Goal: Communication & Community: Answer question/provide support

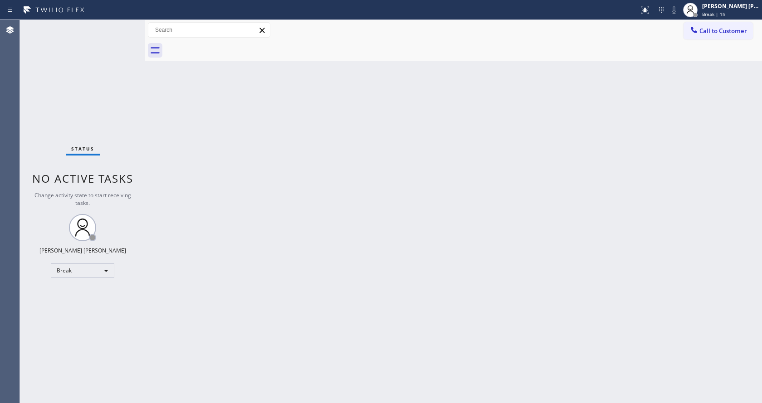
click at [703, 205] on div "Back to Dashboard Change Sender ID Customers Technicians Select a contact Outbo…" at bounding box center [453, 211] width 617 height 383
click at [721, 8] on div "[PERSON_NAME] [PERSON_NAME]" at bounding box center [730, 6] width 57 height 8
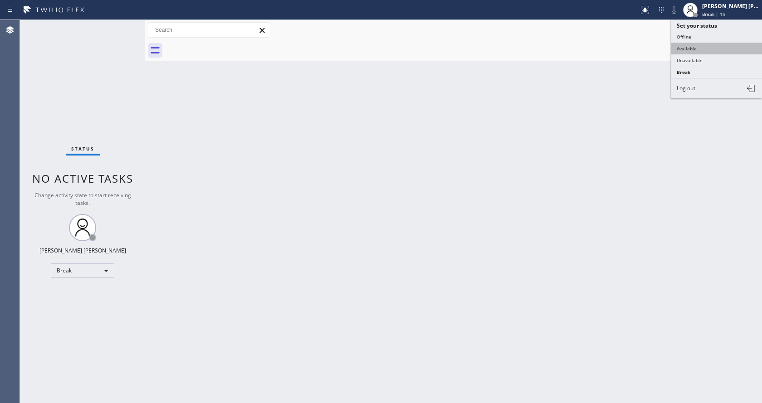
click at [686, 44] on button "Available" at bounding box center [716, 49] width 91 height 12
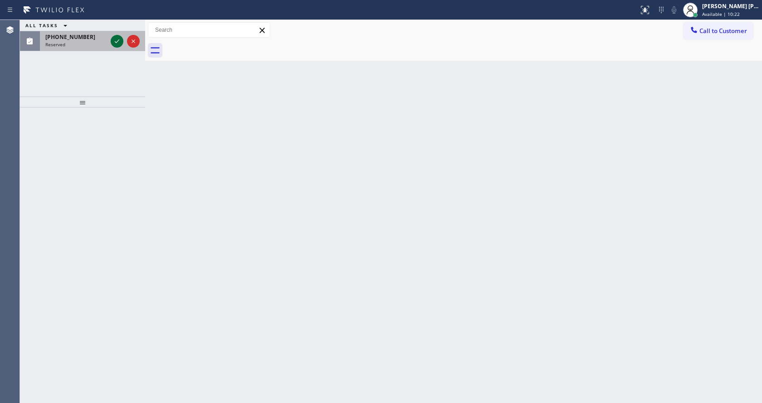
click at [120, 42] on icon at bounding box center [117, 41] width 11 height 11
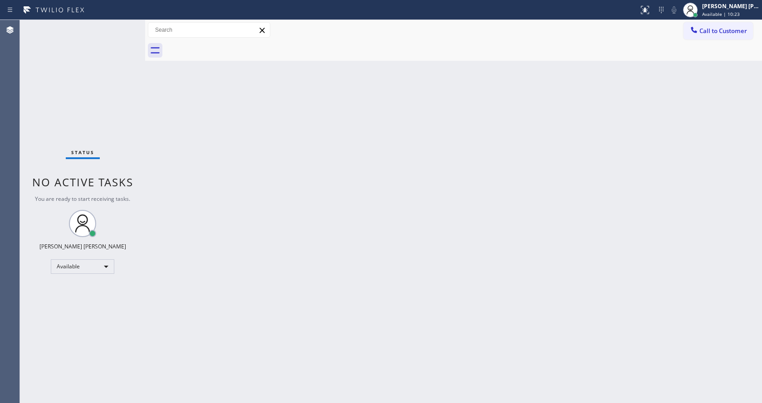
click at [422, 242] on div "Back to Dashboard Change Sender ID Customers Technicians Select a contact Outbo…" at bounding box center [453, 211] width 617 height 383
click at [108, 97] on div "Status No active tasks You are ready to start receiving tasks. [PERSON_NAME] [P…" at bounding box center [82, 211] width 125 height 383
click at [121, 25] on div "Status No active tasks You are ready to start receiving tasks. [PERSON_NAME] [P…" at bounding box center [82, 211] width 125 height 383
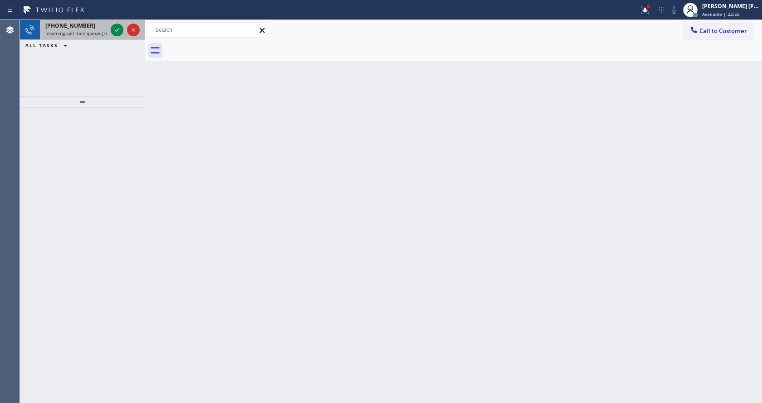
click at [62, 29] on div "[PHONE_NUMBER] Incoming call from queue [Test] All" at bounding box center [74, 30] width 69 height 20
click at [98, 27] on div "[PHONE_NUMBER]" at bounding box center [76, 26] width 62 height 8
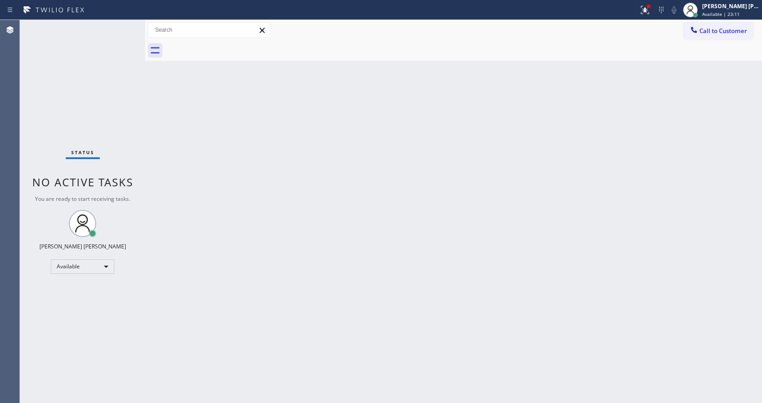
click at [473, 78] on div "Back to Dashboard Change Sender ID Customers Technicians Select a contact Outbo…" at bounding box center [453, 211] width 617 height 383
click at [650, 6] on div at bounding box center [648, 6] width 5 height 5
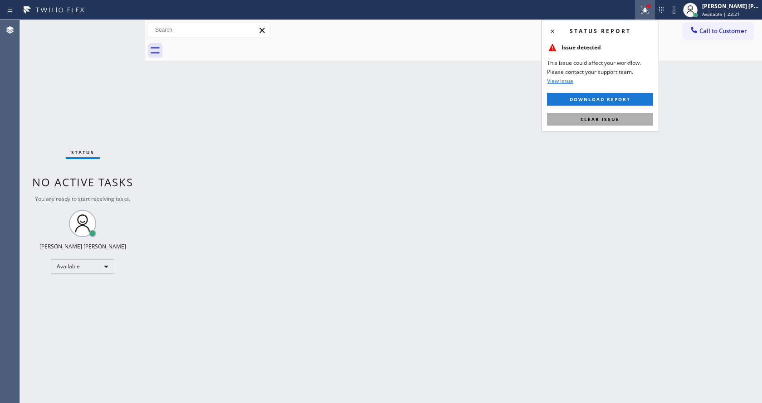
click at [573, 117] on button "Clear issue" at bounding box center [600, 119] width 106 height 13
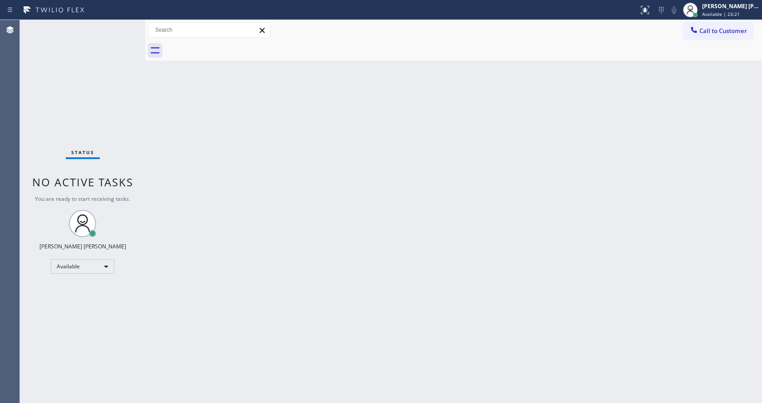
click at [510, 226] on div "Back to Dashboard Change Sender ID Customers Technicians Select a contact Outbo…" at bounding box center [453, 211] width 617 height 383
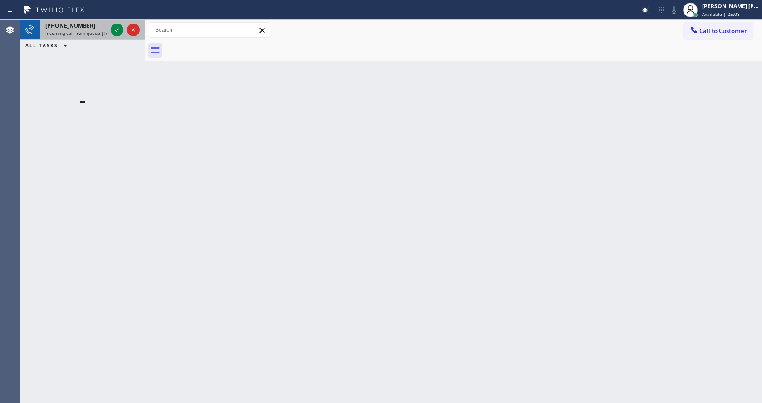
click at [94, 29] on div "[PHONE_NUMBER]" at bounding box center [76, 26] width 62 height 8
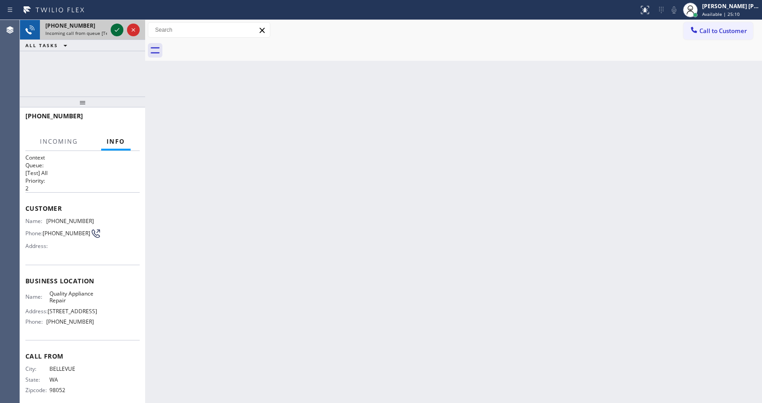
click at [112, 27] on icon at bounding box center [117, 29] width 11 height 11
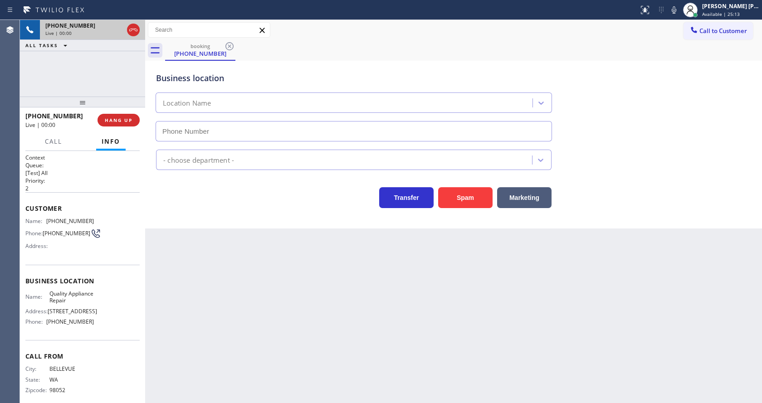
type input "[PHONE_NUMBER]"
click at [304, 333] on div "Back to Dashboard Change Sender ID Customers Technicians Select a contact Outbo…" at bounding box center [453, 211] width 617 height 383
click at [281, 305] on div "Back to Dashboard Change Sender ID Customers Technicians Select a contact Outbo…" at bounding box center [453, 211] width 617 height 383
click at [187, 209] on div "Business location Quality Appliance Repair [PHONE_NUMBER] Appliance Repair Regu…" at bounding box center [453, 145] width 617 height 168
click at [461, 197] on button "Spam" at bounding box center [465, 197] width 54 height 21
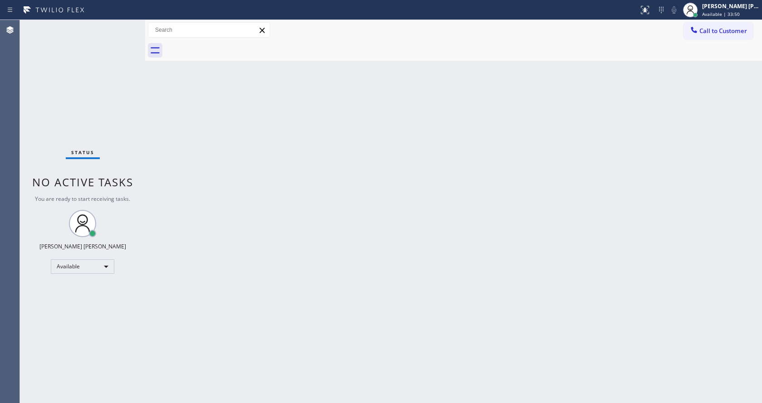
click at [284, 307] on div "Back to Dashboard Change Sender ID Customers Technicians Select a contact Outbo…" at bounding box center [453, 211] width 617 height 383
click at [142, 56] on div "Status No active tasks You are ready to start receiving tasks. [PERSON_NAME] [P…" at bounding box center [82, 211] width 125 height 383
click at [504, 183] on div "Back to Dashboard Change Sender ID Customers Technicians Select a contact Outbo…" at bounding box center [453, 211] width 617 height 383
drag, startPoint x: 82, startPoint y: 157, endPoint x: 362, endPoint y: 154, distance: 280.4
click at [82, 157] on div "Status" at bounding box center [83, 154] width 34 height 10
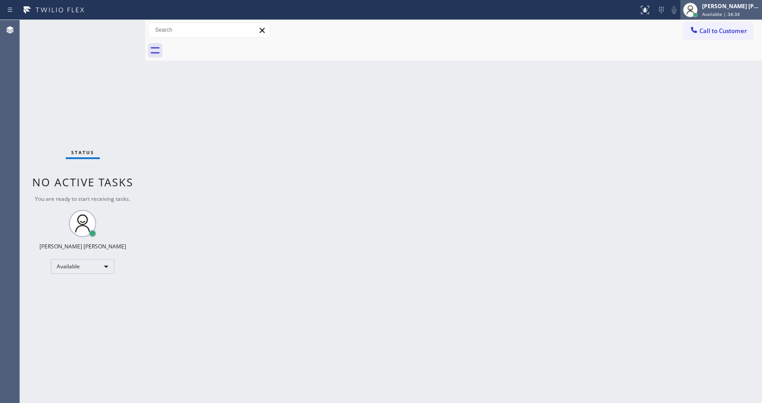
click at [712, 16] on span "Available | 34:34" at bounding box center [721, 14] width 38 height 6
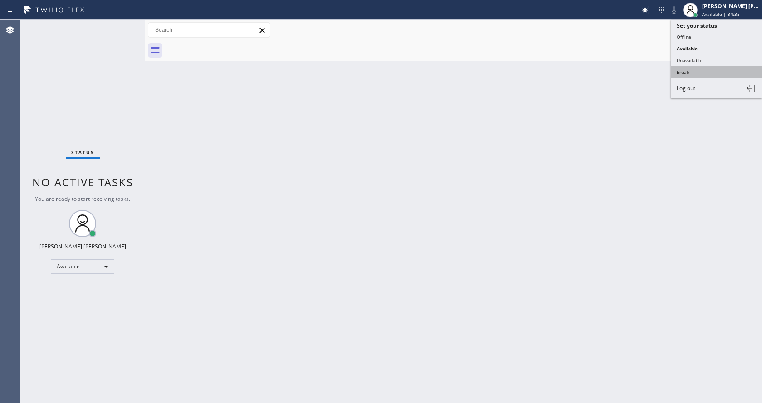
click at [687, 71] on button "Break" at bounding box center [716, 72] width 91 height 12
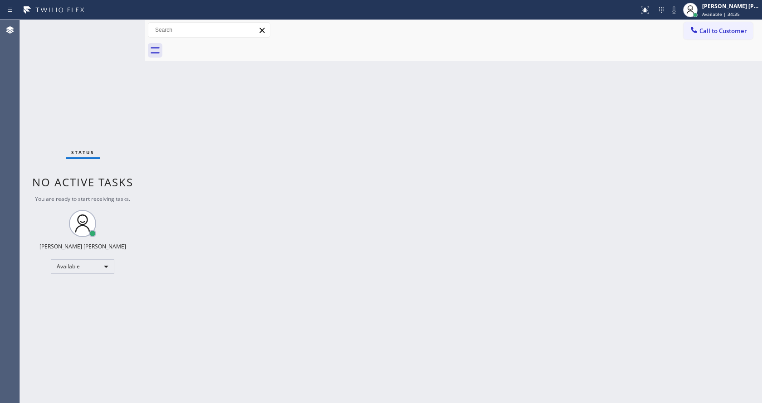
click at [321, 219] on div "Back to Dashboard Change Sender ID Customers Technicians Select a contact Outbo…" at bounding box center [453, 211] width 617 height 383
click at [725, 21] on div "Call to Customer Outbound call Location Search location Your caller id phone nu…" at bounding box center [453, 30] width 617 height 20
click at [722, 20] on div "Status report No issues detected If you experience an issue, please download th…" at bounding box center [381, 10] width 762 height 20
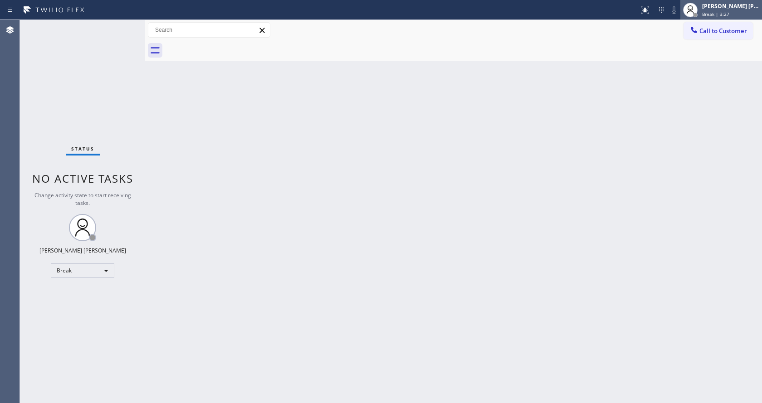
click at [720, 5] on div "[PERSON_NAME] [PERSON_NAME]" at bounding box center [730, 6] width 57 height 8
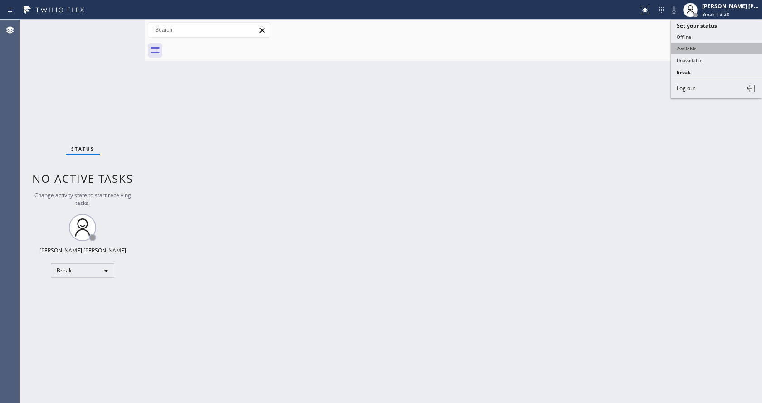
click at [711, 49] on button "Available" at bounding box center [716, 49] width 91 height 12
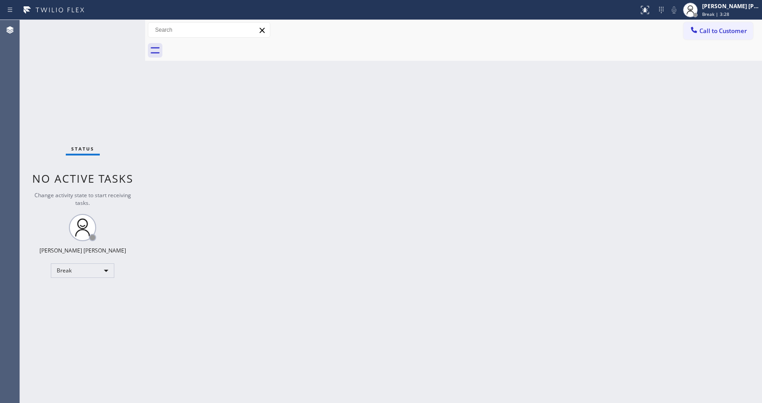
click at [312, 324] on div "Back to Dashboard Change Sender ID Customers Technicians Select a contact Outbo…" at bounding box center [453, 211] width 617 height 383
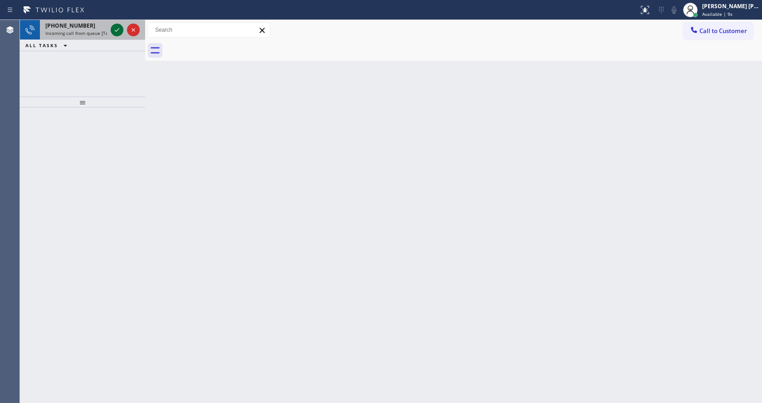
click at [119, 28] on icon at bounding box center [117, 29] width 11 height 11
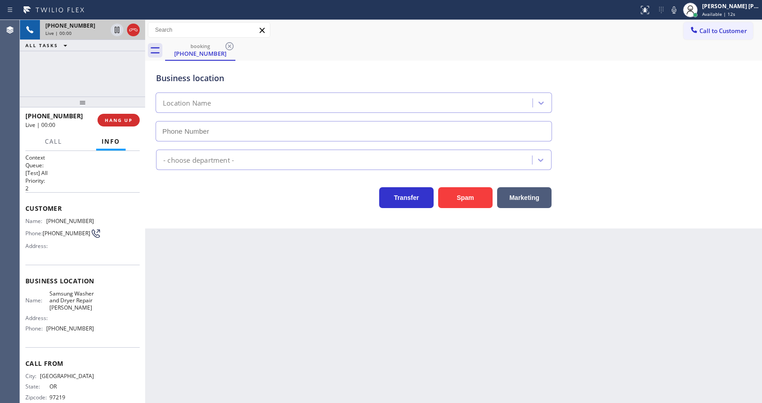
type input "[PHONE_NUMBER]"
click at [275, 249] on div "Back to Dashboard Change Sender ID Customers Technicians Select a contact Outbo…" at bounding box center [453, 211] width 617 height 383
click at [246, 238] on div "Back to Dashboard Change Sender ID Customers Technicians Select a contact Outbo…" at bounding box center [453, 211] width 617 height 383
click at [118, 120] on span "HANG UP" at bounding box center [119, 120] width 28 height 6
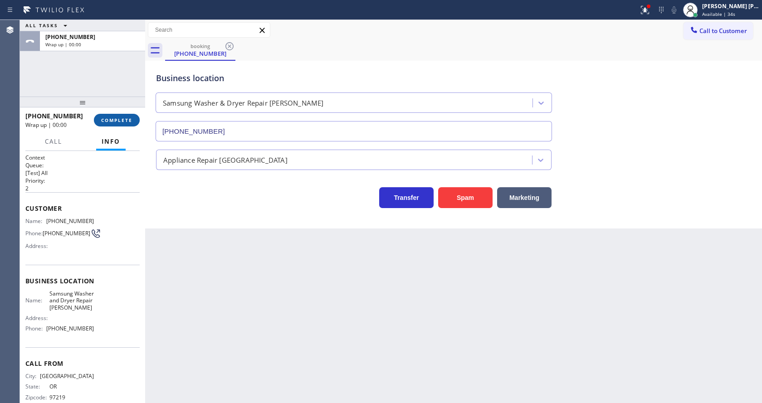
click at [118, 120] on span "COMPLETE" at bounding box center [116, 120] width 31 height 6
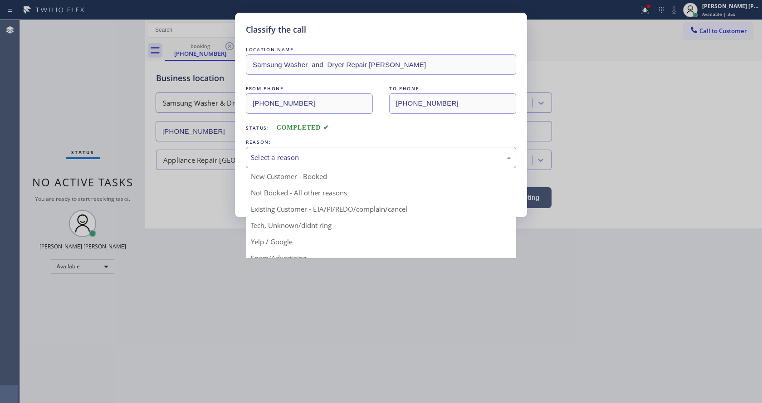
click at [269, 151] on div "Select a reason" at bounding box center [381, 157] width 270 height 21
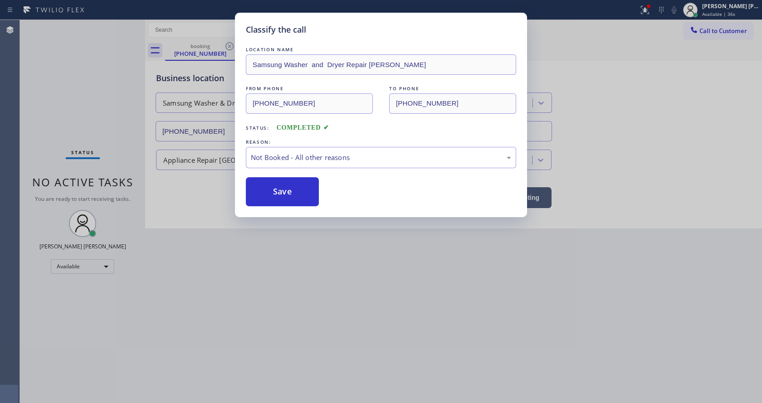
click at [272, 190] on button "Save" at bounding box center [282, 191] width 73 height 29
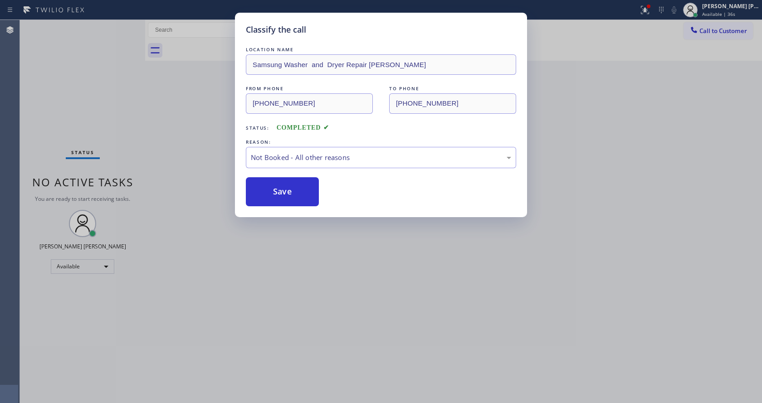
click at [324, 284] on div "Classify the call LOCATION NAME Samsung Washer and Dryer Repair [PERSON_NAME] F…" at bounding box center [381, 201] width 762 height 403
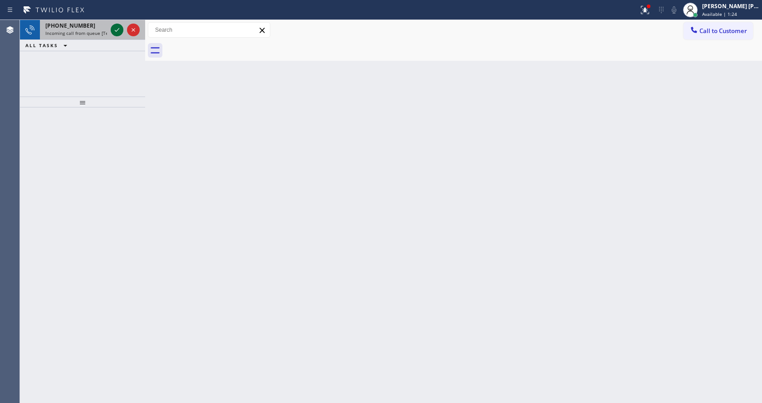
click at [114, 33] on icon at bounding box center [117, 29] width 11 height 11
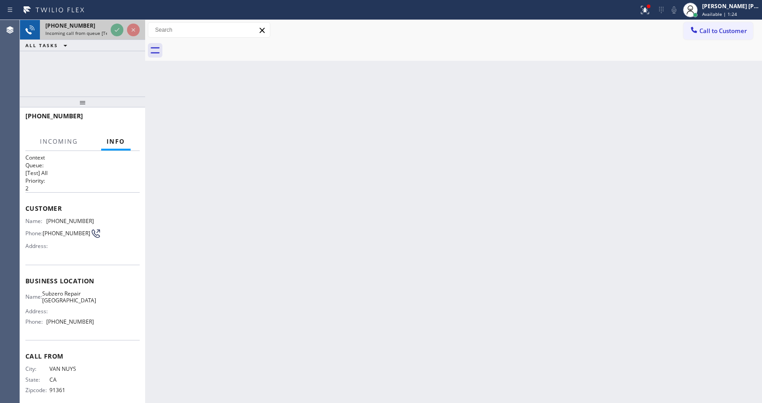
click at [113, 38] on div at bounding box center [125, 30] width 33 height 20
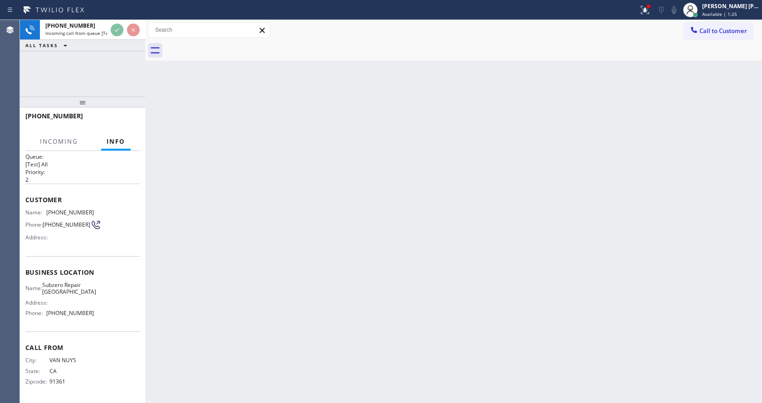
scroll to position [12, 0]
click at [264, 250] on div "Back to Dashboard Change Sender ID Customers Technicians Select a contact Outbo…" at bounding box center [453, 211] width 617 height 383
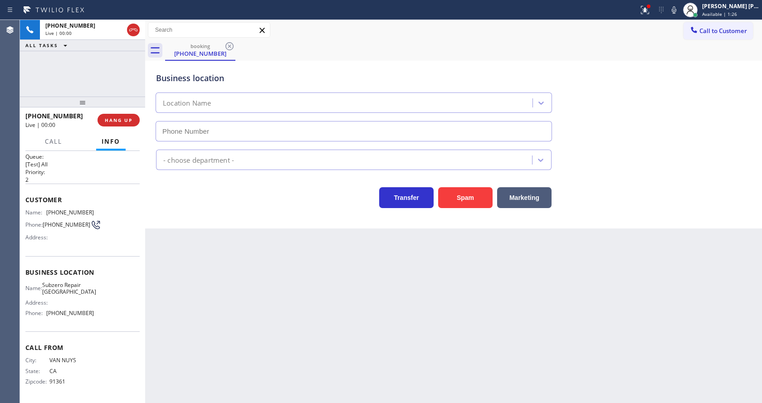
type input "[PHONE_NUMBER]"
click at [296, 337] on div "Back to Dashboard Change Sender ID Customers Technicians Select a contact Outbo…" at bounding box center [453, 211] width 617 height 383
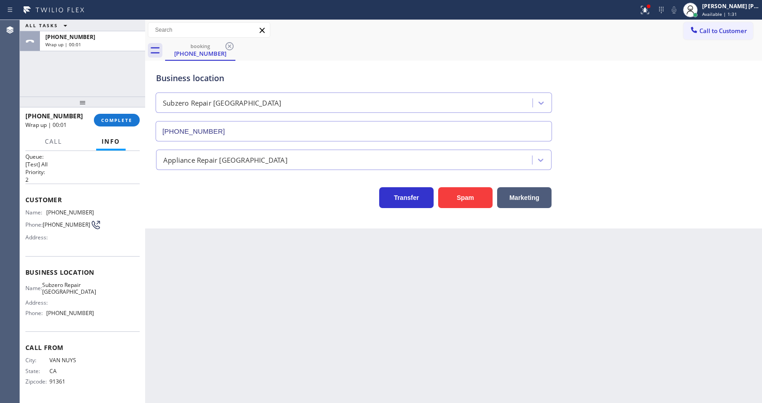
click at [170, 263] on div "Back to Dashboard Change Sender ID Customers Technicians Select a contact Outbo…" at bounding box center [453, 211] width 617 height 383
click at [112, 122] on span "COMPLETE" at bounding box center [116, 120] width 31 height 6
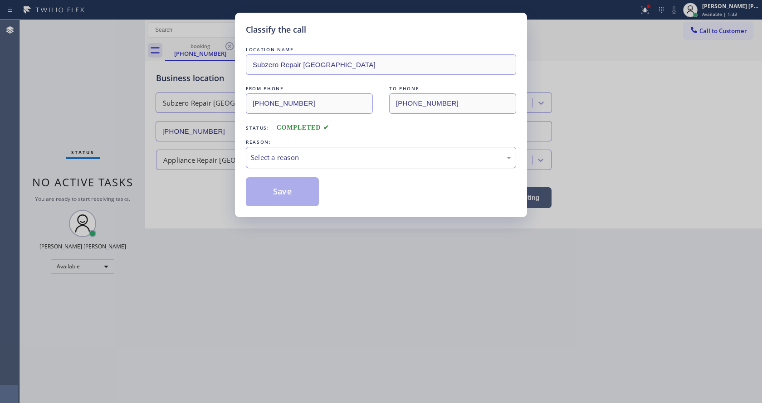
click at [258, 157] on div "Select a reason" at bounding box center [381, 157] width 260 height 10
click at [285, 184] on button "Save" at bounding box center [282, 191] width 73 height 29
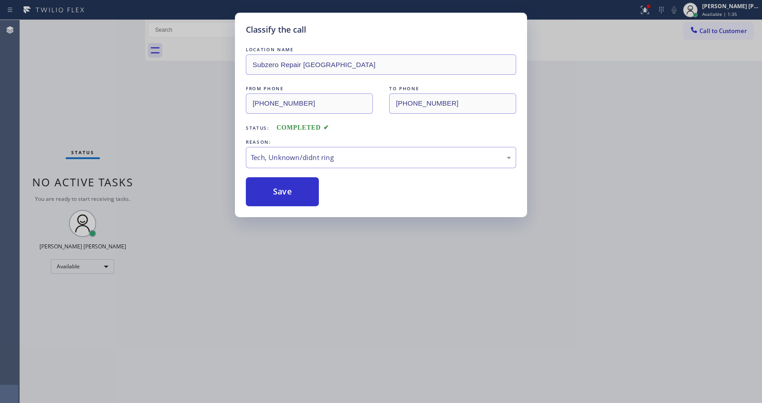
drag, startPoint x: 169, startPoint y: 235, endPoint x: 284, endPoint y: 332, distance: 150.0
click at [175, 239] on div "Classify the call LOCATION NAME Subzero Repair [GEOGRAPHIC_DATA] FROM PHONE [PH…" at bounding box center [381, 201] width 762 height 403
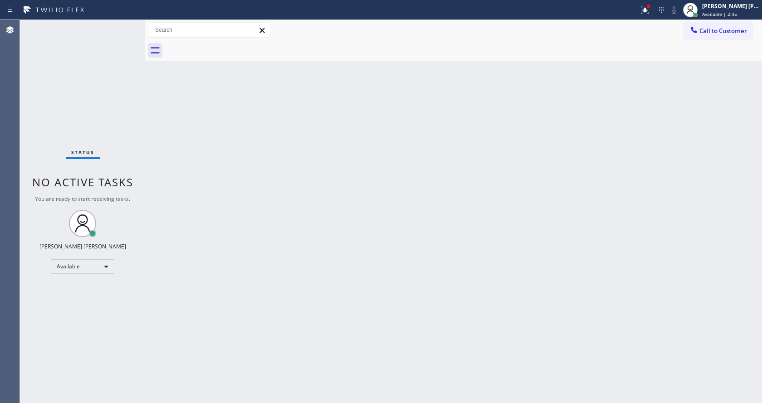
click at [172, 117] on div "Back to Dashboard Change Sender ID Customers Technicians Select a contact Outbo…" at bounding box center [453, 211] width 617 height 383
click at [650, 6] on div at bounding box center [649, 7] width 4 height 4
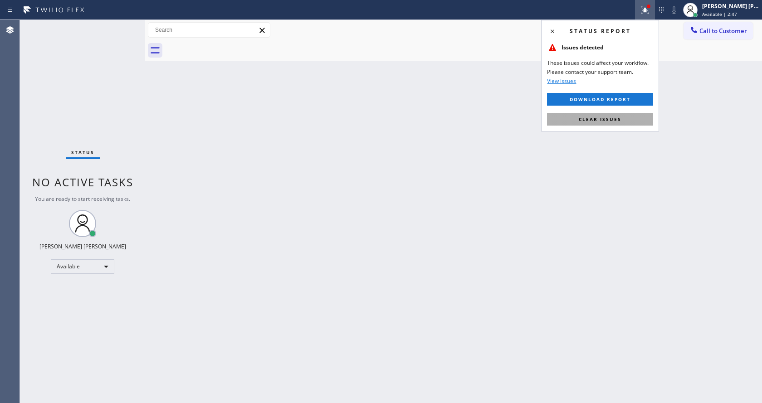
click at [604, 117] on span "Clear issues" at bounding box center [600, 119] width 43 height 6
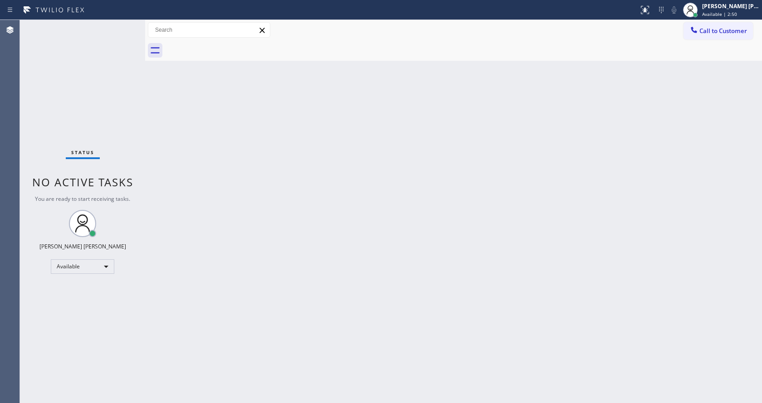
click at [294, 230] on div "Back to Dashboard Change Sender ID Customers Technicians Select a contact Outbo…" at bounding box center [453, 211] width 617 height 383
click at [130, 141] on div "Status No active tasks You are ready to start receiving tasks. [PERSON_NAME] [P…" at bounding box center [82, 211] width 125 height 383
click at [127, 26] on div "Status No active tasks You are ready to start receiving tasks. [PERSON_NAME] [P…" at bounding box center [82, 211] width 125 height 383
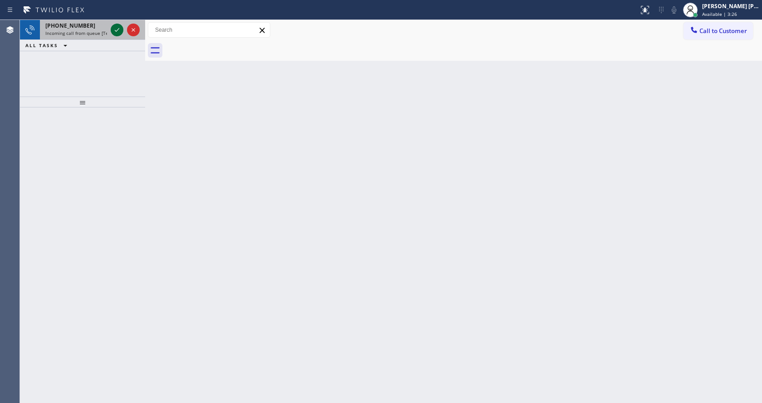
click at [115, 28] on icon at bounding box center [117, 29] width 11 height 11
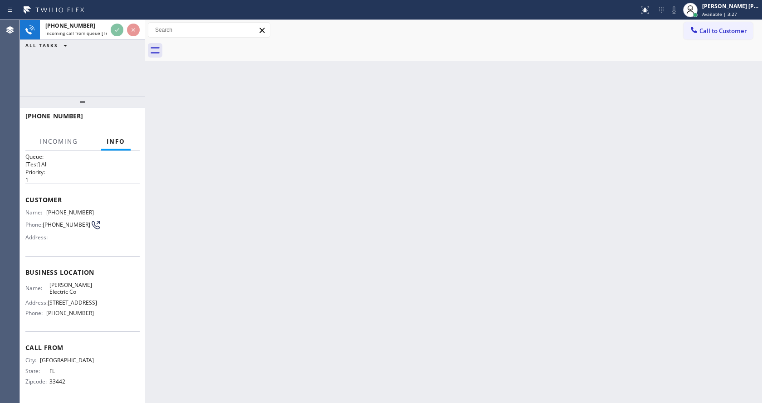
scroll to position [40, 0]
click at [390, 261] on div "Back to Dashboard Change Sender ID Customers Technicians Select a contact Outbo…" at bounding box center [453, 211] width 617 height 383
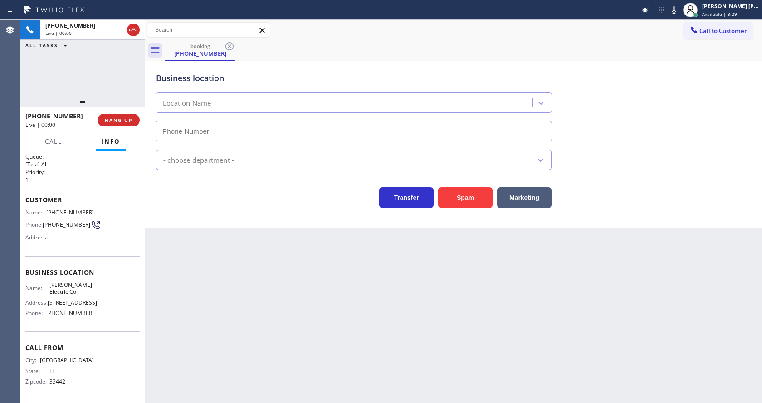
type input "[PHONE_NUMBER]"
click at [280, 297] on div "Back to Dashboard Change Sender ID Customers Technicians Select a contact Outbo…" at bounding box center [453, 211] width 617 height 383
click at [221, 251] on div "Back to Dashboard Change Sender ID Customers Technicians Select a contact Outbo…" at bounding box center [453, 211] width 617 height 383
click at [252, 311] on div "Back to Dashboard Change Sender ID Customers Technicians Select a contact Outbo…" at bounding box center [453, 211] width 617 height 383
click at [206, 218] on div "Business location [PERSON_NAME] Electric Co [PHONE_NUMBER] Electricians Transfe…" at bounding box center [453, 145] width 617 height 168
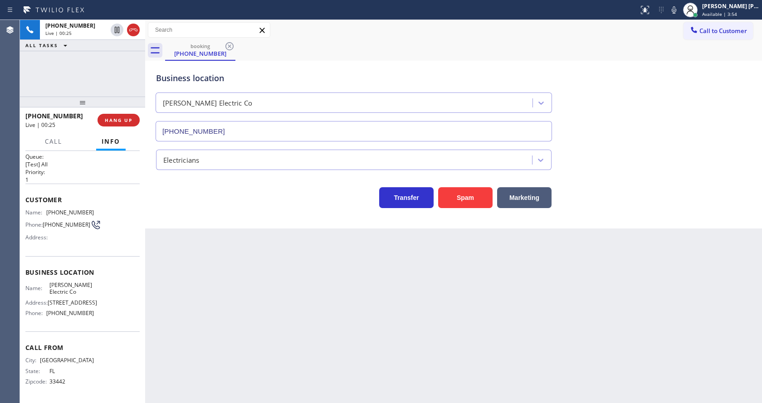
click at [647, 76] on div "Business location [PERSON_NAME] Electric Co [PHONE_NUMBER]" at bounding box center [453, 100] width 599 height 82
click at [298, 258] on div "Back to Dashboard Change Sender ID Customers Technicians Select a contact Outbo…" at bounding box center [453, 211] width 617 height 383
click at [189, 298] on div "Back to Dashboard Change Sender ID Customers Technicians Select a contact Outbo…" at bounding box center [453, 211] width 617 height 383
click at [421, 276] on div "Back to Dashboard Change Sender ID Customers Technicians Select a contact Outbo…" at bounding box center [453, 211] width 617 height 383
click at [453, 313] on div "Back to Dashboard Change Sender ID Customers Technicians Select a contact Outbo…" at bounding box center [453, 211] width 617 height 383
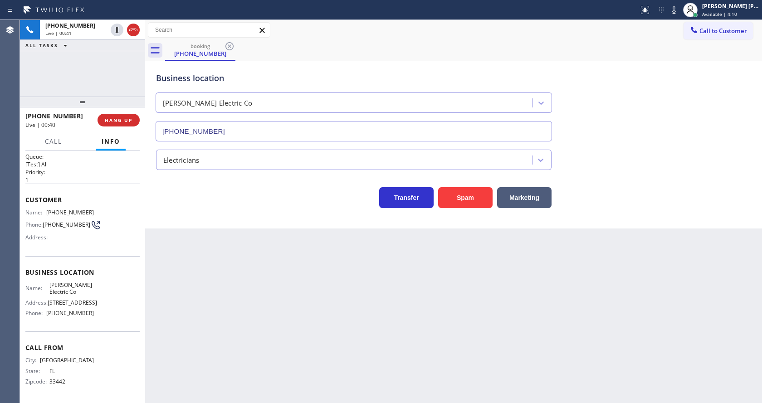
click at [220, 246] on div "Back to Dashboard Change Sender ID Customers Technicians Select a contact Outbo…" at bounding box center [453, 211] width 617 height 383
click at [118, 116] on button "HANG UP" at bounding box center [119, 120] width 42 height 13
click at [117, 116] on button "HANG UP" at bounding box center [119, 120] width 42 height 13
click at [117, 116] on button "COMPLETE" at bounding box center [117, 120] width 46 height 13
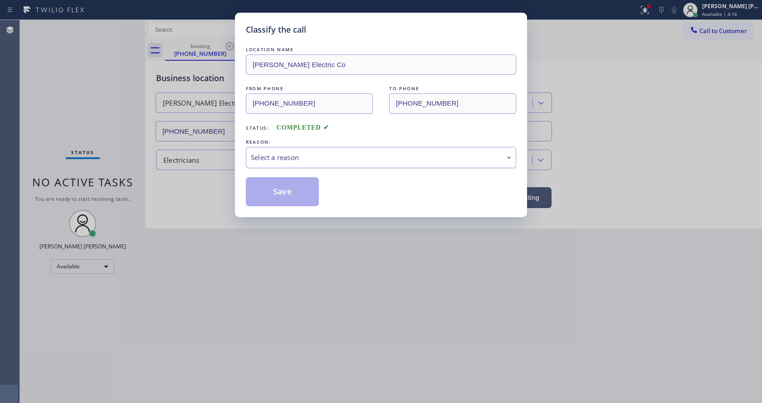
click at [278, 152] on div "Select a reason" at bounding box center [381, 157] width 270 height 21
click at [263, 191] on button "Save" at bounding box center [282, 191] width 73 height 29
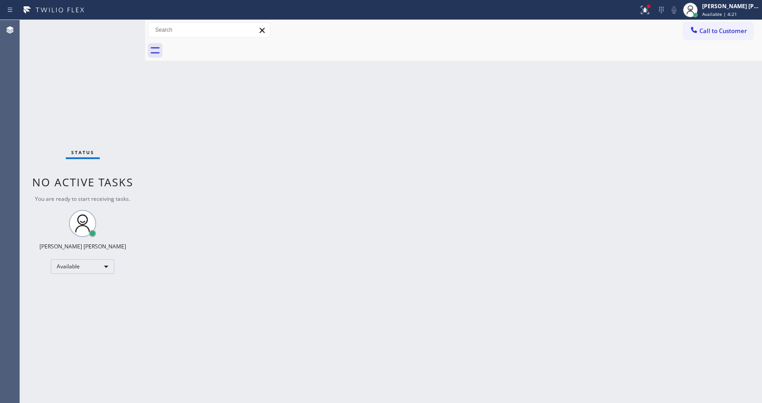
click at [124, 23] on div "Status No active tasks You are ready to start receiving tasks. [PERSON_NAME] [P…" at bounding box center [82, 211] width 125 height 383
click at [122, 24] on div "Status No active tasks You are ready to start receiving tasks. [PERSON_NAME] [P…" at bounding box center [82, 211] width 125 height 383
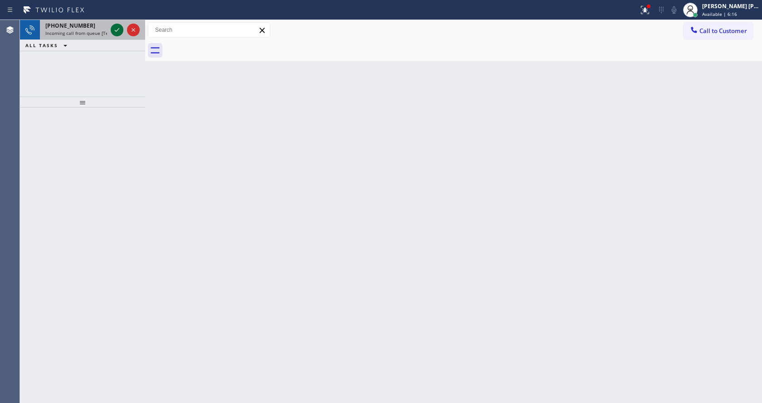
click at [120, 26] on icon at bounding box center [117, 29] width 11 height 11
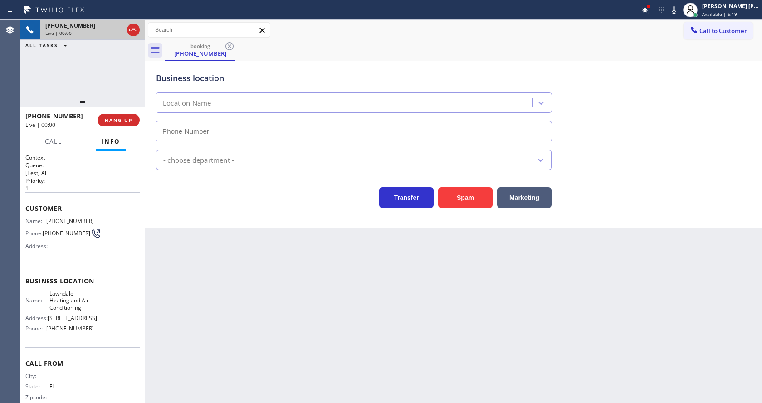
type input "[PHONE_NUMBER]"
click at [262, 241] on div "Back to Dashboard Change Sender ID Customers Technicians Select a contact Outbo…" at bounding box center [453, 211] width 617 height 383
click at [477, 204] on button "Spam" at bounding box center [465, 197] width 54 height 21
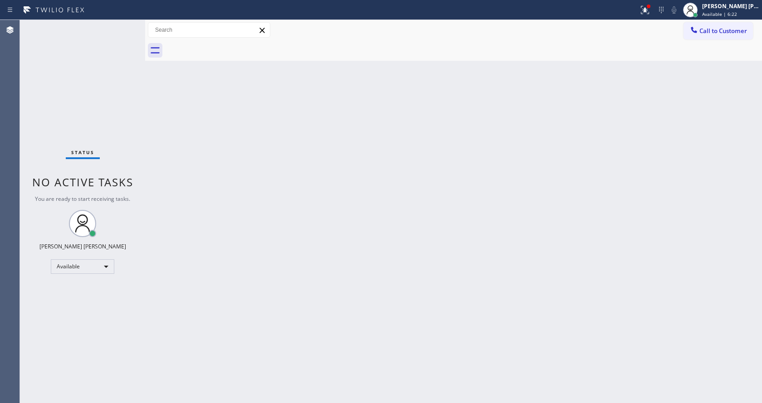
click at [119, 24] on div "Status No active tasks You are ready to start receiving tasks. [PERSON_NAME] [P…" at bounding box center [82, 211] width 125 height 383
drag, startPoint x: 149, startPoint y: 151, endPoint x: 140, endPoint y: 104, distance: 47.2
click at [149, 151] on div "Back to Dashboard Change Sender ID Customers Technicians Select a contact Outbo…" at bounding box center [453, 211] width 617 height 383
click at [126, 24] on div "Status No active tasks You are ready to start receiving tasks. [PERSON_NAME] [P…" at bounding box center [82, 211] width 125 height 383
drag, startPoint x: 236, startPoint y: 204, endPoint x: 240, endPoint y: 228, distance: 24.8
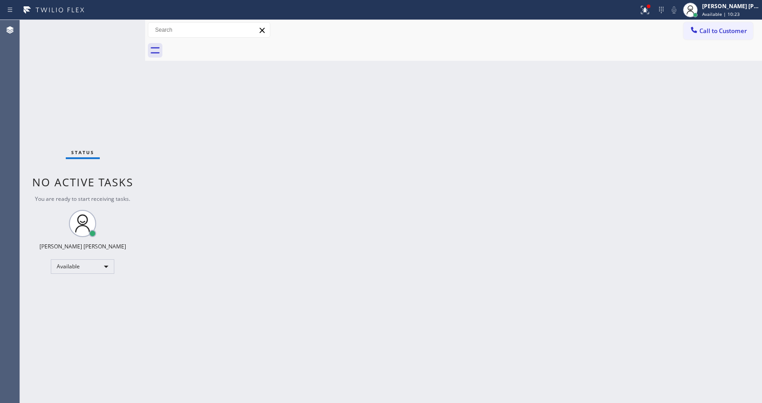
click at [236, 205] on div "Back to Dashboard Change Sender ID Customers Technicians Select a contact Outbo…" at bounding box center [453, 211] width 617 height 383
click at [413, 253] on div "Back to Dashboard Change Sender ID Customers Technicians Select a contact Outbo…" at bounding box center [453, 211] width 617 height 383
click at [344, 277] on div "Back to Dashboard Change Sender ID Customers Technicians Select a contact Outbo…" at bounding box center [453, 211] width 617 height 383
click at [228, 342] on div "Back to Dashboard Change Sender ID Customers Technicians Select a contact Outbo…" at bounding box center [453, 211] width 617 height 383
click at [457, 204] on div "Back to Dashboard Change Sender ID Customers Technicians Select a contact Outbo…" at bounding box center [453, 211] width 617 height 383
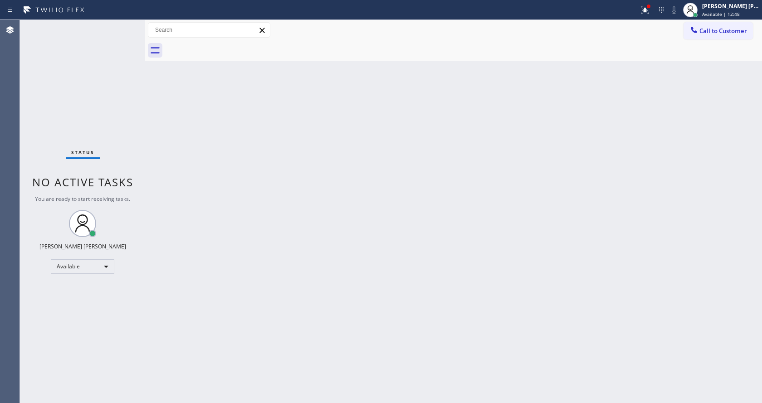
drag, startPoint x: 88, startPoint y: 69, endPoint x: 156, endPoint y: 74, distance: 69.1
click at [88, 69] on div "Status No active tasks You are ready to start receiving tasks. [PERSON_NAME] [P…" at bounding box center [82, 211] width 125 height 383
click at [643, 10] on div at bounding box center [645, 10] width 20 height 11
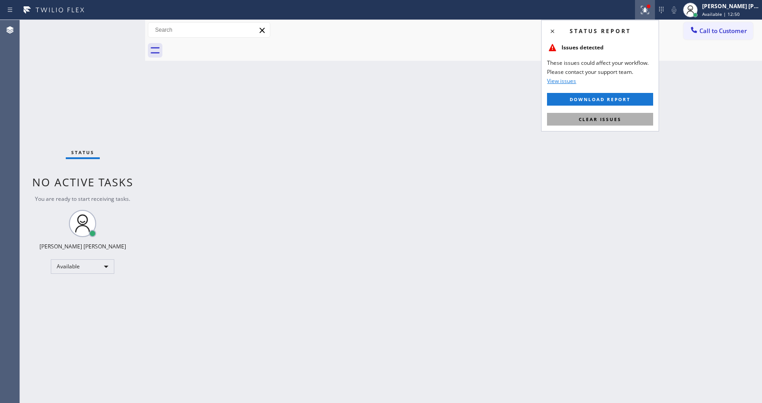
click at [621, 120] on span "Clear issues" at bounding box center [600, 119] width 43 height 6
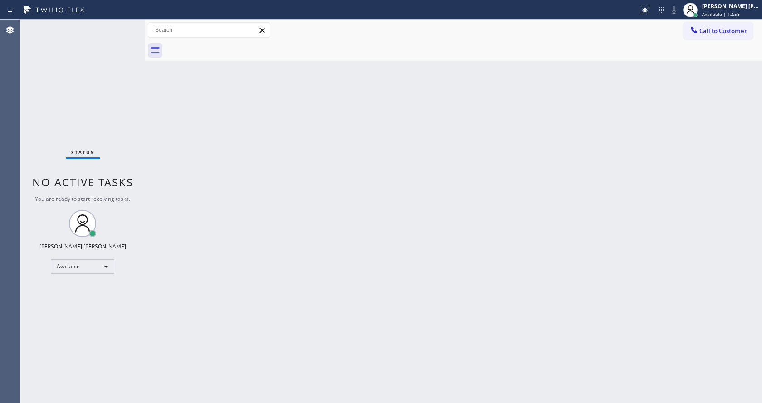
drag, startPoint x: 331, startPoint y: 268, endPoint x: 311, endPoint y: 340, distance: 75.0
click at [330, 269] on div "Back to Dashboard Change Sender ID Customers Technicians Select a contact Outbo…" at bounding box center [453, 211] width 617 height 383
click at [136, 161] on div "Status No active tasks You are ready to start receiving tasks. [PERSON_NAME] [P…" at bounding box center [82, 211] width 125 height 383
click at [203, 278] on div "Back to Dashboard Change Sender ID Customers Technicians Select a contact Outbo…" at bounding box center [453, 211] width 617 height 383
click at [127, 25] on div "Status No active tasks You are ready to start receiving tasks. [PERSON_NAME] [P…" at bounding box center [82, 211] width 125 height 383
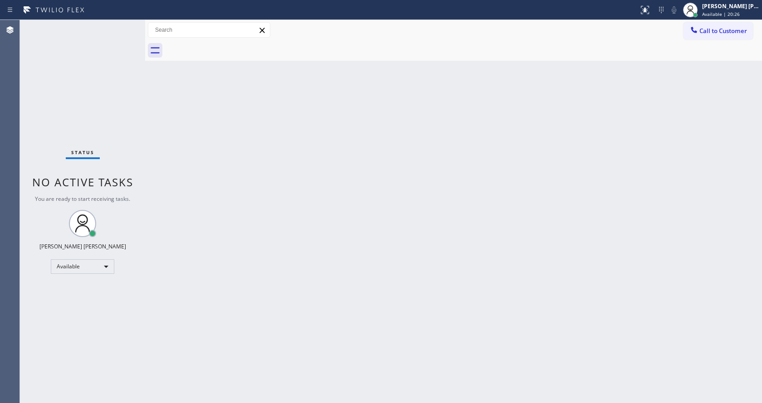
click at [117, 29] on div "Status No active tasks You are ready to start receiving tasks. [PERSON_NAME] [P…" at bounding box center [82, 211] width 125 height 383
click at [275, 402] on div "Back to Dashboard Change Sender ID Customers Technicians Select a contact Outbo…" at bounding box center [453, 211] width 617 height 383
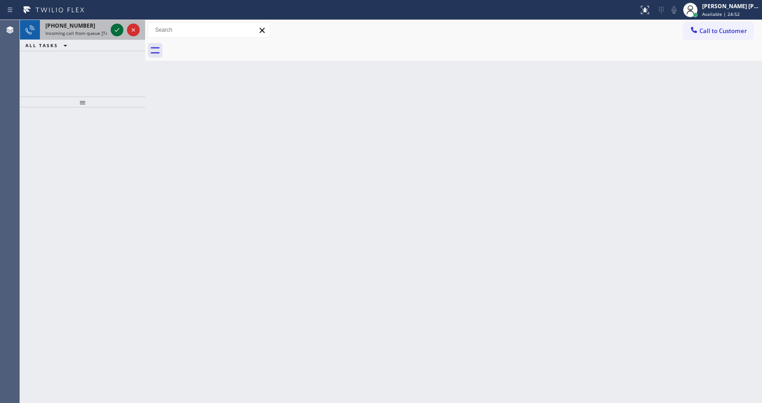
click at [115, 29] on icon at bounding box center [117, 29] width 11 height 11
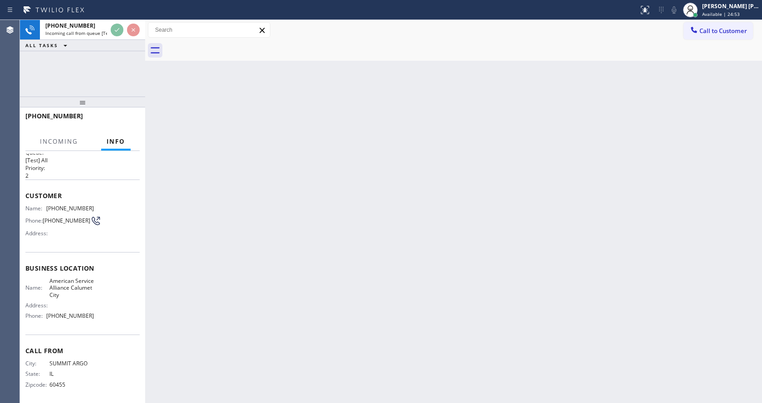
scroll to position [19, 0]
click at [260, 184] on div "Back to Dashboard Change Sender ID Customers Technicians Select a contact Outbo…" at bounding box center [453, 211] width 617 height 383
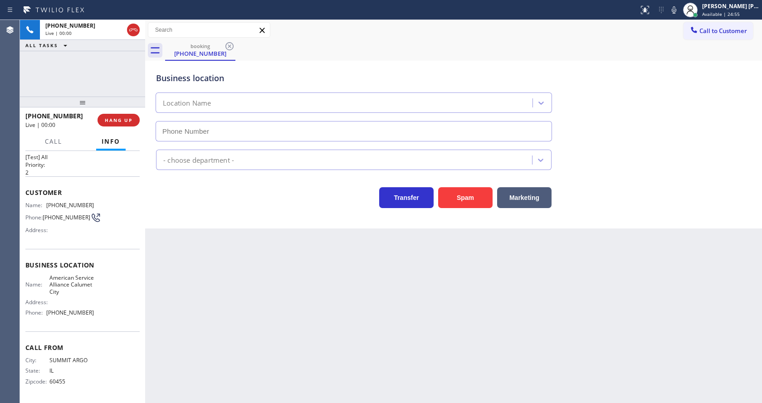
type input "[PHONE_NUMBER]"
click at [338, 309] on div "Back to Dashboard Change Sender ID Customers Technicians Select a contact Outbo…" at bounding box center [453, 211] width 617 height 383
click at [182, 292] on div "Back to Dashboard Change Sender ID Customers Technicians Select a contact Outbo…" at bounding box center [453, 211] width 617 height 383
click at [324, 354] on div "Back to Dashboard Change Sender ID Customers Technicians Select a contact Outbo…" at bounding box center [453, 211] width 617 height 383
click at [226, 279] on div "Back to Dashboard Change Sender ID Customers Technicians Select a contact Outbo…" at bounding box center [453, 211] width 617 height 383
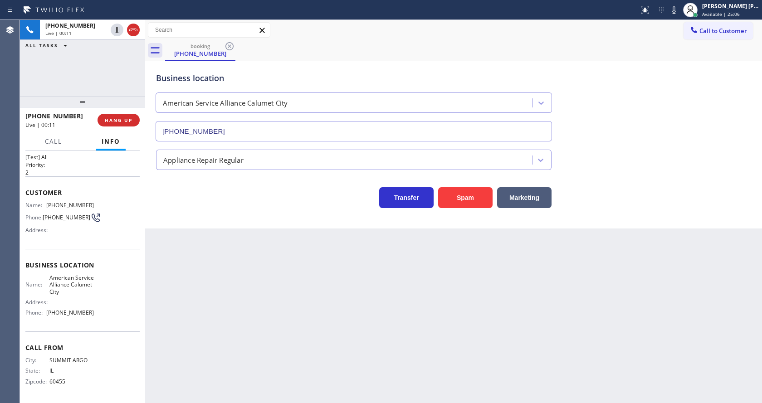
click at [294, 346] on div "Back to Dashboard Change Sender ID Customers Technicians Select a contact Outbo…" at bounding box center [453, 211] width 617 height 383
click at [260, 246] on div "Back to Dashboard Change Sender ID Customers Technicians Select a contact Outbo…" at bounding box center [453, 211] width 617 height 383
click at [258, 370] on div "Back to Dashboard Change Sender ID Customers Technicians Select a contact Outbo…" at bounding box center [453, 211] width 617 height 383
drag, startPoint x: 70, startPoint y: 248, endPoint x: 66, endPoint y: 244, distance: 5.5
click at [70, 248] on div "Customer Name: [PHONE_NUMBER] Phone: [PHONE_NUMBER] Address:" at bounding box center [82, 212] width 114 height 73
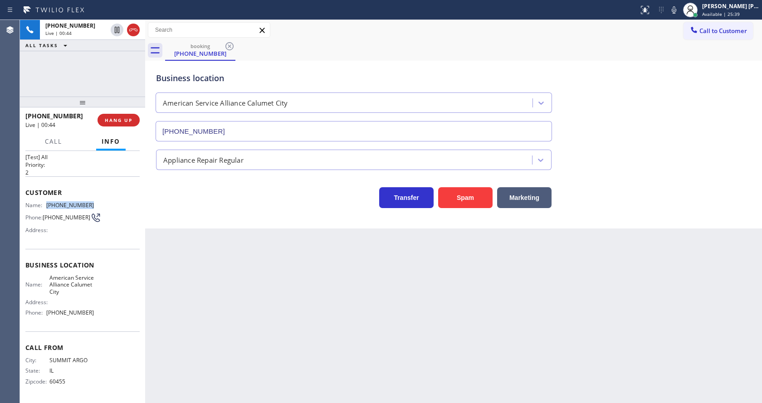
drag, startPoint x: 45, startPoint y: 203, endPoint x: 105, endPoint y: 206, distance: 59.9
click at [105, 206] on div "Name: [PHONE_NUMBER] Phone: [PHONE_NUMBER] Address:" at bounding box center [82, 220] width 114 height 36
copy div "[PHONE_NUMBER]"
drag, startPoint x: 221, startPoint y: 270, endPoint x: 228, endPoint y: 399, distance: 129.4
click at [221, 273] on div "Back to Dashboard Change Sender ID Customers Technicians Select a contact Outbo…" at bounding box center [453, 211] width 617 height 383
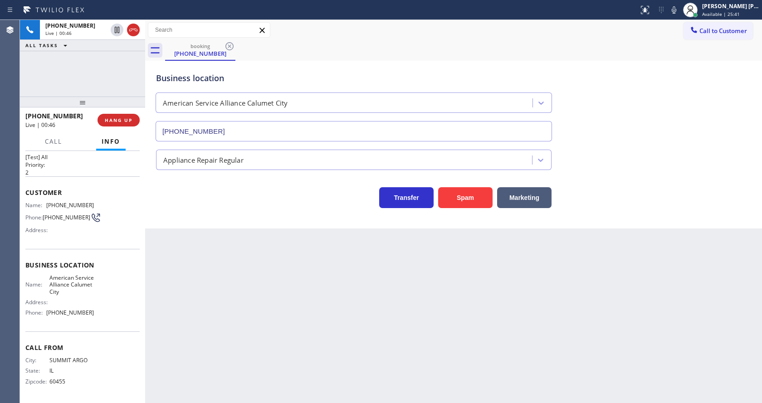
drag, startPoint x: 81, startPoint y: 308, endPoint x: 73, endPoint y: 303, distance: 9.8
click at [81, 308] on div "Name: American Service Alliance Calumet City Address: Phone: [PHONE_NUMBER]" at bounding box center [59, 297] width 68 height 46
drag, startPoint x: 47, startPoint y: 279, endPoint x: 100, endPoint y: 295, distance: 55.1
click at [100, 295] on div "Name: American Service Alliance Calumet City Address: Phone: [PHONE_NUMBER]" at bounding box center [82, 297] width 114 height 46
copy span "American Service Alliance Calumet City"
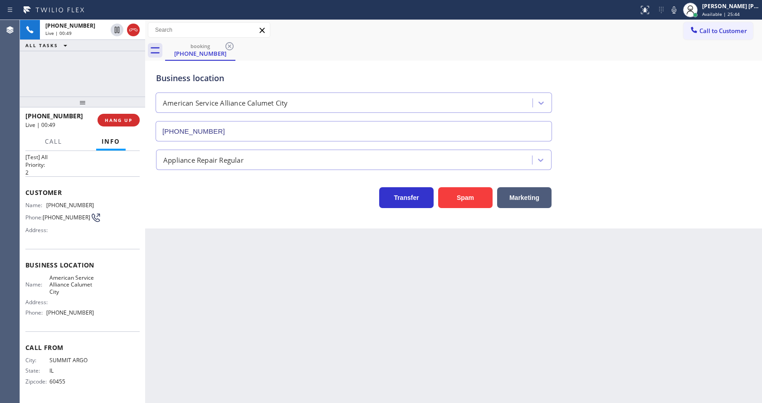
click at [257, 307] on div "Back to Dashboard Change Sender ID Customers Technicians Select a contact Outbo…" at bounding box center [453, 211] width 617 height 383
drag, startPoint x: 76, startPoint y: 343, endPoint x: 70, endPoint y: 339, distance: 7.2
click at [76, 343] on div "Call From City: SUMMIT [GEOGRAPHIC_DATA]: [US_STATE] Zipcode: 60455" at bounding box center [82, 366] width 114 height 68
drag, startPoint x: 44, startPoint y: 312, endPoint x: 99, endPoint y: 315, distance: 54.5
click at [99, 315] on div "Name: American Service Alliance Calumet City Address: Phone: [PHONE_NUMBER]" at bounding box center [82, 297] width 114 height 46
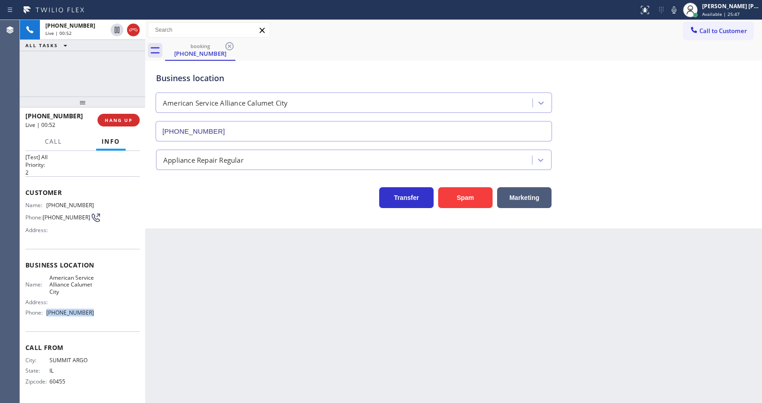
copy div "[PHONE_NUMBER]"
click at [218, 318] on div "Back to Dashboard Change Sender ID Customers Technicians Select a contact Outbo…" at bounding box center [453, 211] width 617 height 383
click at [409, 321] on div "Back to Dashboard Change Sender ID Customers Technicians Select a contact Outbo…" at bounding box center [453, 211] width 617 height 383
click at [686, 10] on div at bounding box center [690, 10] width 20 height 20
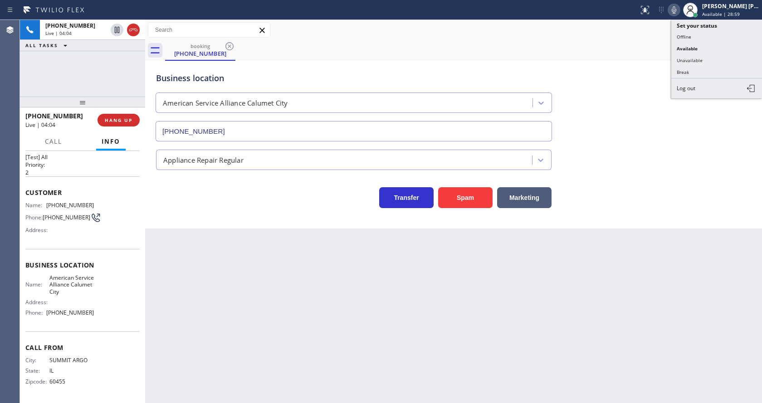
click at [679, 11] on icon at bounding box center [674, 10] width 11 height 11
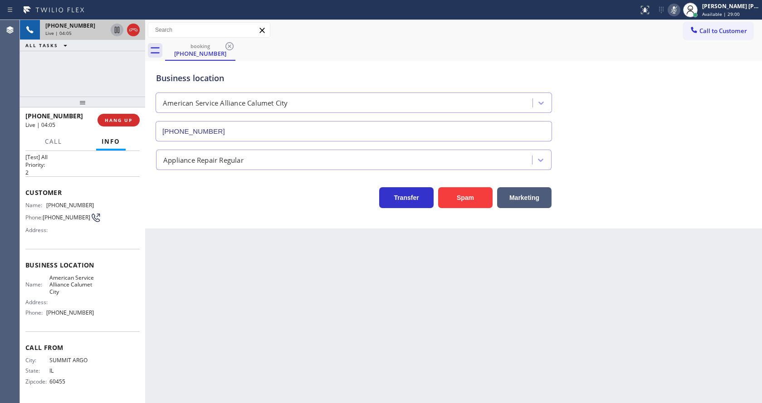
click at [115, 27] on icon at bounding box center [117, 30] width 5 height 6
click at [298, 235] on div "Back to Dashboard Change Sender ID Customers Technicians Select a contact Outbo…" at bounding box center [453, 211] width 617 height 383
click at [217, 259] on div "Back to Dashboard Change Sender ID Customers Technicians Select a contact Outbo…" at bounding box center [453, 211] width 617 height 383
click at [212, 299] on div "Back to Dashboard Change Sender ID Customers Technicians Select a contact Outbo…" at bounding box center [453, 211] width 617 height 383
drag, startPoint x: 432, startPoint y: 348, endPoint x: 262, endPoint y: 164, distance: 251.3
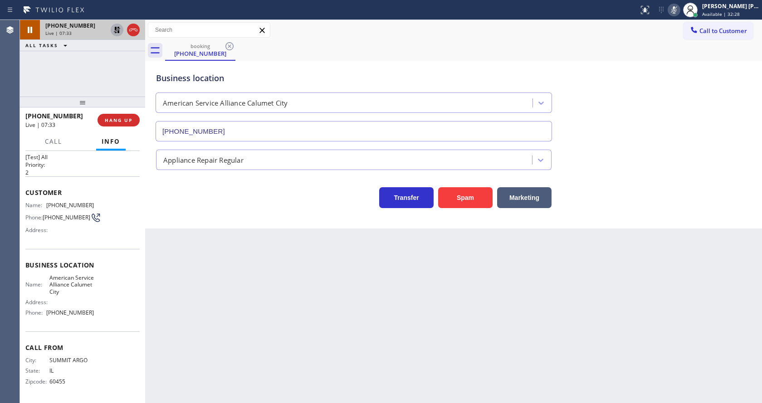
click at [432, 348] on div "Back to Dashboard Change Sender ID Customers Technicians Select a contact Outbo…" at bounding box center [453, 211] width 617 height 383
click at [114, 27] on icon at bounding box center [117, 29] width 11 height 11
click at [675, 10] on icon at bounding box center [674, 10] width 11 height 11
click at [689, 81] on div "Business location American Service Alliance [GEOGRAPHIC_DATA] [PHONE_NUMBER]" at bounding box center [453, 100] width 599 height 82
click at [303, 285] on div "Back to Dashboard Change Sender ID Customers Technicians Select a contact Outbo…" at bounding box center [453, 211] width 617 height 383
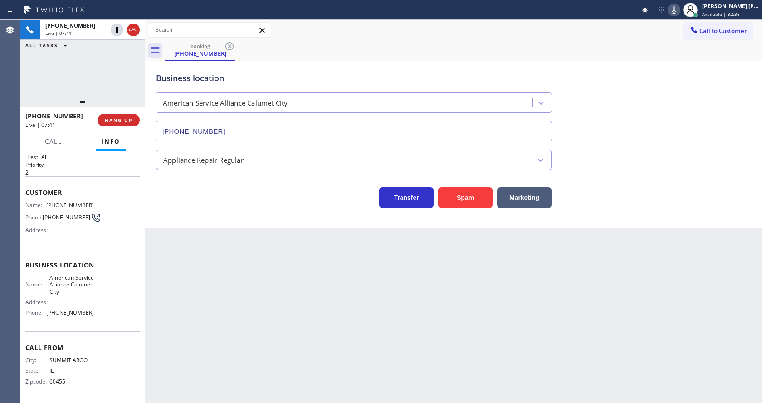
click at [353, 352] on div "Back to Dashboard Change Sender ID Customers Technicians Select a contact Outbo…" at bounding box center [453, 211] width 617 height 383
click at [190, 310] on div "Back to Dashboard Change Sender ID Customers Technicians Select a contact Outbo…" at bounding box center [453, 211] width 617 height 383
drag, startPoint x: 383, startPoint y: 348, endPoint x: 376, endPoint y: 348, distance: 6.8
click at [383, 348] on div "Back to Dashboard Change Sender ID Customers Technicians Select a contact Outbo…" at bounding box center [453, 211] width 617 height 383
click at [315, 370] on div "Back to Dashboard Change Sender ID Customers Technicians Select a contact Outbo…" at bounding box center [453, 211] width 617 height 383
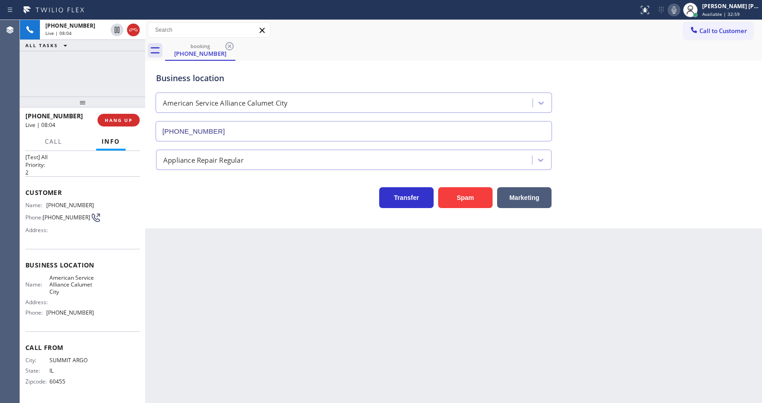
click at [239, 308] on div "Back to Dashboard Change Sender ID Customers Technicians Select a contact Outbo…" at bounding box center [453, 211] width 617 height 383
click at [368, 281] on div "Back to Dashboard Change Sender ID Customers Technicians Select a contact Outbo…" at bounding box center [453, 211] width 617 height 383
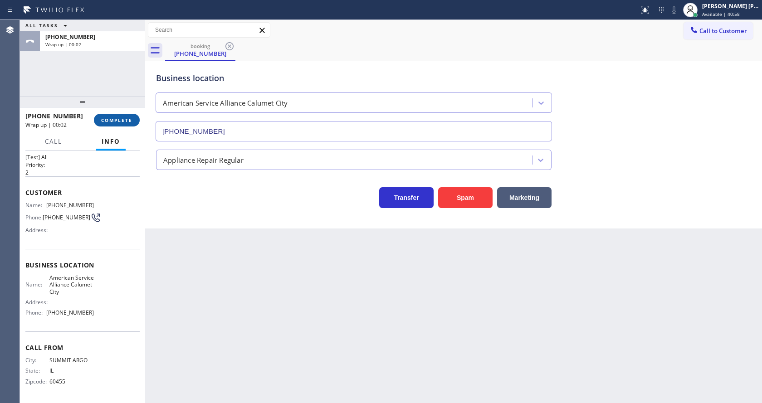
click at [106, 117] on span "COMPLETE" at bounding box center [116, 120] width 31 height 6
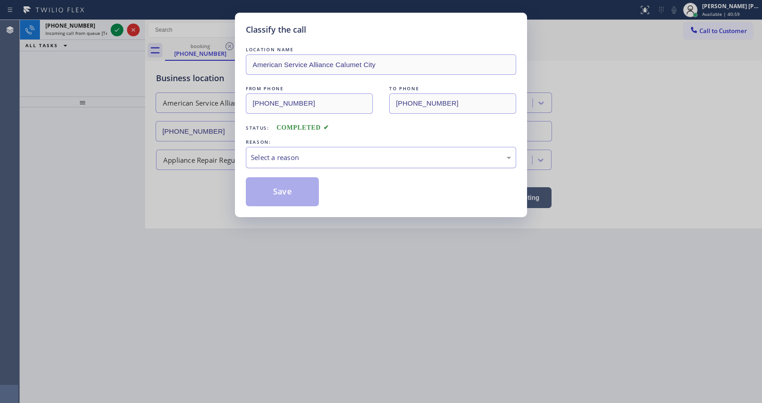
click at [278, 150] on div "Select a reason" at bounding box center [381, 157] width 270 height 21
click at [279, 190] on button "Save" at bounding box center [282, 191] width 73 height 29
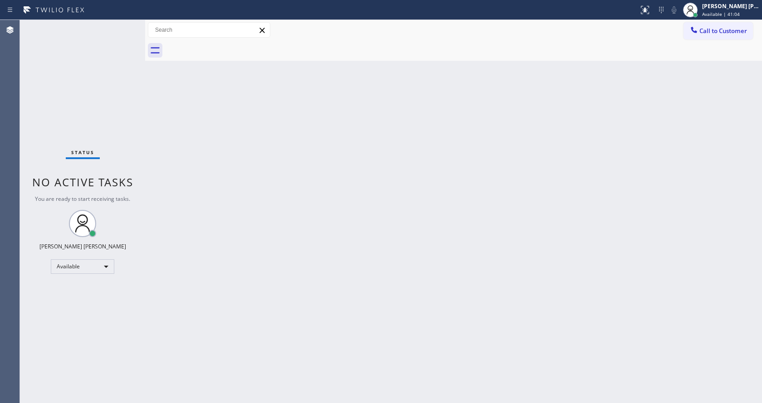
drag, startPoint x: 550, startPoint y: 205, endPoint x: 621, endPoint y: 146, distance: 92.8
click at [551, 205] on div "Back to Dashboard Change Sender ID Customers Technicians Select a contact Outbo…" at bounding box center [453, 211] width 617 height 383
click at [711, 31] on span "Call to Customer" at bounding box center [723, 31] width 48 height 8
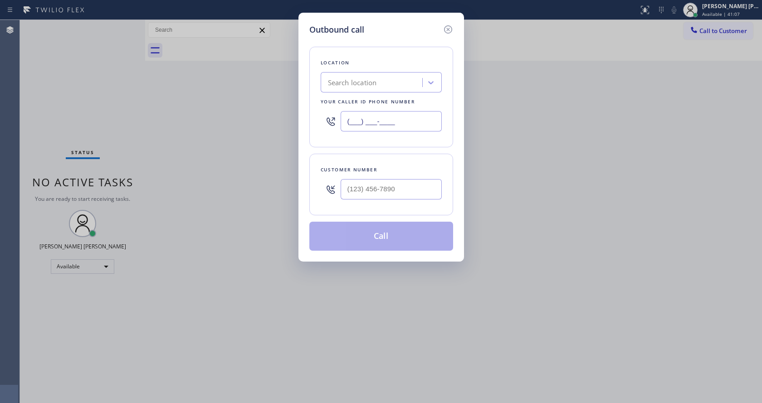
click at [384, 118] on input "(___) ___-____" at bounding box center [391, 121] width 101 height 20
paste input "708) 554-7898"
type input "[PHONE_NUMBER]"
click at [375, 192] on input "(___) ___-____" at bounding box center [391, 189] width 101 height 20
paste input "708) 516-4876"
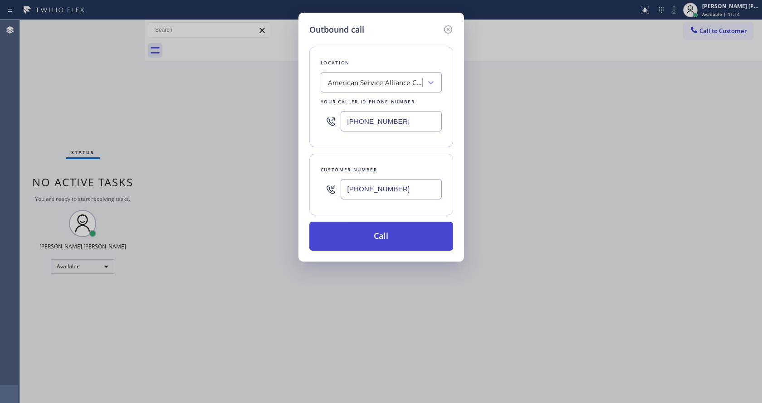
type input "[PHONE_NUMBER]"
click at [364, 238] on button "Call" at bounding box center [381, 236] width 144 height 29
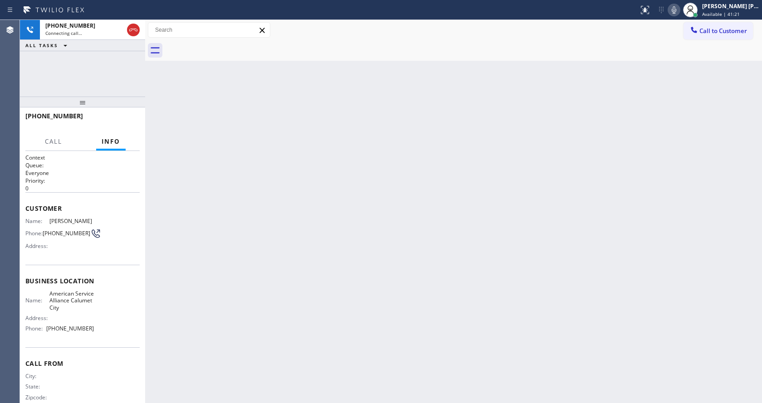
click at [230, 202] on div "Back to Dashboard Change Sender ID Customers Technicians Select a contact Outbo…" at bounding box center [453, 211] width 617 height 383
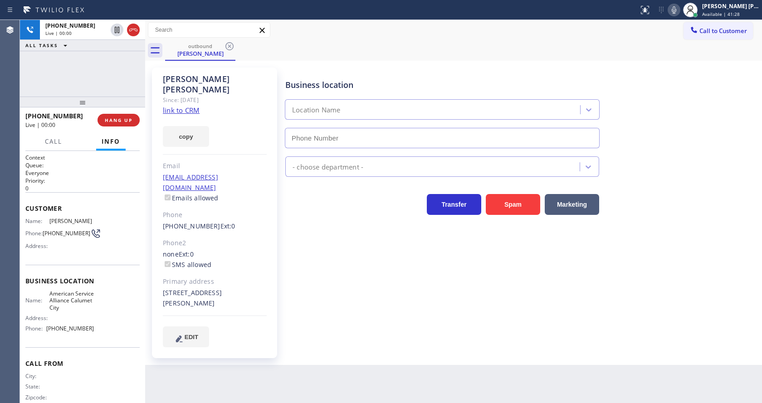
type input "[PHONE_NUMBER]"
click at [112, 117] on span "HANG UP" at bounding box center [119, 120] width 28 height 6
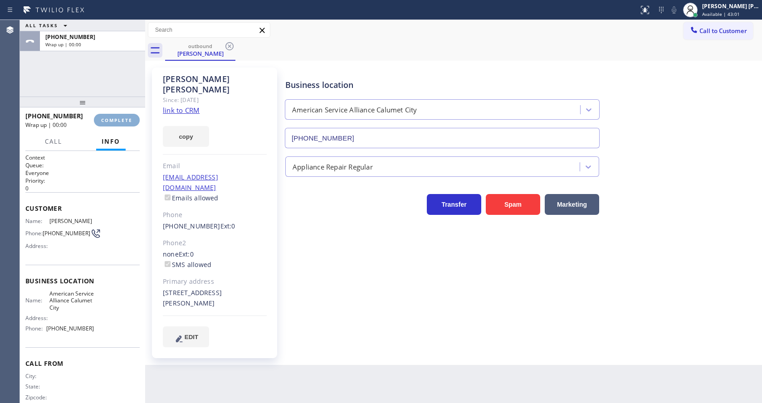
click at [112, 117] on span "COMPLETE" at bounding box center [116, 120] width 31 height 6
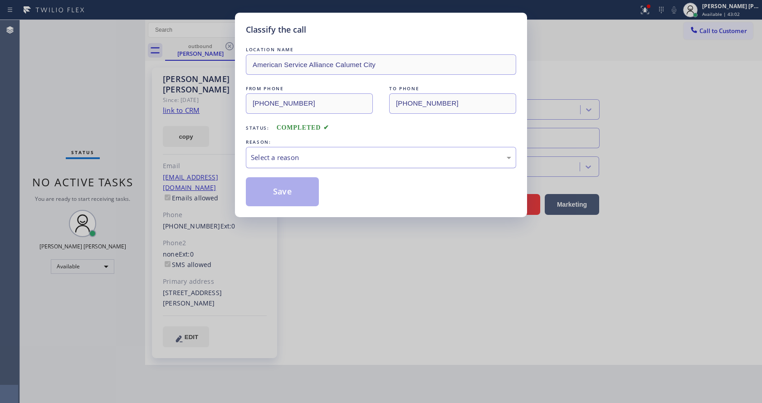
click at [301, 161] on div "Select a reason" at bounding box center [381, 157] width 260 height 10
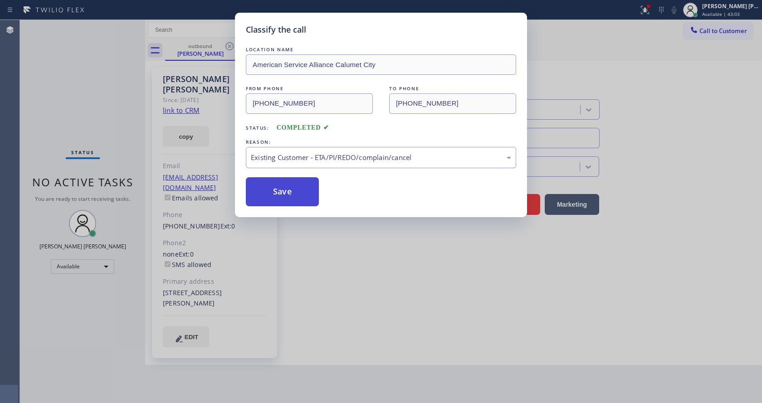
click at [287, 187] on button "Save" at bounding box center [282, 191] width 73 height 29
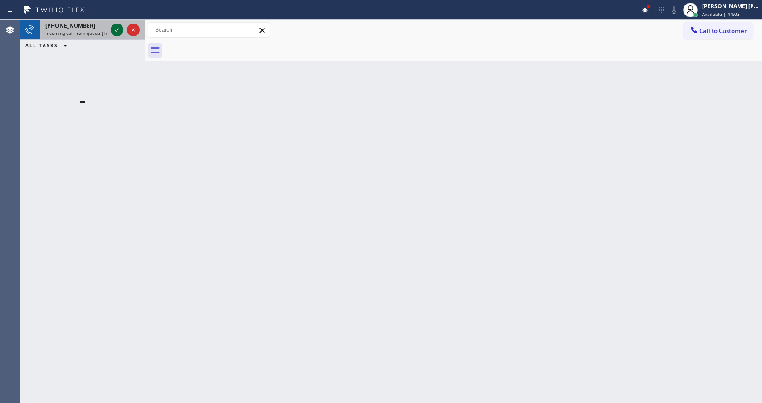
click at [115, 27] on icon at bounding box center [117, 29] width 11 height 11
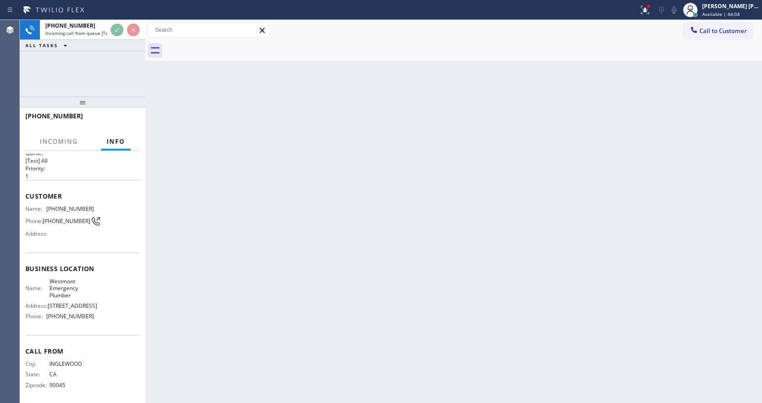
scroll to position [19, 0]
click at [288, 264] on div "Back to Dashboard Change Sender ID Customers Technicians Select a contact Outbo…" at bounding box center [453, 211] width 617 height 383
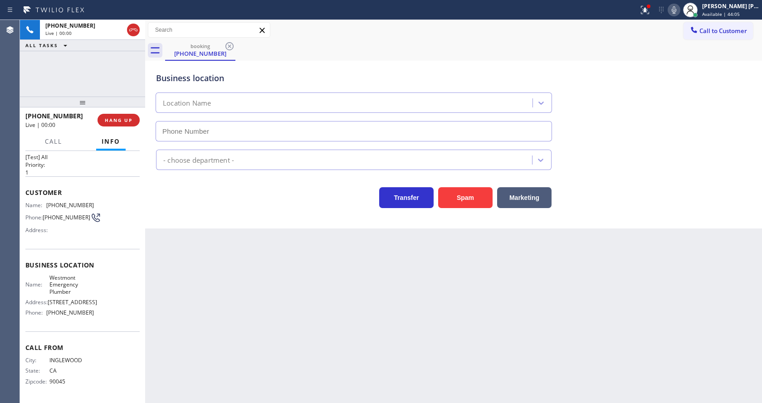
click at [371, 310] on div "Back to Dashboard Change Sender ID Customers Technicians Select a contact Outbo…" at bounding box center [453, 211] width 617 height 383
type input "[PHONE_NUMBER]"
click at [239, 303] on div "Back to Dashboard Change Sender ID Customers Technicians Select a contact Outbo…" at bounding box center [453, 211] width 617 height 383
click at [72, 255] on div "Business location Name: Westmont Emergency Plumber Address: [STREET_ADDRESS] Ph…" at bounding box center [82, 290] width 114 height 83
click at [270, 380] on div "Back to Dashboard Change Sender ID Customers Technicians Select a contact Outbo…" at bounding box center [453, 211] width 617 height 383
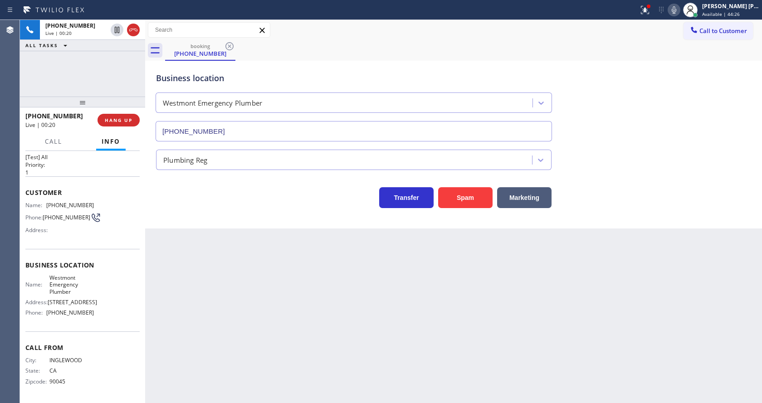
click at [217, 273] on div "Back to Dashboard Change Sender ID Customers Technicians Select a contact Outbo…" at bounding box center [453, 211] width 617 height 383
click at [333, 294] on div "Back to Dashboard Change Sender ID Customers Technicians Select a contact Outbo…" at bounding box center [453, 211] width 617 height 383
click at [223, 307] on div "Back to Dashboard Change Sender ID Customers Technicians Select a contact Outbo…" at bounding box center [453, 211] width 617 height 383
click at [63, 264] on span "Business location" at bounding box center [82, 265] width 114 height 9
drag, startPoint x: 45, startPoint y: 204, endPoint x: 89, endPoint y: 205, distance: 43.6
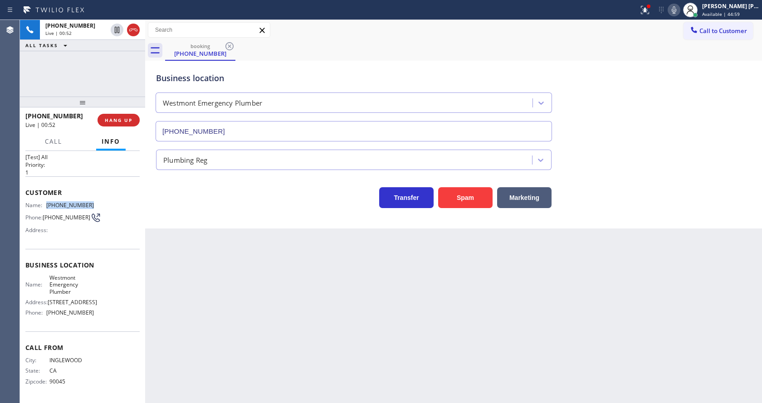
click at [89, 205] on div "Name: [PHONE_NUMBER]" at bounding box center [59, 205] width 68 height 7
copy div "[PHONE_NUMBER]"
click at [229, 323] on div "Back to Dashboard Change Sender ID Customers Technicians Select a contact Outbo…" at bounding box center [453, 211] width 617 height 383
drag, startPoint x: 65, startPoint y: 300, endPoint x: 58, endPoint y: 298, distance: 7.9
click at [65, 300] on span "[STREET_ADDRESS]" at bounding box center [72, 302] width 49 height 7
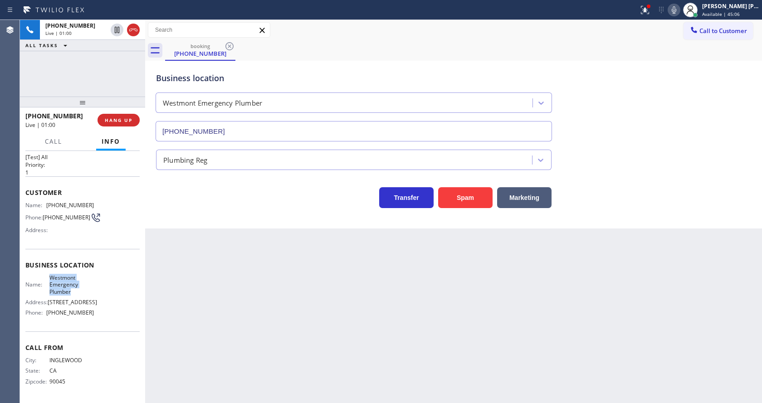
drag, startPoint x: 48, startPoint y: 276, endPoint x: 75, endPoint y: 294, distance: 33.0
click at [75, 294] on span "Westmont Emergency Plumber" at bounding box center [71, 284] width 45 height 21
copy span "Westmont Emergency Plumber"
click at [254, 297] on div "Back to Dashboard Change Sender ID Customers Technicians Select a contact Outbo…" at bounding box center [453, 211] width 617 height 383
click at [41, 315] on span "Phone:" at bounding box center [35, 312] width 21 height 7
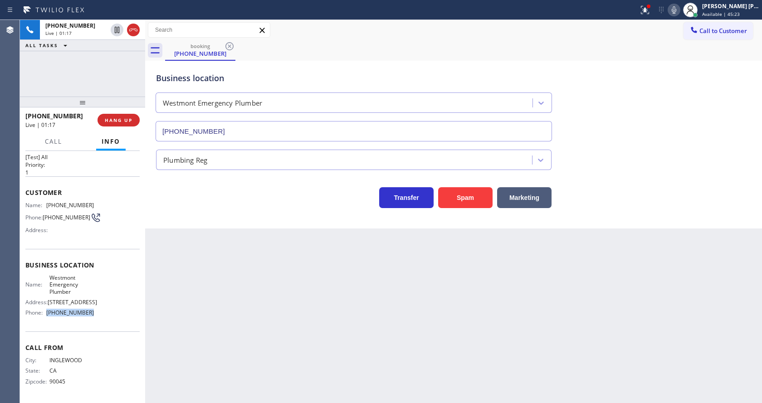
drag, startPoint x: 52, startPoint y: 314, endPoint x: 112, endPoint y: 313, distance: 59.9
click at [112, 313] on div "Name: Westmont Emergency Plumber Address: [STREET_ADDRESS] Phone: [PHONE_NUMBER]" at bounding box center [82, 297] width 114 height 46
copy div "[PHONE_NUMBER]"
drag, startPoint x: 251, startPoint y: 334, endPoint x: 249, endPoint y: 373, distance: 39.5
click at [251, 338] on div "Back to Dashboard Change Sender ID Customers Technicians Select a contact Outbo…" at bounding box center [453, 211] width 617 height 383
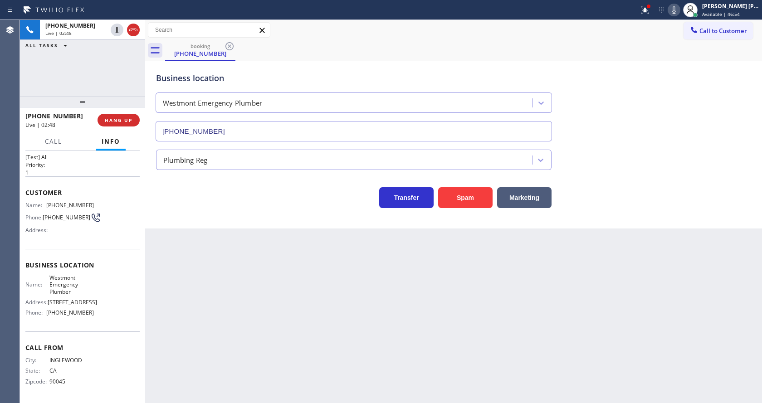
click at [254, 290] on div "Back to Dashboard Change Sender ID Customers Technicians Select a contact Outbo…" at bounding box center [453, 211] width 617 height 383
click at [675, 11] on icon at bounding box center [674, 10] width 11 height 11
click at [644, 15] on icon at bounding box center [645, 10] width 11 height 11
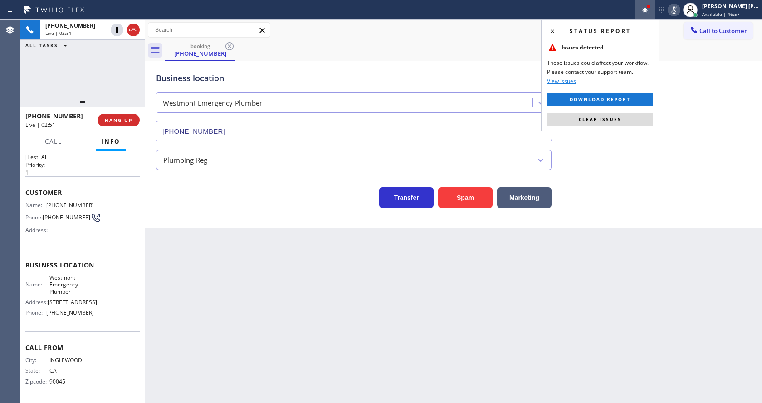
click at [606, 127] on div "Status report Issues detected These issues could affect your workflow. Please c…" at bounding box center [600, 76] width 118 height 112
click at [604, 114] on button "Clear issues" at bounding box center [600, 119] width 106 height 13
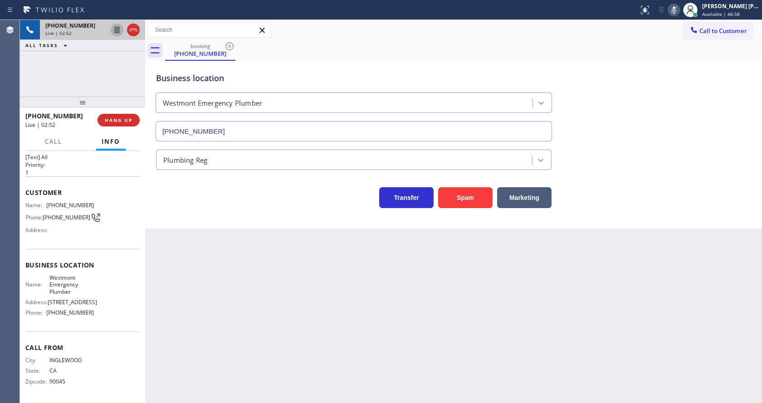
click at [117, 27] on icon at bounding box center [117, 30] width 5 height 6
click at [232, 267] on div "Back to Dashboard Change Sender ID Customers Technicians Select a contact Outbo…" at bounding box center [453, 211] width 617 height 383
click at [386, 322] on div "Back to Dashboard Change Sender ID Customers Technicians Select a contact Outbo…" at bounding box center [453, 211] width 617 height 383
click at [224, 240] on div "Back to Dashboard Change Sender ID Customers Technicians Select a contact Outbo…" at bounding box center [453, 211] width 617 height 383
drag, startPoint x: 386, startPoint y: 293, endPoint x: 278, endPoint y: 227, distance: 127.0
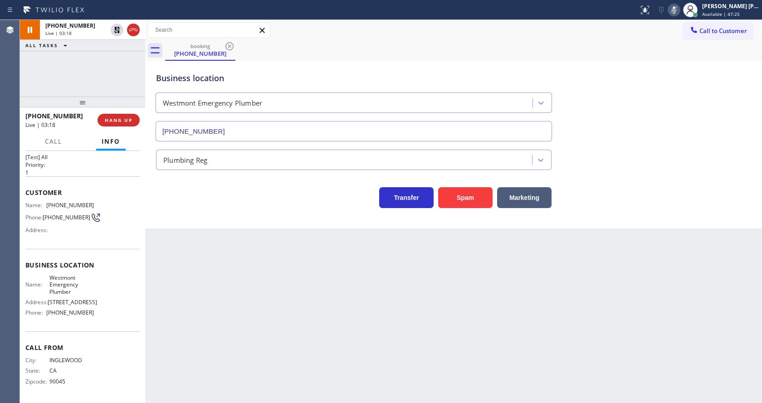
click at [386, 293] on div "Back to Dashboard Change Sender ID Customers Technicians Select a contact Outbo…" at bounding box center [453, 211] width 617 height 383
click at [117, 27] on icon at bounding box center [117, 29] width 11 height 11
click at [675, 10] on icon at bounding box center [674, 10] width 11 height 11
click at [687, 37] on button "Call to Customer" at bounding box center [718, 30] width 69 height 17
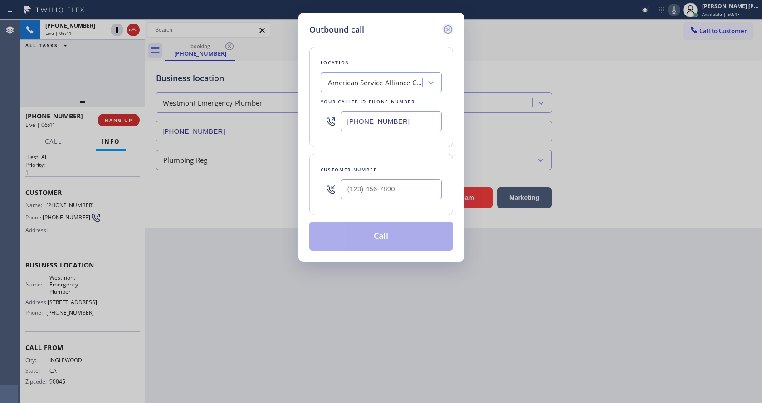
click at [447, 29] on icon at bounding box center [448, 29] width 11 height 11
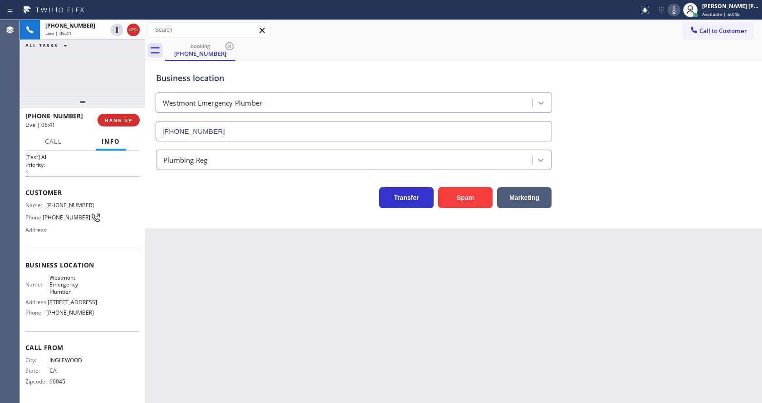
click at [278, 274] on div "Back to Dashboard Change Sender ID Customers Technicians Select a contact Outbo…" at bounding box center [453, 211] width 617 height 383
click at [406, 277] on div "Back to Dashboard Change Sender ID Customers Technicians Select a contact Outbo…" at bounding box center [453, 211] width 617 height 383
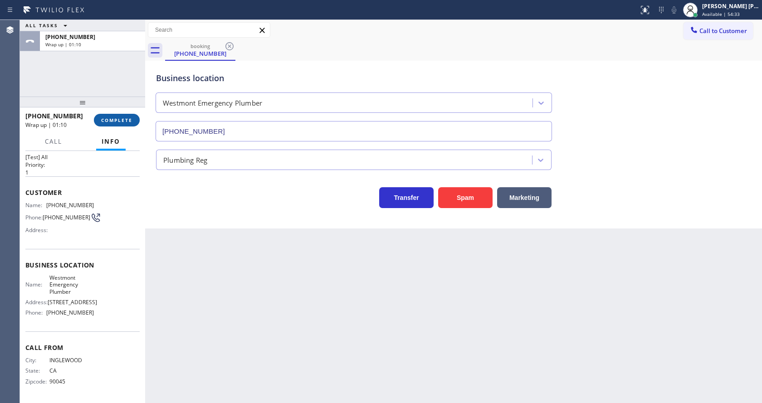
click at [104, 122] on span "COMPLETE" at bounding box center [116, 120] width 31 height 6
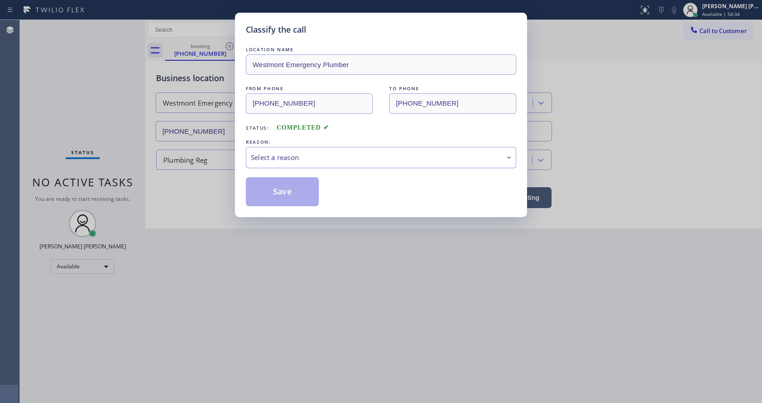
click at [271, 157] on div "Select a reason" at bounding box center [381, 157] width 260 height 10
click at [274, 191] on button "Save" at bounding box center [282, 191] width 73 height 29
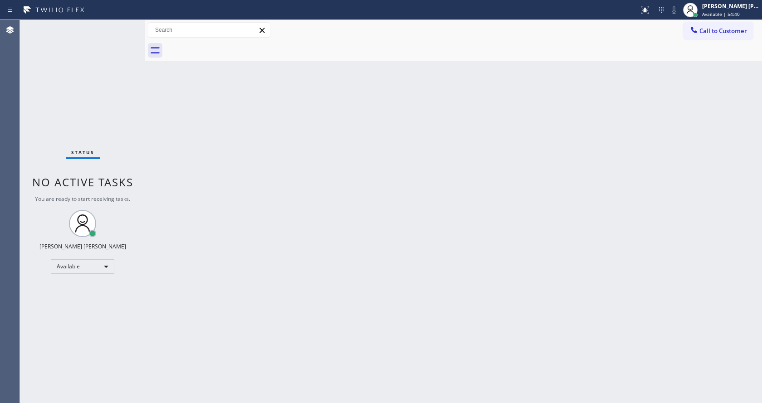
drag, startPoint x: 457, startPoint y: 206, endPoint x: 466, endPoint y: 29, distance: 177.6
click at [458, 206] on div "Back to Dashboard Change Sender ID Customers Technicians Select a contact Outbo…" at bounding box center [453, 211] width 617 height 383
click at [299, 227] on div "Back to Dashboard Change Sender ID Customers Technicians Select a contact Outbo…" at bounding box center [453, 211] width 617 height 383
click at [131, 170] on div "Status No active tasks You are ready to start receiving tasks. [PERSON_NAME] [P…" at bounding box center [82, 211] width 125 height 383
click at [200, 163] on div "Back to Dashboard Change Sender ID Customers Technicians Select a contact Outbo…" at bounding box center [453, 211] width 617 height 383
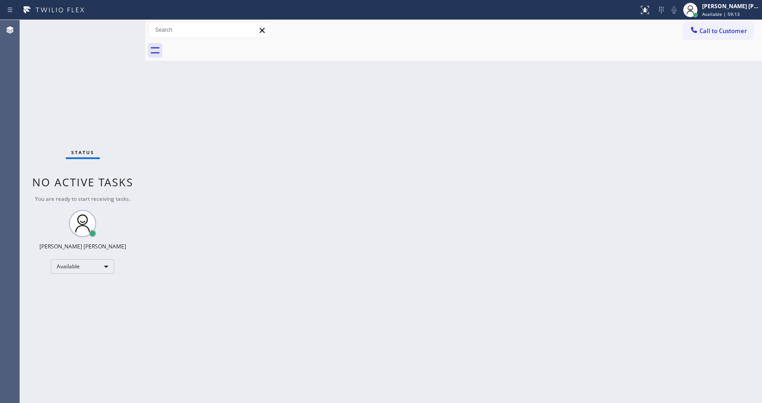
click at [374, 197] on div "Back to Dashboard Change Sender ID Customers Technicians Select a contact Outbo…" at bounding box center [453, 211] width 617 height 383
click at [197, 190] on div "Back to Dashboard Change Sender ID Customers Technicians Select a contact Outbo…" at bounding box center [453, 211] width 617 height 383
click at [126, 24] on div "Status No active tasks You are ready to start receiving tasks. [PERSON_NAME] [P…" at bounding box center [82, 211] width 125 height 383
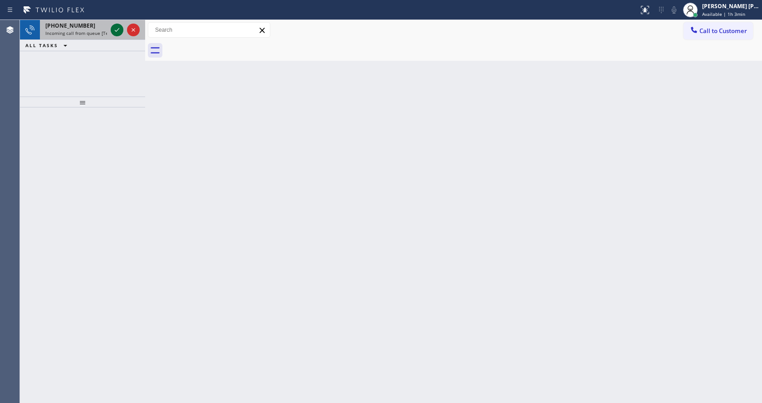
click at [121, 30] on icon at bounding box center [117, 29] width 11 height 11
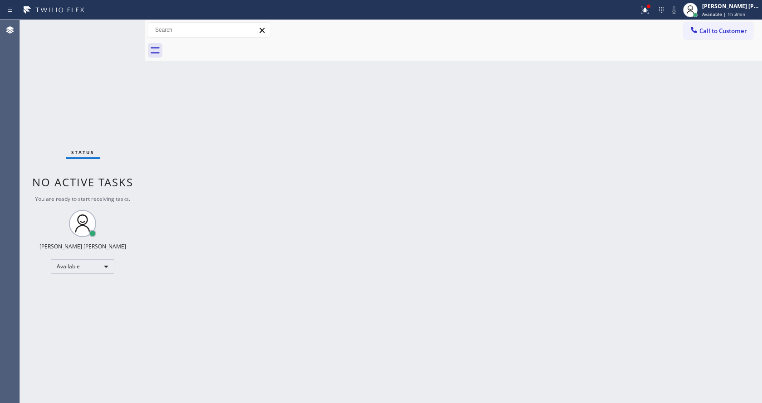
click at [471, 185] on div "Back to Dashboard Change Sender ID Customers Technicians Select a contact Outbo…" at bounding box center [453, 211] width 617 height 383
click at [645, 13] on icon at bounding box center [645, 10] width 11 height 11
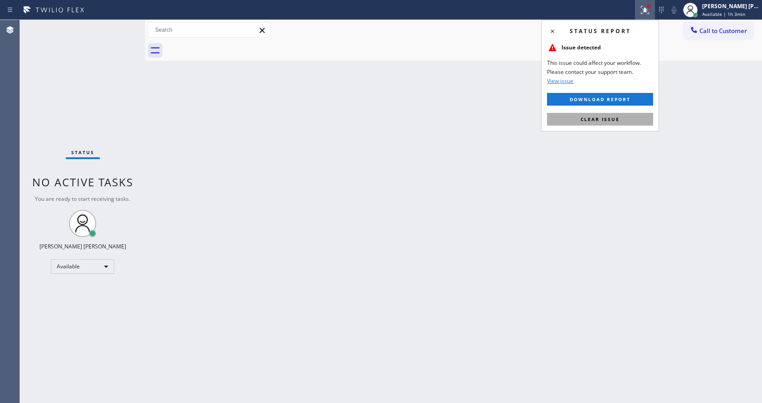
click at [605, 121] on span "Clear issue" at bounding box center [600, 119] width 39 height 6
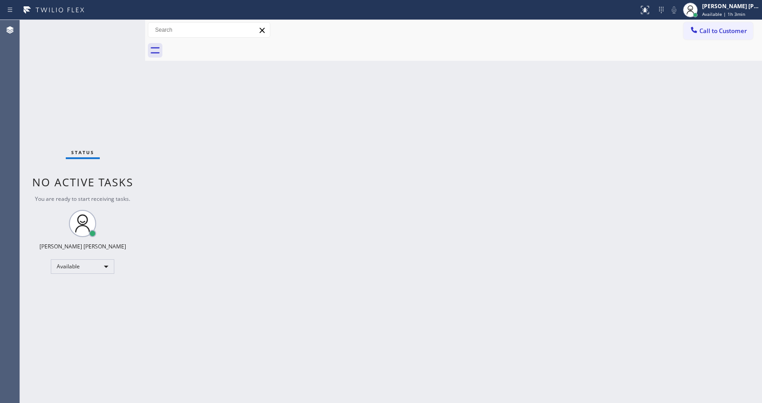
click at [298, 319] on div "Back to Dashboard Change Sender ID Customers Technicians Select a contact Outbo…" at bounding box center [453, 211] width 617 height 383
drag, startPoint x: 176, startPoint y: 148, endPoint x: 174, endPoint y: 137, distance: 11.6
click at [177, 147] on div "Back to Dashboard Change Sender ID Customers Technicians Select a contact Outbo…" at bounding box center [453, 211] width 617 height 383
click at [130, 26] on div "Status No active tasks You are ready to start receiving tasks. [PERSON_NAME] [P…" at bounding box center [82, 211] width 125 height 383
click at [128, 23] on div "Status No active tasks You are ready to start receiving tasks. [PERSON_NAME] [P…" at bounding box center [82, 211] width 125 height 383
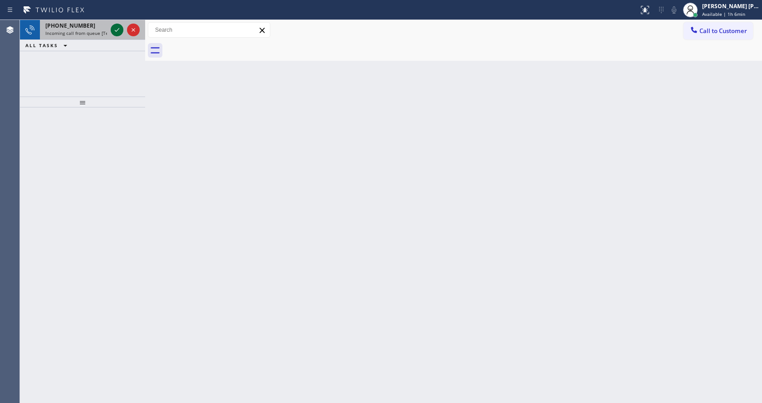
click at [118, 26] on icon at bounding box center [117, 29] width 11 height 11
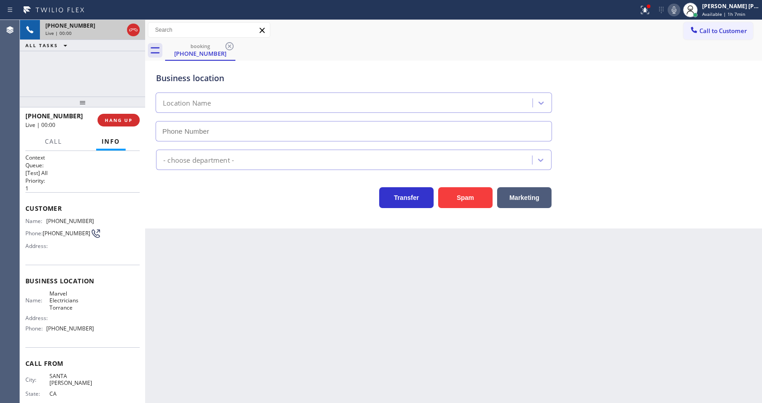
type input "[PHONE_NUMBER]"
click at [312, 293] on div "Back to Dashboard Change Sender ID Customers Technicians Select a contact Outbo…" at bounding box center [453, 211] width 617 height 383
click at [217, 269] on div "Back to Dashboard Change Sender ID Customers Technicians Select a contact Outbo…" at bounding box center [453, 211] width 617 height 383
click at [391, 322] on div "Back to Dashboard Change Sender ID Customers Technicians Select a contact Outbo…" at bounding box center [453, 211] width 617 height 383
click at [178, 238] on div "Back to Dashboard Change Sender ID Customers Technicians Select a contact Outbo…" at bounding box center [453, 211] width 617 height 383
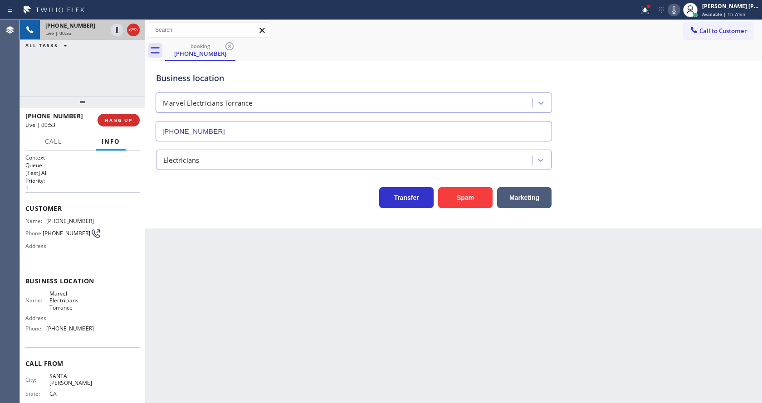
click at [254, 313] on div "Back to Dashboard Change Sender ID Customers Technicians Select a contact Outbo…" at bounding box center [453, 211] width 617 height 383
click at [260, 293] on div "Back to Dashboard Change Sender ID Customers Technicians Select a contact Outbo…" at bounding box center [453, 211] width 617 height 383
click at [644, 14] on icon at bounding box center [645, 10] width 11 height 11
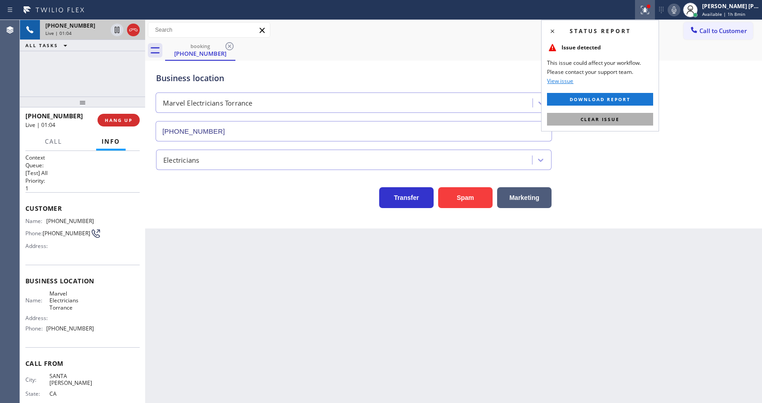
click at [631, 115] on button "Clear issue" at bounding box center [600, 119] width 106 height 13
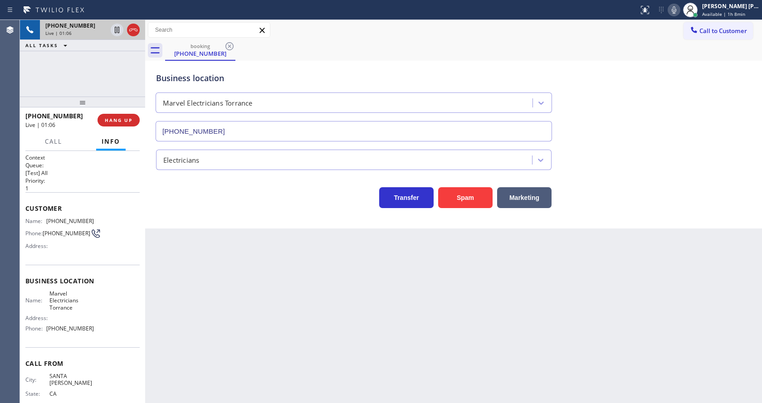
click at [313, 327] on div "Back to Dashboard Change Sender ID Customers Technicians Select a contact Outbo…" at bounding box center [453, 211] width 617 height 383
click at [259, 330] on div "Back to Dashboard Change Sender ID Customers Technicians Select a contact Outbo…" at bounding box center [453, 211] width 617 height 383
click at [253, 328] on div "Back to Dashboard Change Sender ID Customers Technicians Select a contact Outbo…" at bounding box center [453, 211] width 617 height 383
drag, startPoint x: 379, startPoint y: 312, endPoint x: 392, endPoint y: 308, distance: 13.3
click at [379, 312] on div "Back to Dashboard Change Sender ID Customers Technicians Select a contact Outbo…" at bounding box center [453, 211] width 617 height 383
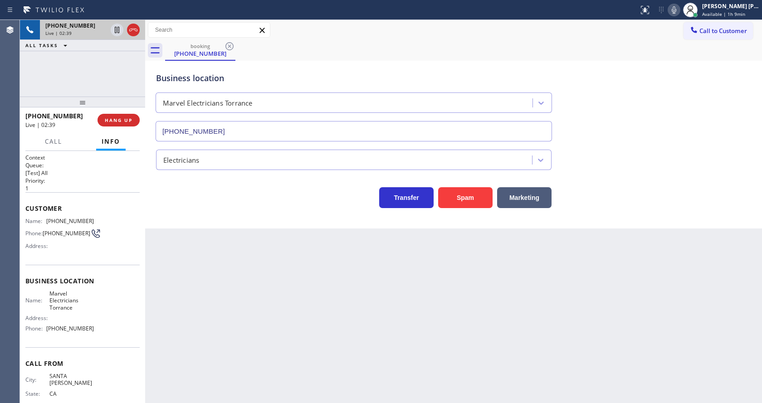
click at [255, 320] on div "Back to Dashboard Change Sender ID Customers Technicians Select a contact Outbo…" at bounding box center [453, 211] width 617 height 383
click at [101, 264] on div "Customer Name: [PHONE_NUMBER] Phone: [PHONE_NUMBER] Address:" at bounding box center [82, 228] width 114 height 73
drag, startPoint x: 43, startPoint y: 217, endPoint x: 106, endPoint y: 220, distance: 63.1
click at [106, 220] on div "Customer Name: [PHONE_NUMBER] Phone: [PHONE_NUMBER] Address:" at bounding box center [82, 228] width 114 height 73
copy div "[PHONE_NUMBER]"
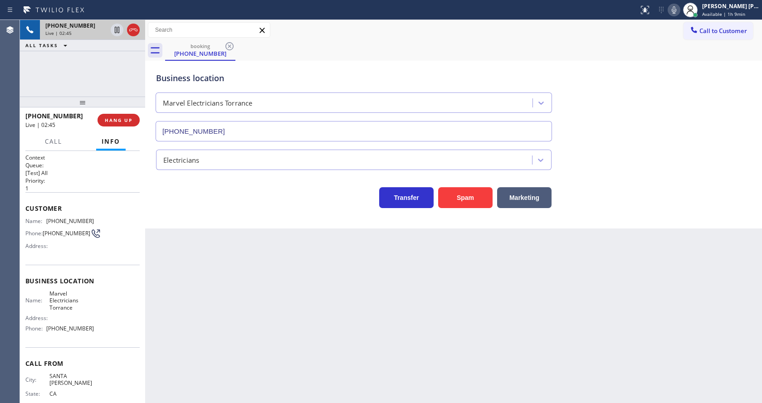
click at [245, 340] on div "Back to Dashboard Change Sender ID Customers Technicians Select a contact Outbo…" at bounding box center [453, 211] width 617 height 383
click at [92, 309] on div "Name: Marvel Electricians Torrance Address: Phone: [PHONE_NUMBER]" at bounding box center [82, 313] width 114 height 46
drag, startPoint x: 45, startPoint y: 294, endPoint x: 79, endPoint y: 315, distance: 39.3
click at [79, 315] on div "Name: Marvel Electricians Torrance Address: Phone: [PHONE_NUMBER]" at bounding box center [59, 313] width 68 height 46
copy span "Marvel Electricians Torrance"
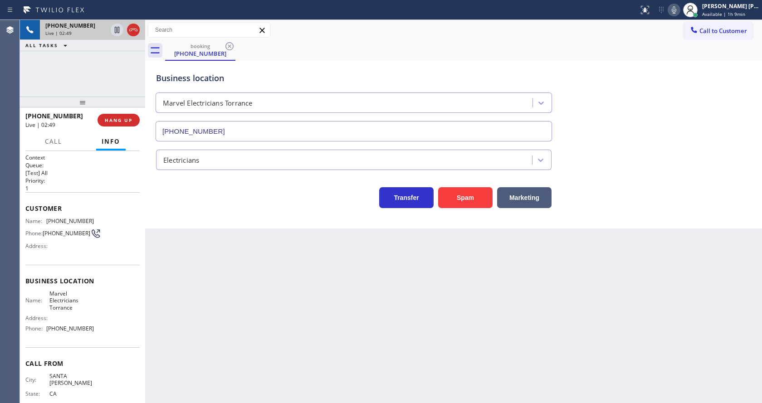
click at [214, 324] on div "Back to Dashboard Change Sender ID Customers Technicians Select a contact Outbo…" at bounding box center [453, 211] width 617 height 383
click at [112, 328] on div "Name: Marvel Electricians Torrance Address: Phone: [PHONE_NUMBER]" at bounding box center [82, 313] width 114 height 46
drag, startPoint x: 45, startPoint y: 332, endPoint x: 117, endPoint y: 333, distance: 71.7
click at [117, 333] on div "Name: Marvel Electricians Torrance Address: Phone: [PHONE_NUMBER]" at bounding box center [82, 313] width 114 height 46
copy div "[PHONE_NUMBER]"
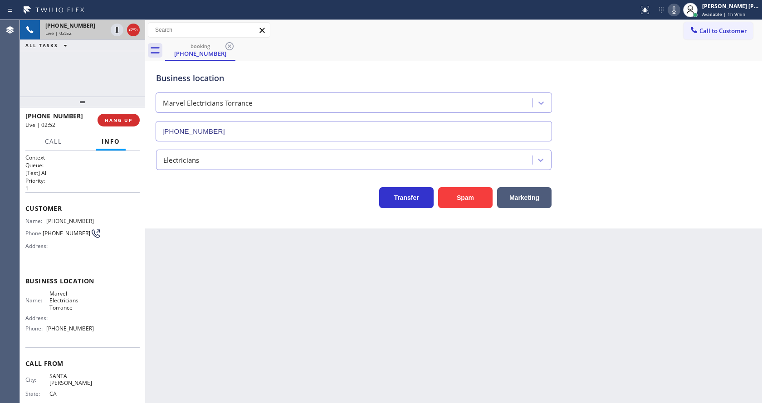
click at [264, 335] on div "Back to Dashboard Change Sender ID Customers Technicians Select a contact Outbo…" at bounding box center [453, 211] width 617 height 383
click at [675, 15] on button at bounding box center [674, 10] width 13 height 13
click at [120, 31] on icon at bounding box center [117, 29] width 11 height 11
click at [230, 301] on div "Back to Dashboard Change Sender ID Customers Technicians Select a contact Outbo…" at bounding box center [453, 211] width 617 height 383
click at [359, 327] on div "Back to Dashboard Change Sender ID Customers Technicians Select a contact Outbo…" at bounding box center [453, 211] width 617 height 383
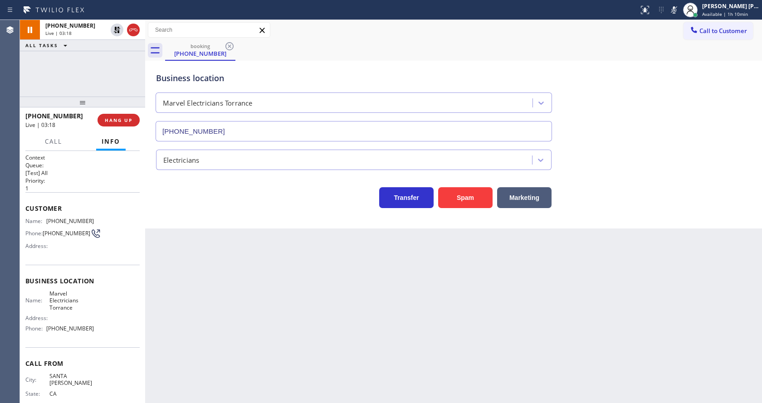
drag, startPoint x: 223, startPoint y: 253, endPoint x: 232, endPoint y: 302, distance: 49.7
click at [223, 253] on div "Back to Dashboard Change Sender ID Customers Technicians Select a contact Outbo…" at bounding box center [453, 211] width 617 height 383
click at [233, 313] on div "Back to Dashboard Change Sender ID Customers Technicians Select a contact Outbo…" at bounding box center [453, 211] width 617 height 383
click at [368, 306] on div "Back to Dashboard Change Sender ID Customers Technicians Select a contact Outbo…" at bounding box center [453, 211] width 617 height 383
click at [184, 215] on div "Business location Marvel Electricians Torrance [PHONE_NUMBER] Electricians Tran…" at bounding box center [453, 145] width 617 height 168
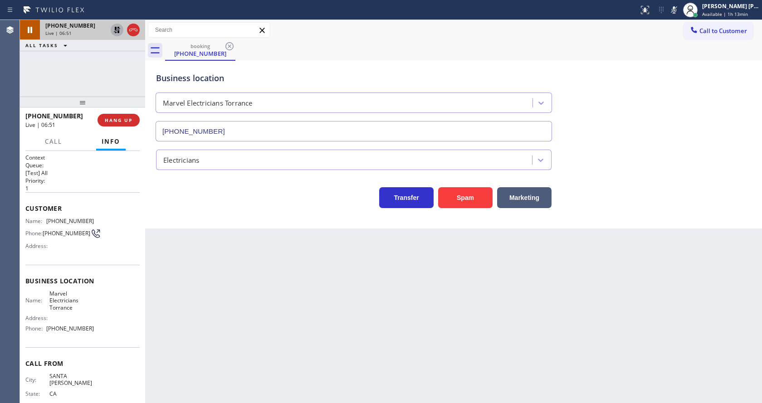
click at [119, 30] on icon at bounding box center [117, 30] width 6 height 6
click at [675, 12] on icon at bounding box center [674, 10] width 11 height 11
click at [688, 64] on div "Business location Marvel Electricians Torrance [PHONE_NUMBER]" at bounding box center [453, 100] width 599 height 82
click at [252, 325] on div "Back to Dashboard Change Sender ID Customers Technicians Select a contact Outbo…" at bounding box center [453, 211] width 617 height 383
click at [322, 383] on div "Back to Dashboard Change Sender ID Customers Technicians Select a contact Outbo…" at bounding box center [453, 211] width 617 height 383
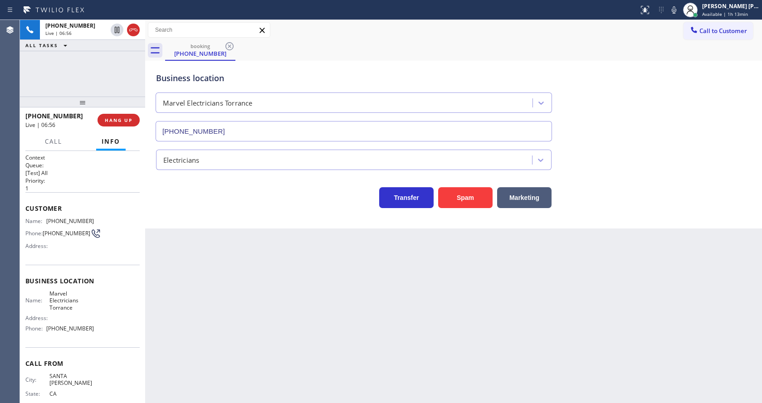
click at [239, 280] on div "Back to Dashboard Change Sender ID Customers Technicians Select a contact Outbo…" at bounding box center [453, 211] width 617 height 383
drag, startPoint x: 432, startPoint y: 318, endPoint x: 259, endPoint y: 146, distance: 244.7
click at [432, 318] on div "Back to Dashboard Change Sender ID Customers Technicians Select a contact Outbo…" at bounding box center [453, 211] width 617 height 383
click at [109, 127] on div "[PHONE_NUMBER] Wrap up | 01:51 COMPLETE" at bounding box center [82, 120] width 114 height 24
click at [107, 119] on span "COMPLETE" at bounding box center [116, 120] width 31 height 6
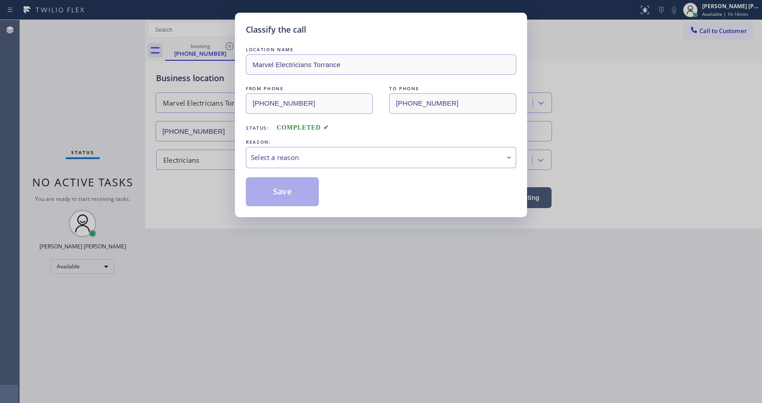
click at [281, 172] on div "LOCATION NAME Marvel Electricians Torrance FROM PHONE [PHONE_NUMBER] TO PHONE […" at bounding box center [381, 125] width 270 height 161
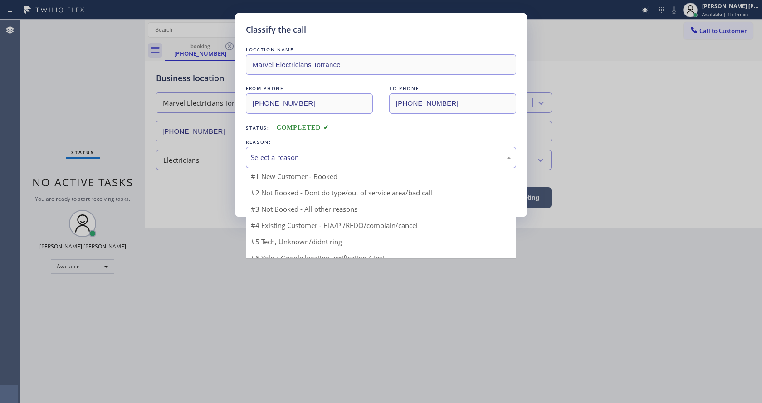
click at [279, 153] on div "Select a reason" at bounding box center [381, 157] width 260 height 10
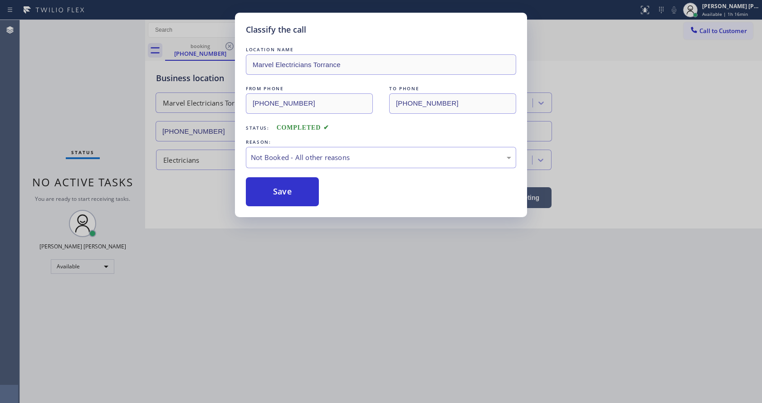
click at [277, 188] on button "Save" at bounding box center [282, 191] width 73 height 29
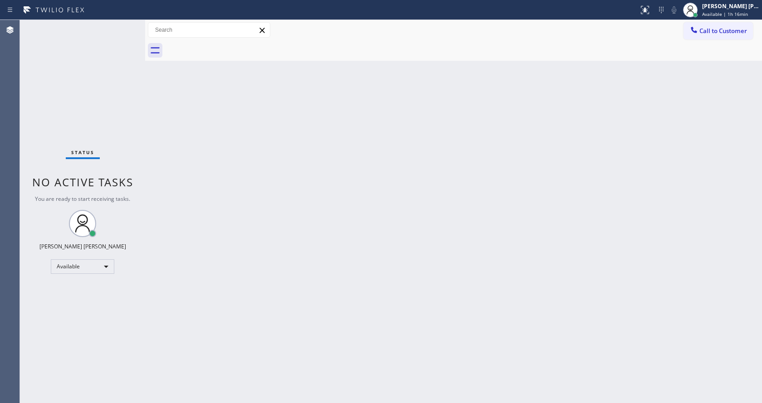
drag, startPoint x: 156, startPoint y: 205, endPoint x: 165, endPoint y: 203, distance: 8.5
click at [156, 205] on div "Back to Dashboard Change Sender ID Customers Technicians Select a contact Outbo…" at bounding box center [453, 211] width 617 height 383
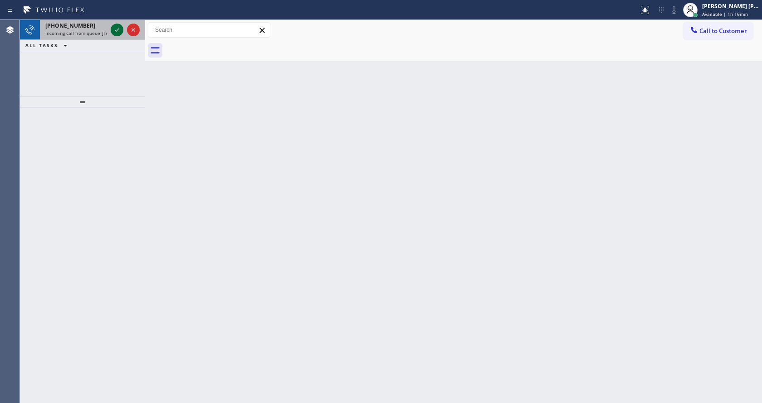
click at [117, 26] on icon at bounding box center [117, 29] width 11 height 11
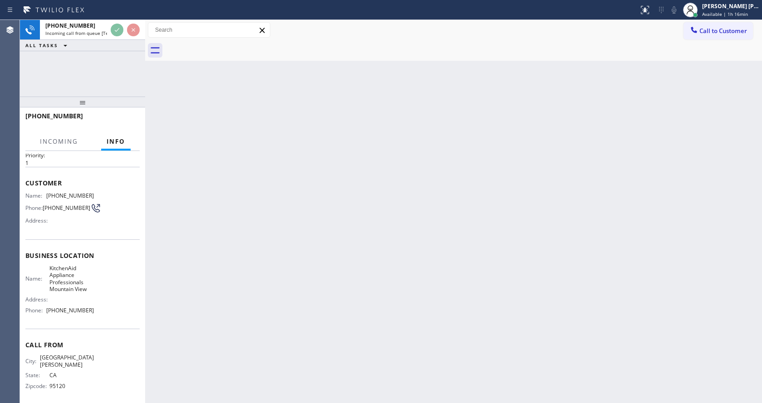
click at [377, 230] on div "Back to Dashboard Change Sender ID Customers Technicians Select a contact Outbo…" at bounding box center [453, 211] width 617 height 383
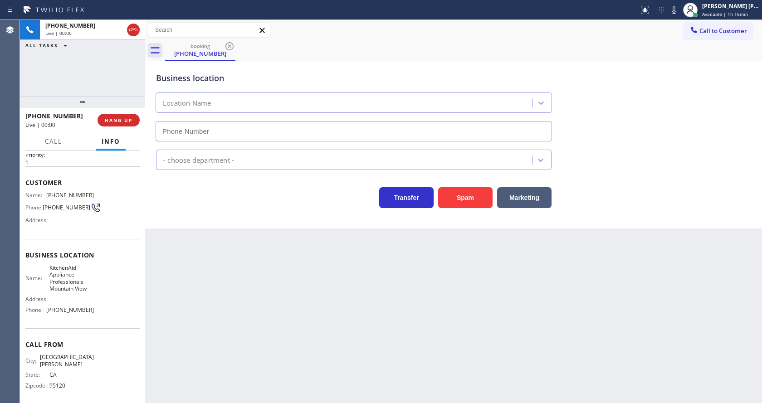
type input "[PHONE_NUMBER]"
click at [111, 118] on span "HANG UP" at bounding box center [119, 120] width 28 height 6
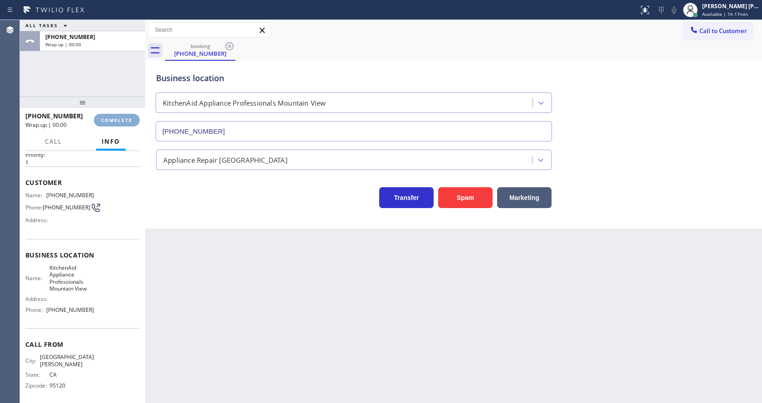
click at [111, 118] on span "COMPLETE" at bounding box center [116, 120] width 31 height 6
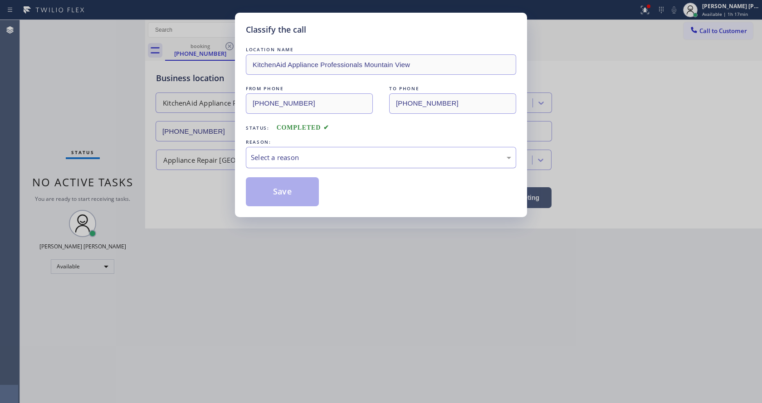
click at [265, 162] on div "Select a reason" at bounding box center [381, 157] width 260 height 10
click at [269, 196] on button "Save" at bounding box center [282, 191] width 73 height 29
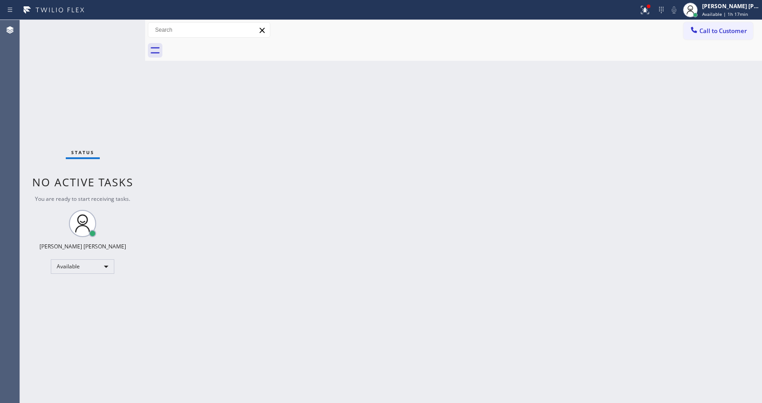
click at [429, 229] on div "Back to Dashboard Change Sender ID Customers Technicians Select a contact Outbo…" at bounding box center [453, 211] width 617 height 383
click at [177, 83] on div "Back to Dashboard Change Sender ID Customers Technicians Select a contact Outbo…" at bounding box center [453, 211] width 617 height 383
drag, startPoint x: 126, startPoint y: 128, endPoint x: 132, endPoint y: 83, distance: 45.8
click at [126, 128] on div "Status No active tasks You are ready to start receiving tasks. [PERSON_NAME] [P…" at bounding box center [82, 211] width 125 height 383
click at [123, 24] on div "Status No active tasks You are ready to start receiving tasks. [PERSON_NAME] [P…" at bounding box center [82, 211] width 125 height 383
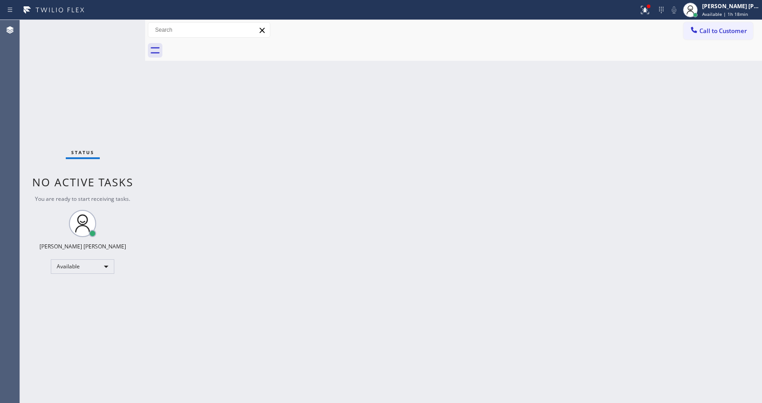
click at [122, 26] on div "Status No active tasks You are ready to start receiving tasks. [PERSON_NAME] [P…" at bounding box center [82, 211] width 125 height 383
click at [216, 130] on div "Back to Dashboard Change Sender ID Customers Technicians Select a contact Outbo…" at bounding box center [453, 211] width 617 height 383
click at [266, 309] on div "Back to Dashboard Change Sender ID Customers Technicians Select a contact Outbo…" at bounding box center [453, 211] width 617 height 383
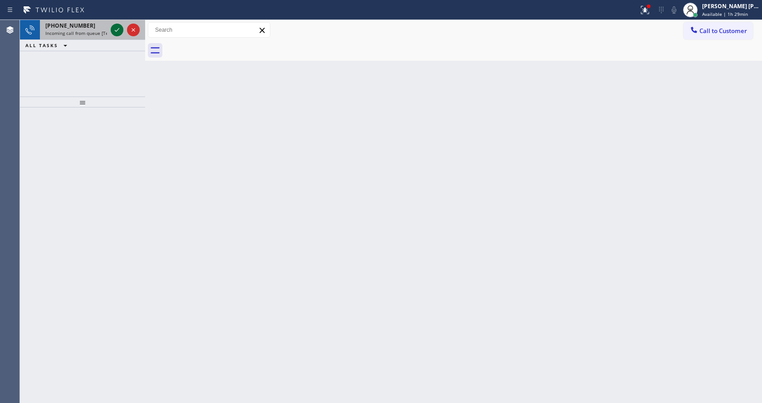
click at [117, 26] on icon at bounding box center [117, 29] width 11 height 11
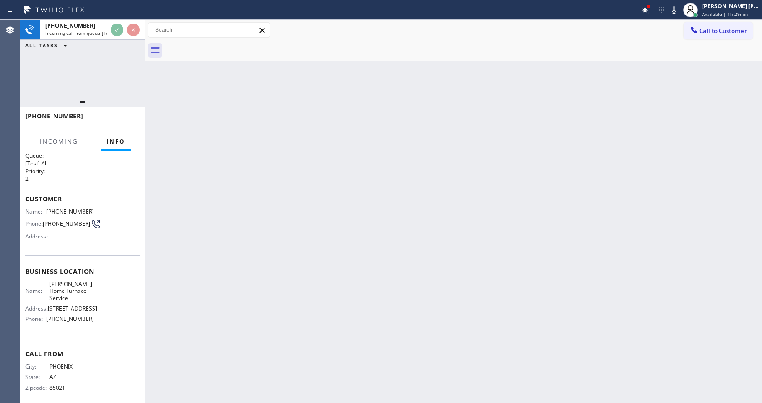
scroll to position [19, 0]
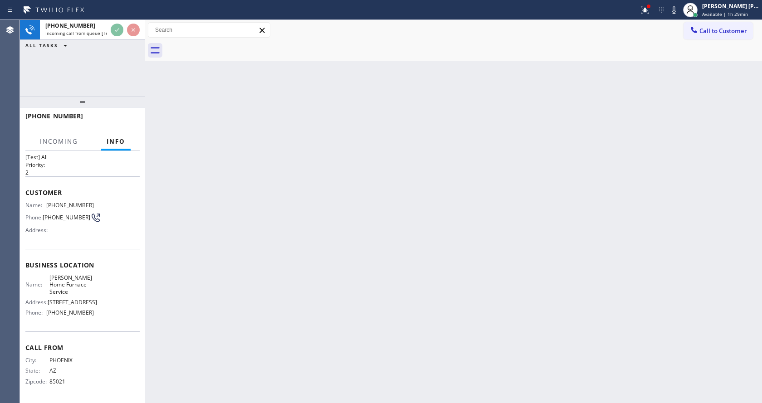
click at [298, 234] on div "Back to Dashboard Change Sender ID Customers Technicians Select a contact Outbo…" at bounding box center [453, 211] width 617 height 383
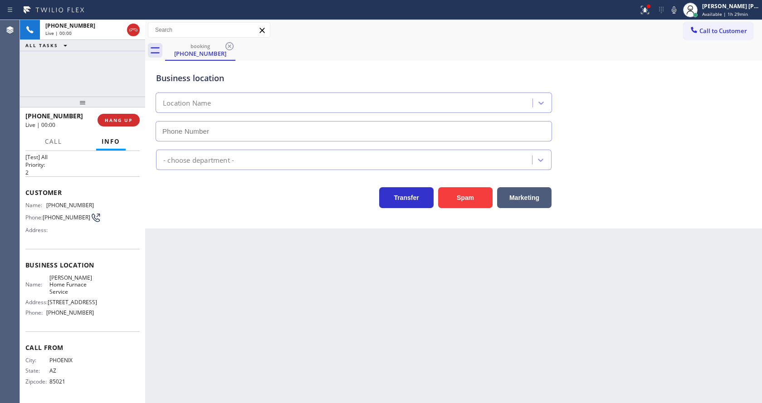
type input "[PHONE_NUMBER]"
drag, startPoint x: 214, startPoint y: 285, endPoint x: 206, endPoint y: 279, distance: 9.7
click at [214, 285] on div "Back to Dashboard Change Sender ID Customers Technicians Select a contact Outbo…" at bounding box center [453, 211] width 617 height 383
click at [355, 360] on div "Back to Dashboard Change Sender ID Customers Technicians Select a contact Outbo…" at bounding box center [453, 211] width 617 height 383
click at [477, 200] on button "Spam" at bounding box center [465, 197] width 54 height 21
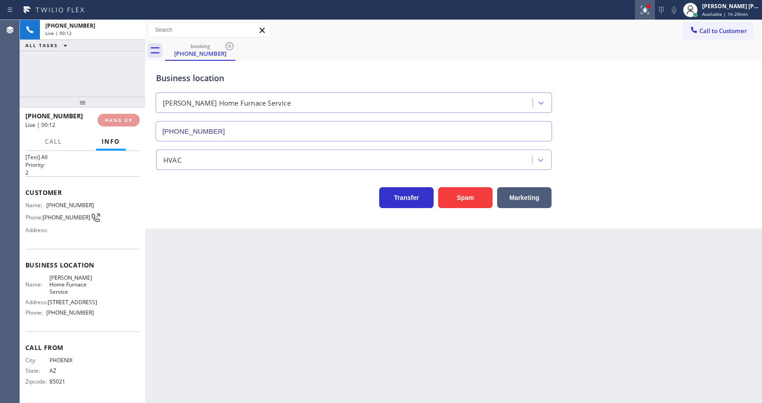
click at [645, 11] on icon at bounding box center [645, 10] width 11 height 11
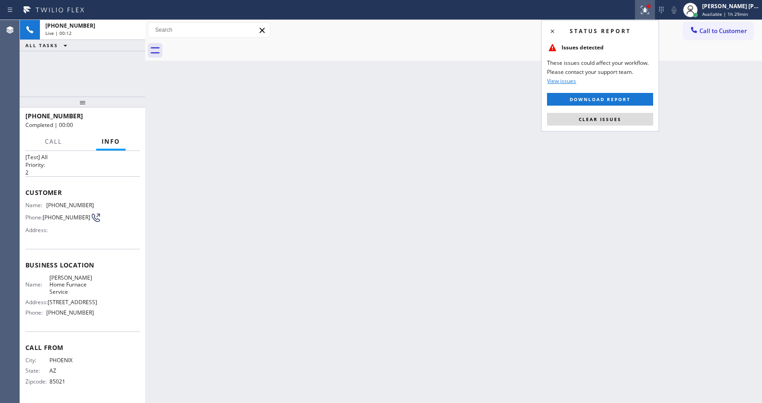
click at [617, 130] on div "Status report Issues detected These issues could affect your workflow. Please c…" at bounding box center [600, 76] width 118 height 112
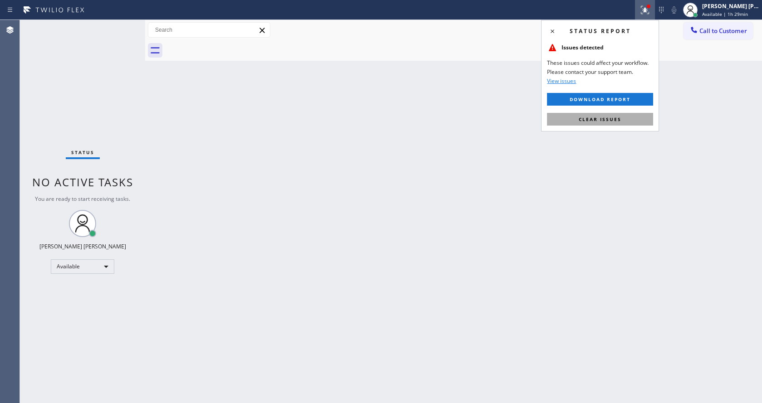
click at [616, 113] on button "Clear issues" at bounding box center [600, 119] width 106 height 13
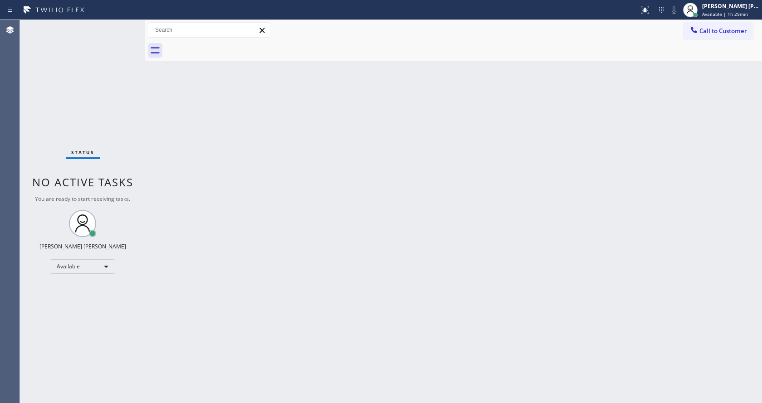
click at [179, 156] on div "Back to Dashboard Change Sender ID Customers Technicians Select a contact Outbo…" at bounding box center [453, 211] width 617 height 383
click at [118, 25] on div "Status No active tasks You are ready to start receiving tasks. [PERSON_NAME] [P…" at bounding box center [82, 211] width 125 height 383
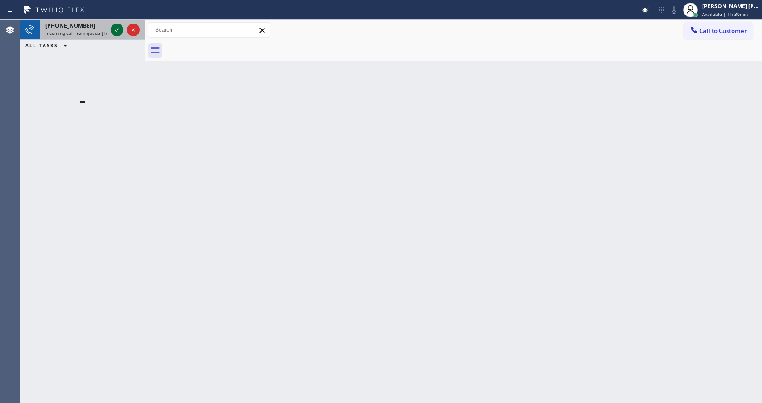
click at [118, 25] on icon at bounding box center [117, 29] width 11 height 11
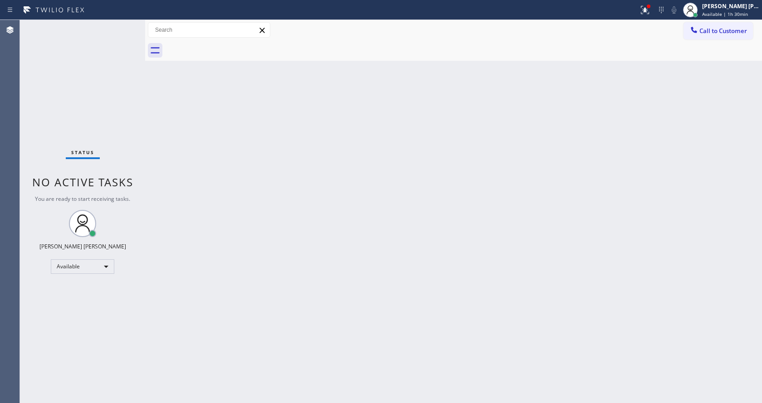
click at [274, 275] on div "Back to Dashboard Change Sender ID Customers Technicians Select a contact Outbo…" at bounding box center [453, 211] width 617 height 383
click at [641, 12] on div at bounding box center [645, 10] width 20 height 11
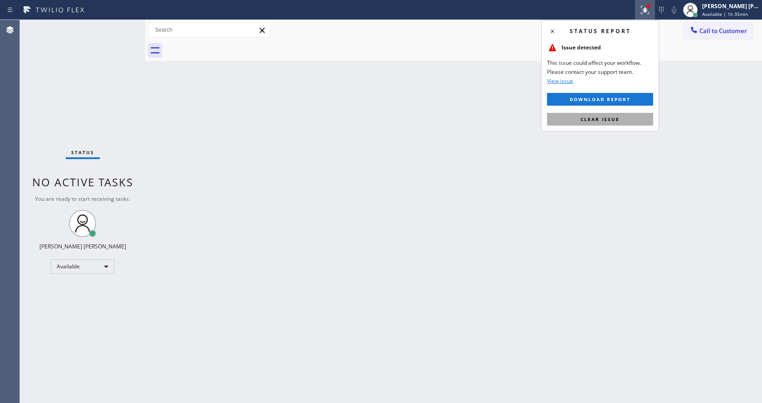
click at [610, 118] on span "Clear issue" at bounding box center [600, 119] width 39 height 6
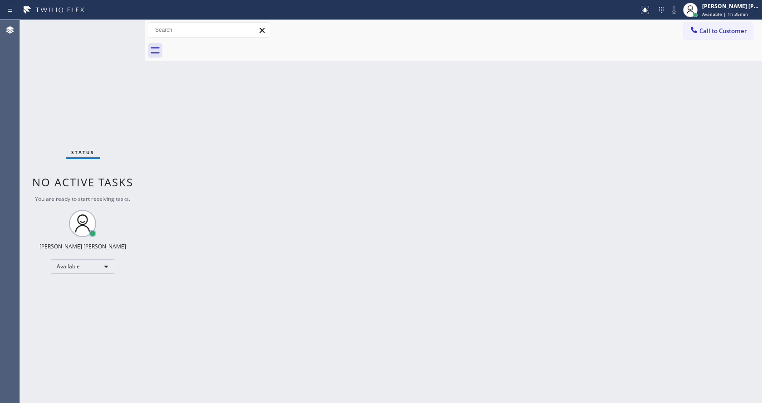
drag, startPoint x: 341, startPoint y: 285, endPoint x: 331, endPoint y: 301, distance: 19.1
click at [339, 290] on div "Back to Dashboard Change Sender ID Customers Technicians Select a contact Outbo…" at bounding box center [453, 211] width 617 height 383
drag, startPoint x: 187, startPoint y: 162, endPoint x: 470, endPoint y: 131, distance: 284.3
click at [187, 162] on div "Back to Dashboard Change Sender ID Customers Technicians Select a contact Outbo…" at bounding box center [453, 211] width 617 height 383
click at [724, 16] on span "Available | 1h 35min" at bounding box center [725, 14] width 46 height 6
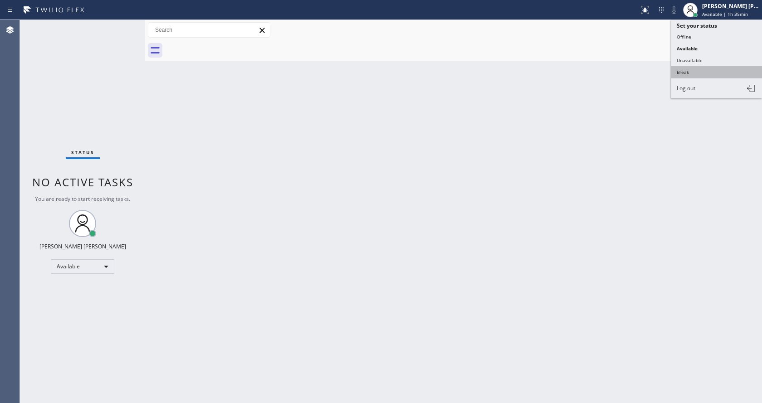
click at [697, 68] on button "Break" at bounding box center [716, 72] width 91 height 12
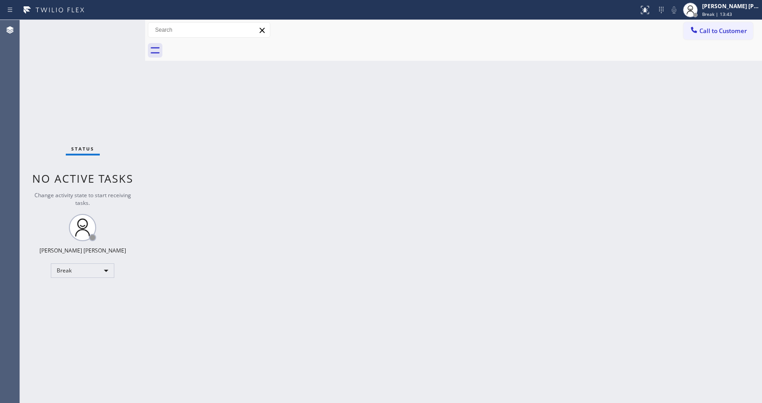
click at [645, 196] on div "Back to Dashboard Change Sender ID Customers Technicians Select a contact Outbo…" at bounding box center [453, 211] width 617 height 383
click at [120, 195] on span "Change activity state to start receiving tasks." at bounding box center [82, 198] width 97 height 15
click at [258, 400] on div "Back to Dashboard Change Sender ID Customers Technicians Select a contact Outbo…" at bounding box center [453, 211] width 617 height 383
drag, startPoint x: 139, startPoint y: 125, endPoint x: 104, endPoint y: 24, distance: 106.9
click at [139, 125] on div "Status No active tasks Change activity state to start receiving tasks. [PERSON_…" at bounding box center [82, 211] width 125 height 383
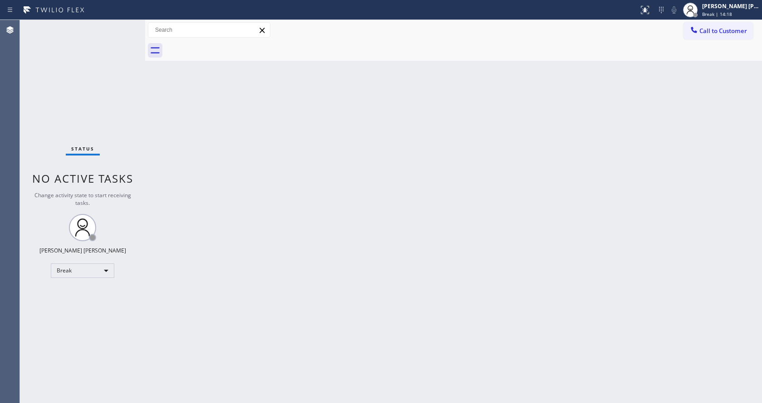
click at [242, 197] on div "Back to Dashboard Change Sender ID Customers Technicians Select a contact Outbo…" at bounding box center [453, 211] width 617 height 383
click at [122, 24] on div "Status No active tasks Change activity state to start receiving tasks. [PERSON_…" at bounding box center [82, 211] width 125 height 383
click at [707, 14] on span "Break | 16:18" at bounding box center [717, 14] width 30 height 6
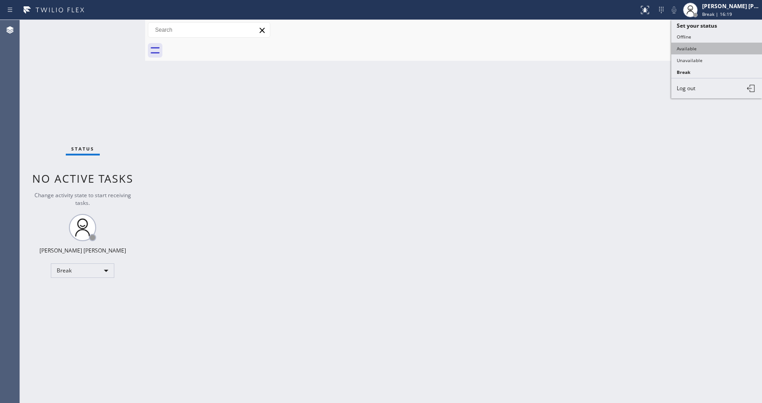
click at [692, 49] on button "Available" at bounding box center [716, 49] width 91 height 12
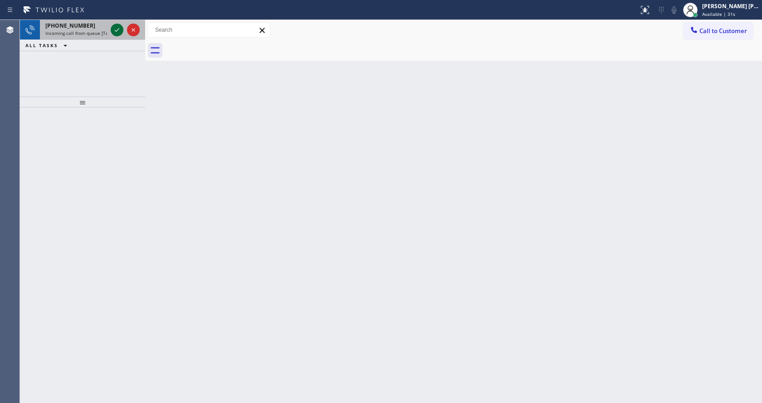
click at [117, 33] on icon at bounding box center [117, 29] width 11 height 11
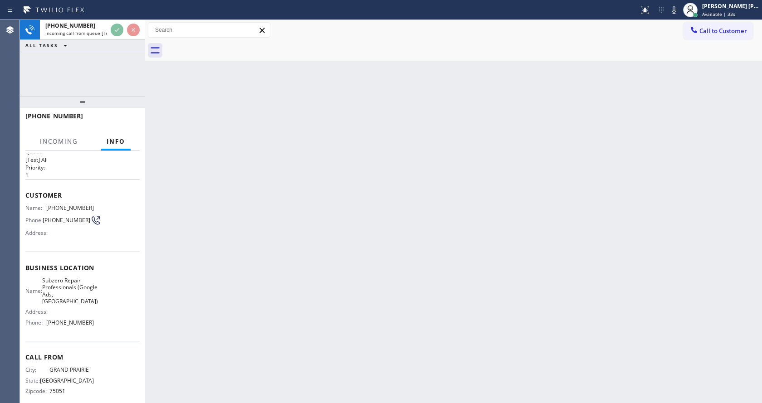
scroll to position [26, 0]
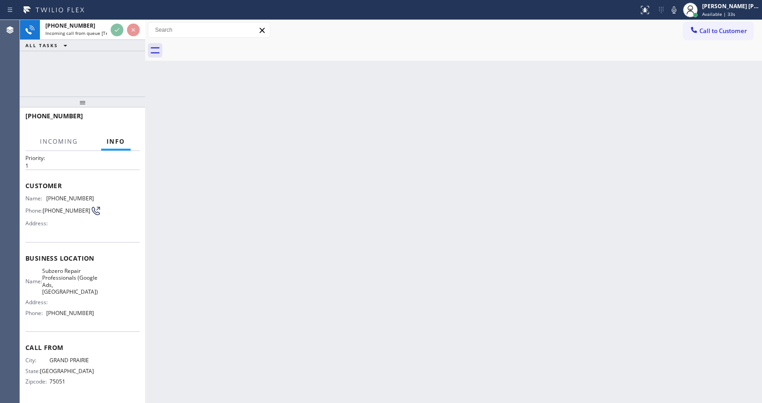
click at [331, 276] on div "Back to Dashboard Change Sender ID Customers Technicians Select a contact Outbo…" at bounding box center [453, 211] width 617 height 383
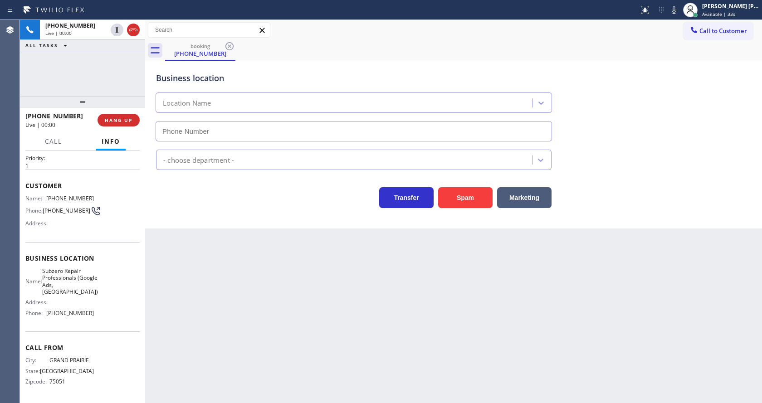
type input "[PHONE_NUMBER]"
click at [318, 285] on div "Back to Dashboard Change Sender ID Customers Technicians Select a contact Outbo…" at bounding box center [453, 211] width 617 height 383
click at [203, 265] on div "Back to Dashboard Change Sender ID Customers Technicians Select a contact Outbo…" at bounding box center [453, 211] width 617 height 383
drag, startPoint x: 229, startPoint y: 200, endPoint x: 248, endPoint y: 158, distance: 45.9
click at [229, 200] on div "Transfer Spam Marketing" at bounding box center [353, 195] width 399 height 25
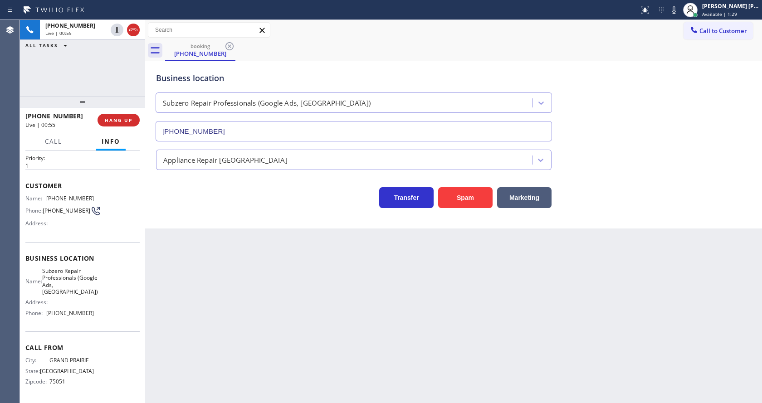
click at [302, 314] on div "Back to Dashboard Change Sender ID Customers Technicians Select a contact Outbo…" at bounding box center [453, 211] width 617 height 383
click at [258, 242] on div "Back to Dashboard Change Sender ID Customers Technicians Select a contact Outbo…" at bounding box center [453, 211] width 617 height 383
click at [440, 311] on div "Back to Dashboard Change Sender ID Customers Technicians Select a contact Outbo…" at bounding box center [453, 211] width 617 height 383
click at [274, 283] on div "Back to Dashboard Change Sender ID Customers Technicians Select a contact Outbo…" at bounding box center [453, 211] width 617 height 383
click at [83, 238] on div "Customer Name: [PHONE_NUMBER] Phone: [PHONE_NUMBER] Address:" at bounding box center [82, 206] width 114 height 73
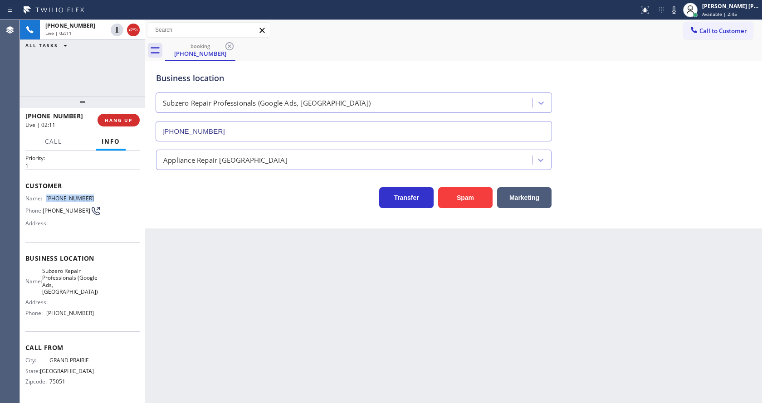
drag, startPoint x: 48, startPoint y: 195, endPoint x: 89, endPoint y: 196, distance: 41.7
click at [89, 196] on span "[PHONE_NUMBER]" at bounding box center [70, 198] width 48 height 7
copy span "[PHONE_NUMBER]"
click at [227, 298] on div "Back to Dashboard Change Sender ID Customers Technicians Select a contact Outbo…" at bounding box center [453, 211] width 617 height 383
click at [60, 276] on span "Subzero Repair Professionals (Google Ads, [GEOGRAPHIC_DATA])" at bounding box center [70, 282] width 56 height 28
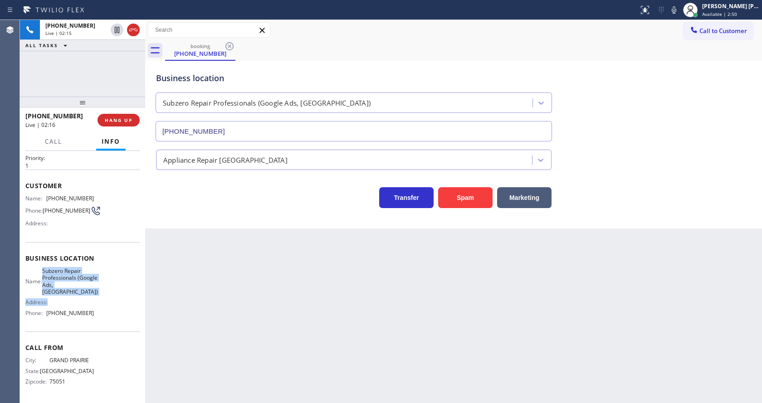
drag, startPoint x: 46, startPoint y: 272, endPoint x: 77, endPoint y: 298, distance: 40.8
click at [77, 298] on div "Name: Subzero Repair Professionals (Google Ads, [GEOGRAPHIC_DATA]) Address: Pho…" at bounding box center [59, 294] width 68 height 53
click at [74, 294] on span "Subzero Repair Professionals (Google Ads, [GEOGRAPHIC_DATA])" at bounding box center [70, 282] width 56 height 28
drag, startPoint x: 46, startPoint y: 268, endPoint x: 73, endPoint y: 293, distance: 36.9
click at [73, 293] on div "Name: Subzero Repair Professionals (Google Ads, [GEOGRAPHIC_DATA])" at bounding box center [59, 282] width 68 height 28
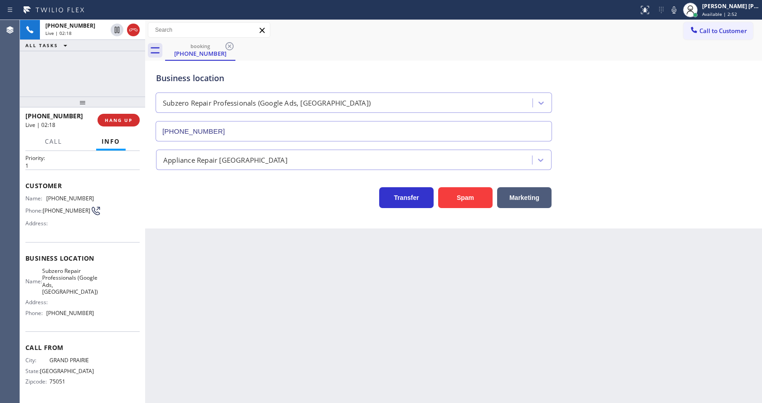
click at [257, 294] on div "Back to Dashboard Change Sender ID Customers Technicians Select a contact Outbo…" at bounding box center [453, 211] width 617 height 383
click at [114, 316] on div "Name: Subzero Repair Professionals (Google Ads, [GEOGRAPHIC_DATA]) Address: Pho…" at bounding box center [82, 294] width 114 height 53
drag, startPoint x: 46, startPoint y: 314, endPoint x: 93, endPoint y: 313, distance: 47.2
click at [93, 313] on div "Name: Subzero Repair Professionals (Google Ads, [GEOGRAPHIC_DATA]) Address: Pho…" at bounding box center [82, 294] width 114 height 53
click at [236, 297] on div "Back to Dashboard Change Sender ID Customers Technicians Select a contact Outbo…" at bounding box center [453, 211] width 617 height 383
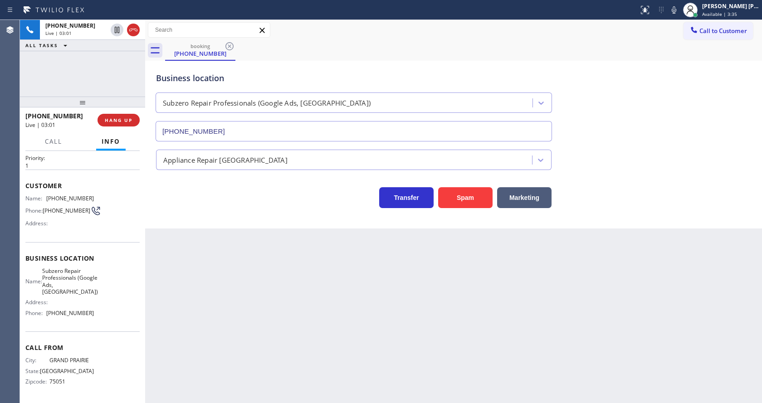
click at [369, 279] on div "Back to Dashboard Change Sender ID Customers Technicians Select a contact Outbo…" at bounding box center [453, 211] width 617 height 383
click at [346, 286] on div "Back to Dashboard Change Sender ID Customers Technicians Select a contact Outbo…" at bounding box center [453, 211] width 617 height 383
click at [220, 239] on div "Back to Dashboard Change Sender ID Customers Technicians Select a contact Outbo…" at bounding box center [453, 211] width 617 height 383
click at [366, 315] on div "Back to Dashboard Change Sender ID Customers Technicians Select a contact Outbo…" at bounding box center [453, 211] width 617 height 383
click at [282, 293] on div "Back to Dashboard Change Sender ID Customers Technicians Select a contact Outbo…" at bounding box center [453, 211] width 617 height 383
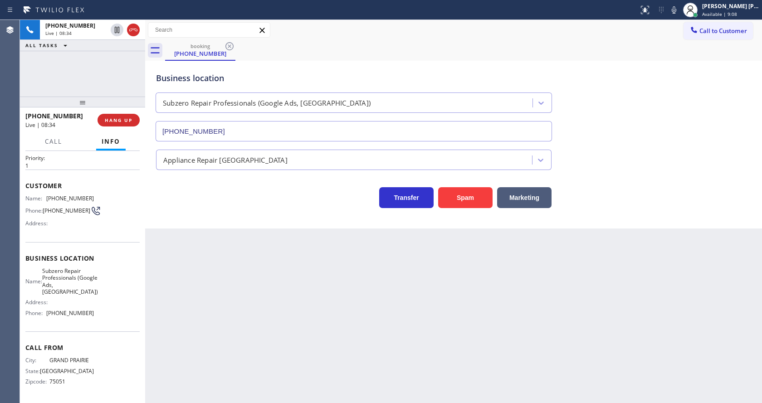
click at [393, 291] on div "Back to Dashboard Change Sender ID Customers Technicians Select a contact Outbo…" at bounding box center [453, 211] width 617 height 383
click at [114, 117] on span "HANG UP" at bounding box center [119, 120] width 28 height 6
click at [113, 115] on button "COMPLETE" at bounding box center [117, 120] width 46 height 13
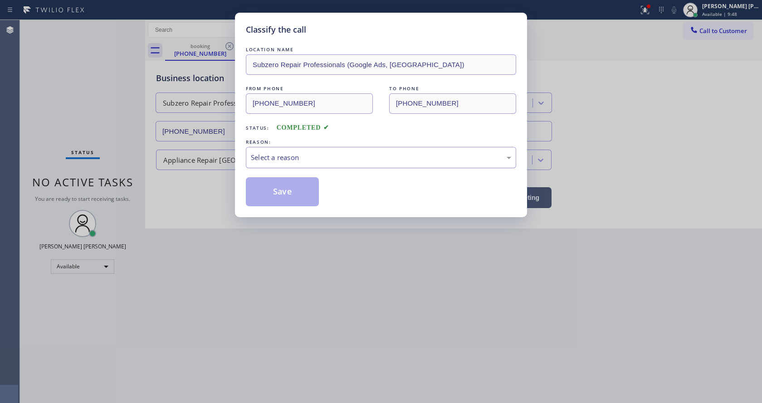
click at [287, 153] on div "Select a reason" at bounding box center [381, 157] width 260 height 10
click at [277, 188] on button "Save" at bounding box center [282, 191] width 73 height 29
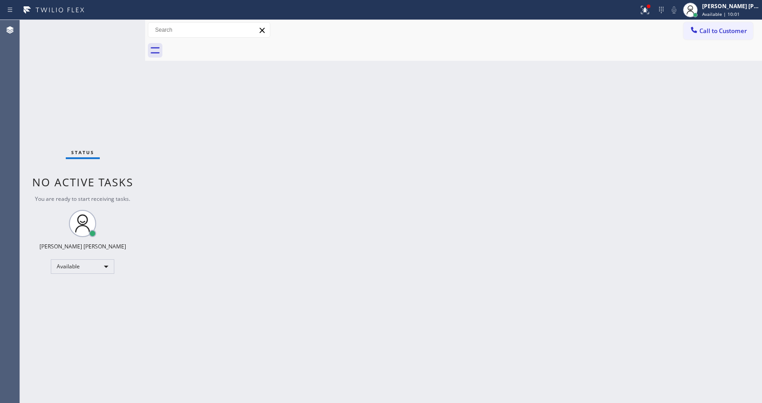
click at [484, 170] on div "Back to Dashboard Change Sender ID Customers Technicians Select a contact Outbo…" at bounding box center [453, 211] width 617 height 383
click at [650, 7] on div at bounding box center [648, 6] width 5 height 5
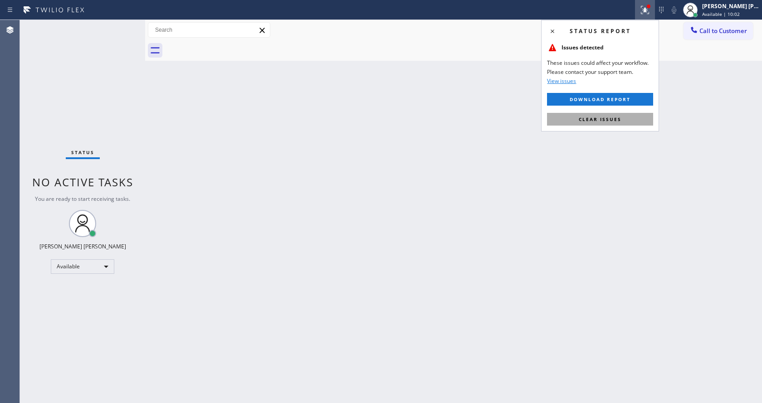
click at [608, 116] on span "Clear issues" at bounding box center [600, 119] width 43 height 6
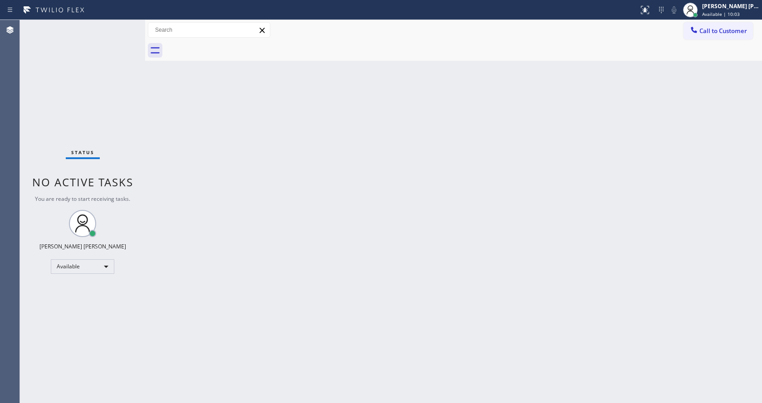
drag, startPoint x: 436, startPoint y: 250, endPoint x: 320, endPoint y: 382, distance: 175.2
click at [433, 253] on div "Back to Dashboard Change Sender ID Customers Technicians Select a contact Outbo…" at bounding box center [453, 211] width 617 height 383
click at [150, 138] on div "Back to Dashboard Change Sender ID Customers Technicians Select a contact Outbo…" at bounding box center [453, 211] width 617 height 383
drag, startPoint x: 202, startPoint y: 279, endPoint x: 201, endPoint y: 289, distance: 9.6
click at [202, 279] on div "Back to Dashboard Change Sender ID Customers Technicians Select a contact Outbo…" at bounding box center [453, 211] width 617 height 383
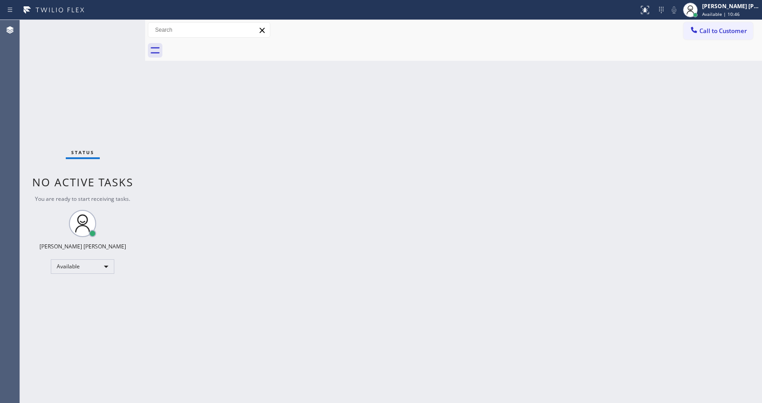
click at [471, 196] on div "Back to Dashboard Change Sender ID Customers Technicians Select a contact Outbo…" at bounding box center [453, 211] width 617 height 383
click at [125, 27] on div "Status No active tasks You are ready to start receiving tasks. [PERSON_NAME] [P…" at bounding box center [82, 211] width 125 height 383
click at [127, 149] on div "Status No active tasks You are ready to start receiving tasks. [PERSON_NAME] [P…" at bounding box center [82, 211] width 125 height 383
drag, startPoint x: 147, startPoint y: 31, endPoint x: 132, endPoint y: 31, distance: 15.0
click at [132, 31] on div "Status No active tasks You are ready to start receiving tasks. [PERSON_NAME] [P…" at bounding box center [391, 211] width 742 height 383
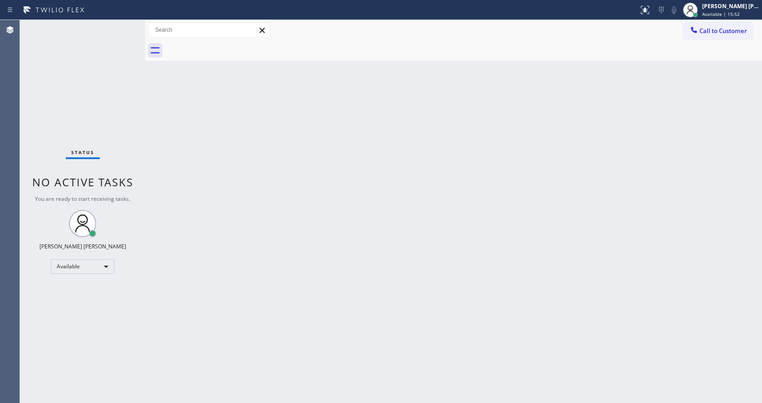
click at [126, 24] on div "Status No active tasks You are ready to start receiving tasks. [PERSON_NAME] [P…" at bounding box center [82, 211] width 125 height 383
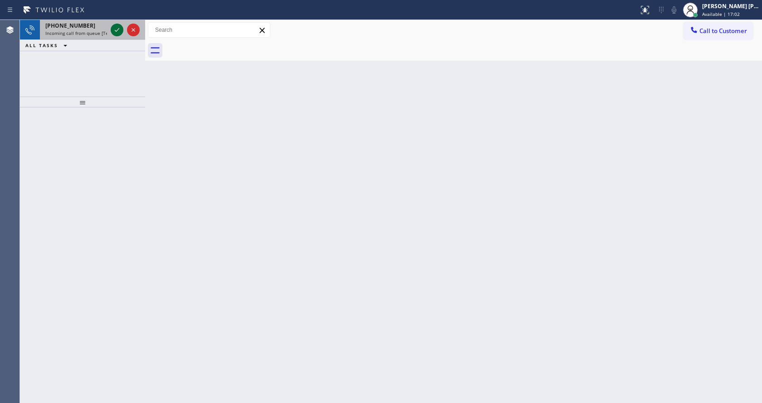
click at [114, 27] on icon at bounding box center [117, 29] width 11 height 11
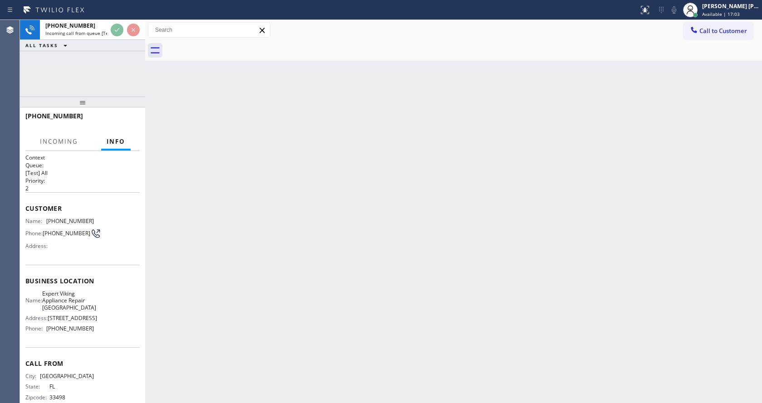
scroll to position [33, 0]
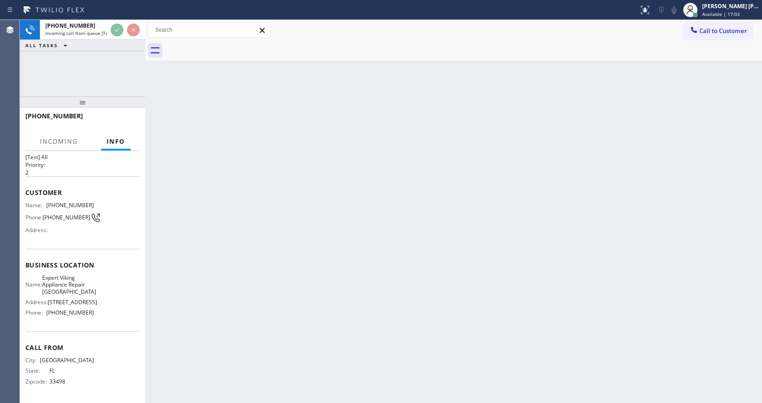
click at [237, 275] on div "Back to Dashboard Change Sender ID Customers Technicians Select a contact Outbo…" at bounding box center [453, 211] width 617 height 383
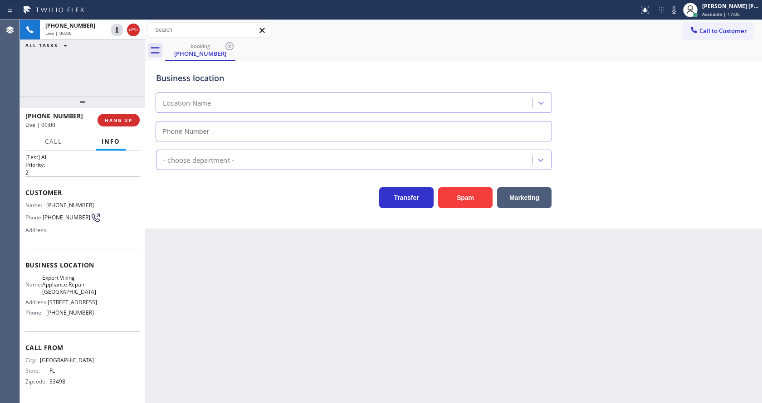
type input "[PHONE_NUMBER]"
click at [278, 287] on div "Back to Dashboard Change Sender ID Customers Technicians Select a contact Outbo…" at bounding box center [453, 211] width 617 height 383
click at [204, 233] on div "Back to Dashboard Change Sender ID Customers Technicians Select a contact Outbo…" at bounding box center [453, 211] width 617 height 383
click at [54, 143] on span "Call" at bounding box center [53, 141] width 17 height 8
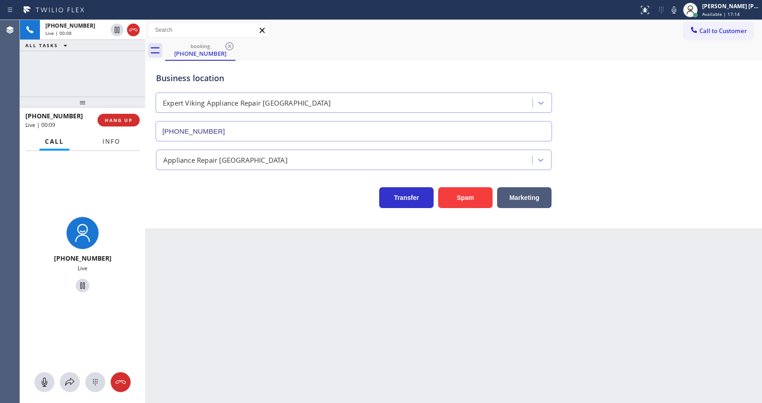
click at [117, 142] on span "Info" at bounding box center [112, 141] width 18 height 8
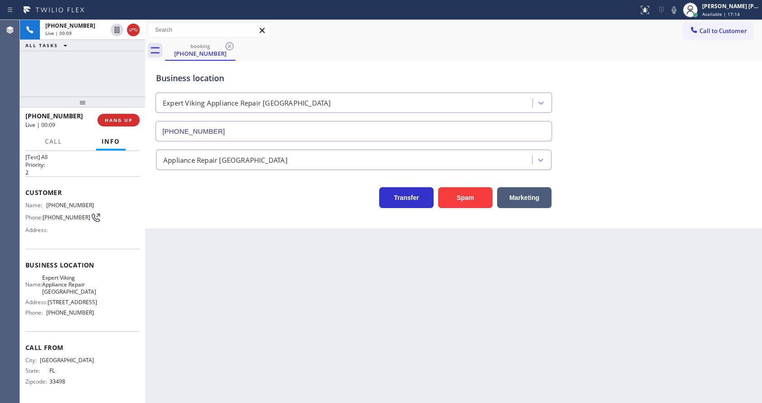
click at [290, 254] on div "Back to Dashboard Change Sender ID Customers Technicians Select a contact Outbo…" at bounding box center [453, 211] width 617 height 383
click at [277, 295] on div "Back to Dashboard Change Sender ID Customers Technicians Select a contact Outbo…" at bounding box center [453, 211] width 617 height 383
drag, startPoint x: 113, startPoint y: 264, endPoint x: 103, endPoint y: 258, distance: 11.2
click at [113, 274] on div "Name: Expert Viking Appliance Repair Boca Raton Address: [STREET_ADDRESS][GEOGR…" at bounding box center [82, 297] width 114 height 46
drag, startPoint x: 45, startPoint y: 189, endPoint x: 97, endPoint y: 186, distance: 51.8
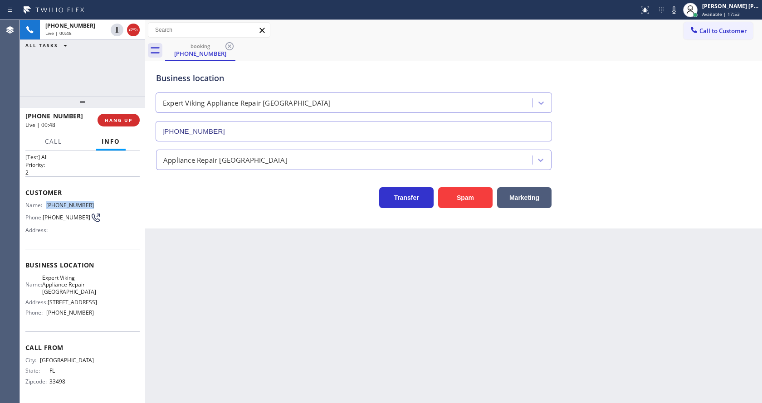
click at [97, 202] on div "Name: [PHONE_NUMBER] Phone: [PHONE_NUMBER] Address:" at bounding box center [82, 220] width 114 height 36
drag, startPoint x: 226, startPoint y: 301, endPoint x: 223, endPoint y: 400, distance: 99.0
click at [226, 305] on div "Back to Dashboard Change Sender ID Customers Technicians Select a contact Outbo…" at bounding box center [453, 211] width 617 height 383
click at [51, 304] on span "[STREET_ADDRESS]" at bounding box center [72, 302] width 49 height 7
drag, startPoint x: 45, startPoint y: 263, endPoint x: 73, endPoint y: 289, distance: 37.2
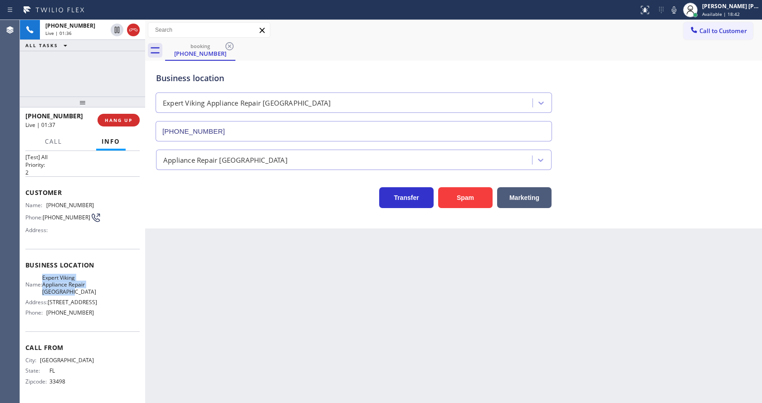
click at [73, 289] on div "Name: Expert Viking Appliance Repair [GEOGRAPHIC_DATA]" at bounding box center [59, 284] width 68 height 21
drag, startPoint x: 242, startPoint y: 323, endPoint x: 230, endPoint y: 397, distance: 75.7
click at [239, 330] on div "Back to Dashboard Change Sender ID Customers Technicians Select a contact Outbo…" at bounding box center [453, 211] width 617 height 383
click at [418, 311] on div "Back to Dashboard Change Sender ID Customers Technicians Select a contact Outbo…" at bounding box center [453, 211] width 617 height 383
click at [191, 209] on div "Business location Expert Viking Appliance Repair [GEOGRAPHIC_DATA] [PHONE_NUMBE…" at bounding box center [453, 145] width 617 height 168
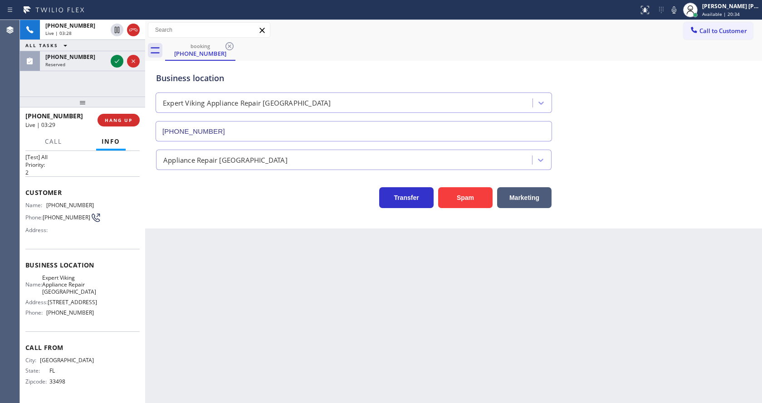
click at [101, 303] on div "Name: Expert Viking Appliance Repair Boca Raton Address: [STREET_ADDRESS][GEOGR…" at bounding box center [82, 297] width 114 height 46
click at [49, 329] on div "Business location Name: Expert Viking Appliance Repair Boca Raton Address: [STR…" at bounding box center [82, 290] width 114 height 83
drag, startPoint x: 44, startPoint y: 313, endPoint x: 115, endPoint y: 312, distance: 70.8
click at [115, 312] on div "Name: Expert Viking Appliance Repair Boca Raton Address: [STREET_ADDRESS][GEOGR…" at bounding box center [82, 297] width 114 height 46
click at [232, 349] on div "Back to Dashboard Change Sender ID Customers Technicians Select a contact Outbo…" at bounding box center [453, 211] width 617 height 383
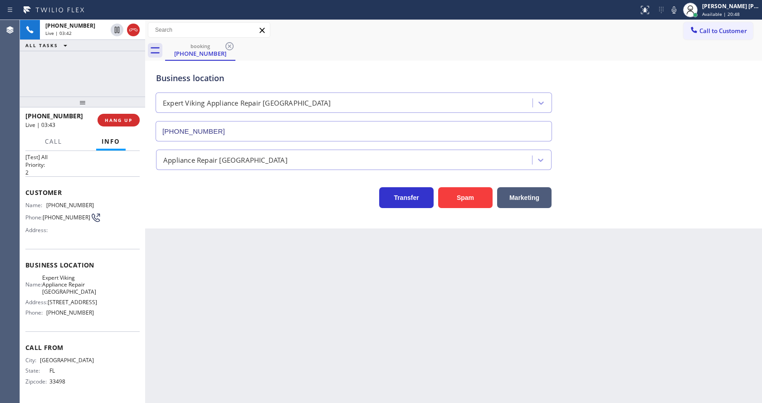
click at [412, 274] on div "Back to Dashboard Change Sender ID Customers Technicians Select a contact Outbo…" at bounding box center [453, 211] width 617 height 383
click at [237, 297] on div "Back to Dashboard Change Sender ID Customers Technicians Select a contact Outbo…" at bounding box center [453, 211] width 617 height 383
click at [367, 288] on div "Back to Dashboard Change Sender ID Customers Technicians Select a contact Outbo…" at bounding box center [453, 211] width 617 height 383
click at [122, 118] on span "HANG UP" at bounding box center [119, 120] width 28 height 6
click at [101, 117] on button "COMPLETE" at bounding box center [117, 120] width 46 height 13
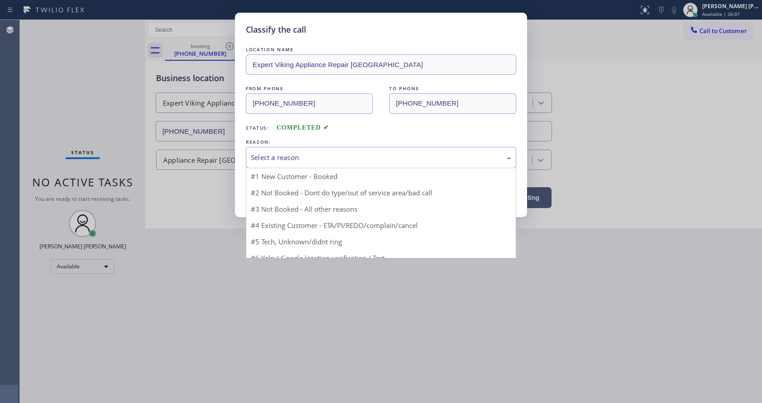
click at [265, 164] on div "Select a reason" at bounding box center [381, 157] width 270 height 21
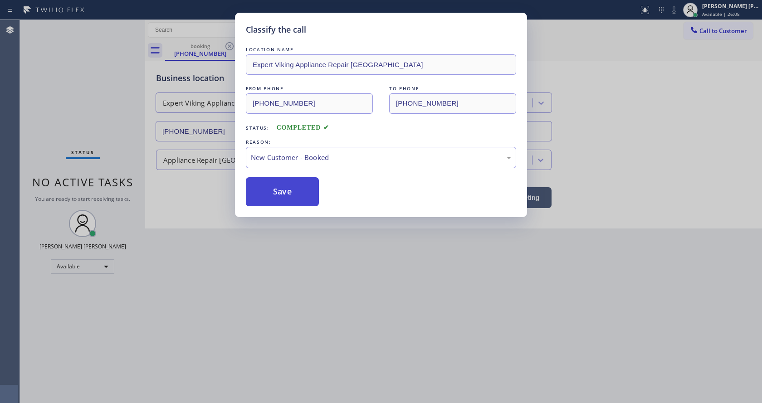
click at [276, 196] on button "Save" at bounding box center [282, 191] width 73 height 29
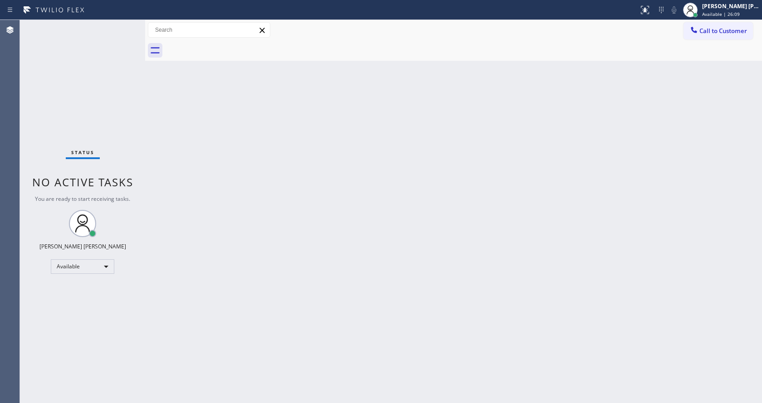
drag, startPoint x: 508, startPoint y: 261, endPoint x: 693, endPoint y: 66, distance: 269.2
click at [509, 261] on div "Back to Dashboard Change Sender ID Customers Technicians Select a contact Outbo…" at bounding box center [453, 211] width 617 height 383
click at [710, 30] on span "Call to Customer" at bounding box center [723, 31] width 48 height 8
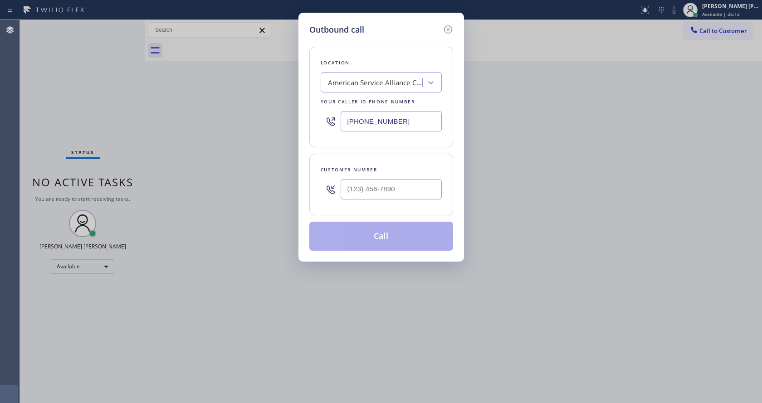
click at [362, 122] on input "[PHONE_NUMBER]" at bounding box center [391, 121] width 101 height 20
paste input "561) 342-5646"
type input "[PHONE_NUMBER]"
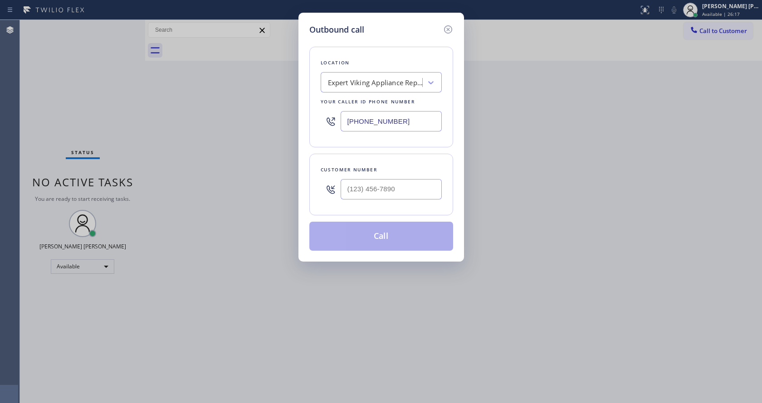
click at [371, 191] on input "text" at bounding box center [391, 189] width 101 height 20
paste input "561) 703-8543"
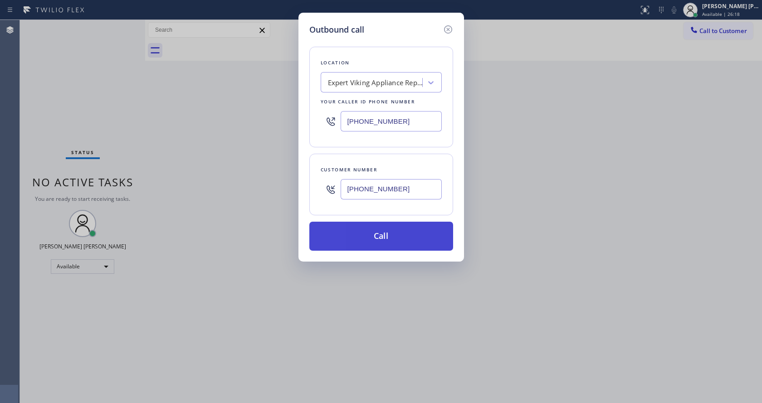
type input "[PHONE_NUMBER]"
click at [375, 242] on button "Call" at bounding box center [381, 236] width 144 height 29
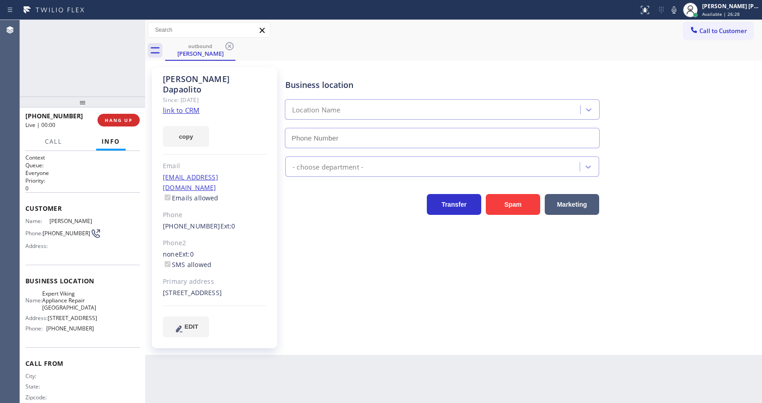
type input "[PHONE_NUMBER]"
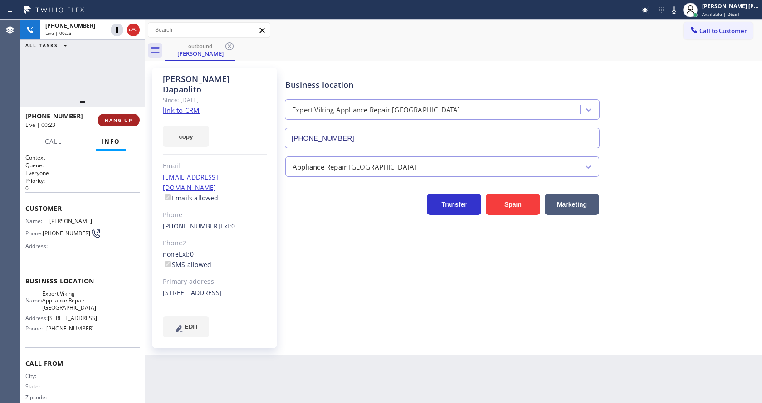
click at [118, 117] on button "HANG UP" at bounding box center [119, 120] width 42 height 13
click at [118, 117] on button "COMPLETE" at bounding box center [117, 120] width 46 height 13
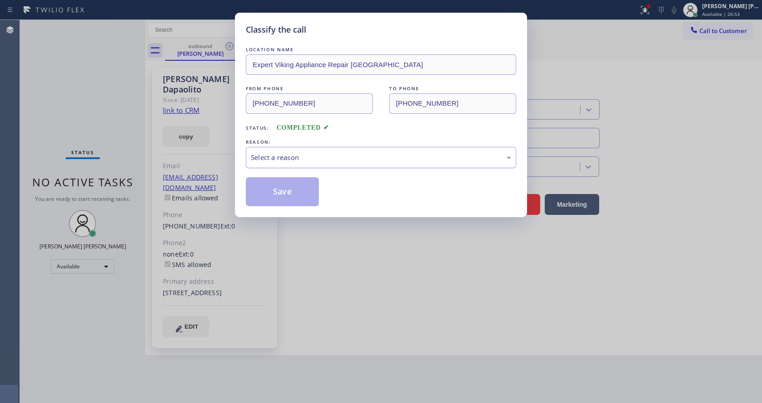
click at [280, 159] on div "Select a reason" at bounding box center [381, 157] width 260 height 10
click at [286, 162] on div "Not Booked - All other reasons" at bounding box center [381, 157] width 260 height 10
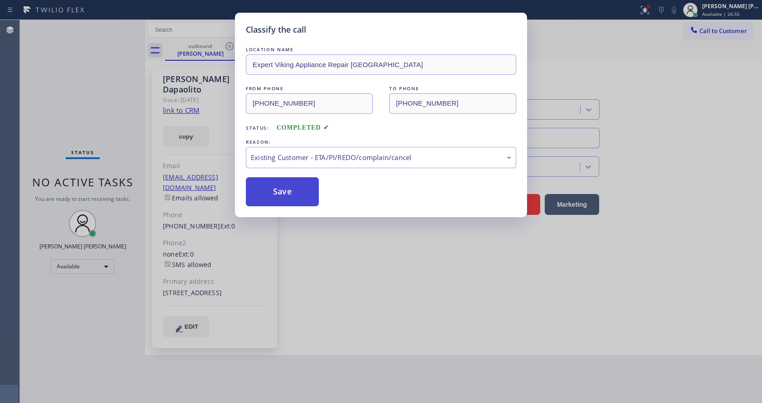
click at [278, 187] on button "Save" at bounding box center [282, 191] width 73 height 29
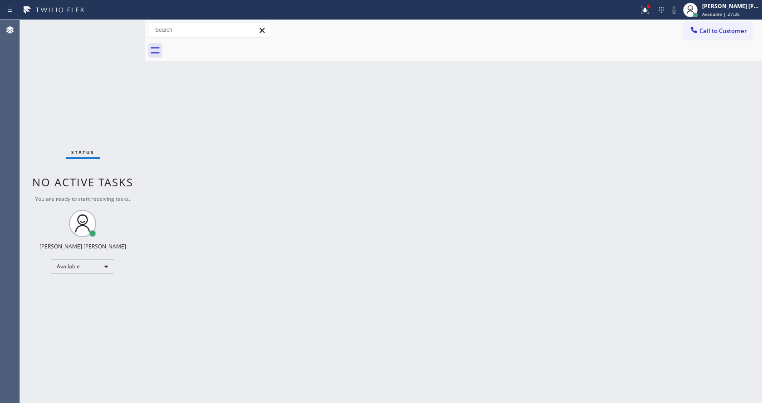
drag, startPoint x: 617, startPoint y: 184, endPoint x: 680, endPoint y: 93, distance: 110.6
click at [618, 183] on div "Back to Dashboard Change Sender ID Customers Technicians Select a contact Outbo…" at bounding box center [453, 211] width 617 height 383
drag, startPoint x: 435, startPoint y: 175, endPoint x: 184, endPoint y: 47, distance: 282.4
click at [435, 175] on div "Back to Dashboard Change Sender ID Customers Technicians Select a contact Outbo…" at bounding box center [453, 211] width 617 height 383
click at [291, 291] on div "Back to Dashboard Change Sender ID Customers Technicians Select a contact Outbo…" at bounding box center [453, 211] width 617 height 383
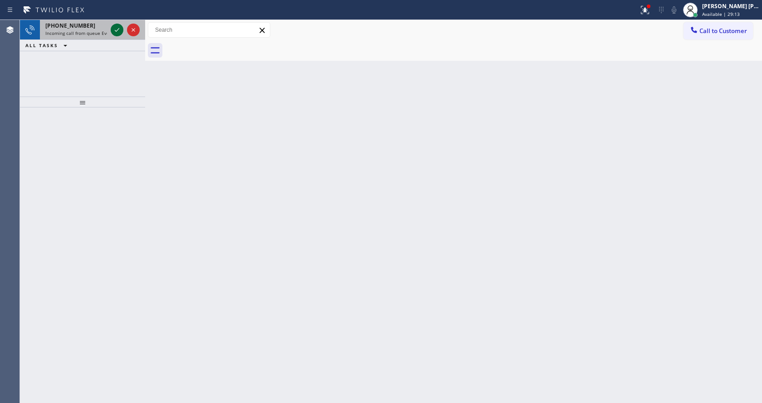
click at [112, 29] on icon at bounding box center [117, 29] width 11 height 11
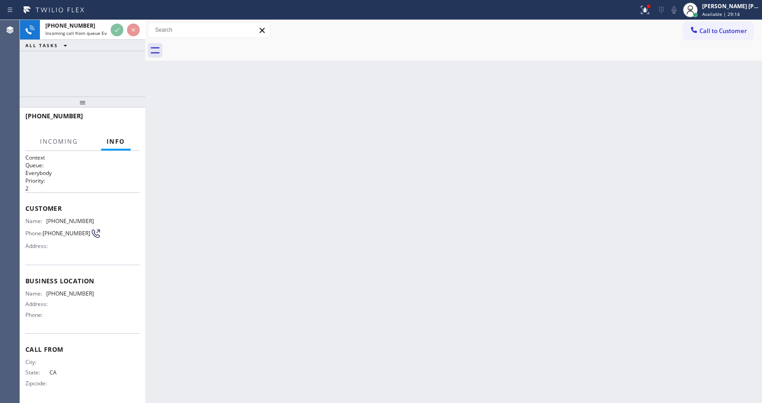
scroll to position [5, 0]
click at [276, 283] on div "Back to Dashboard Change Sender ID Customers Technicians Select a contact Outbo…" at bounding box center [453, 211] width 617 height 383
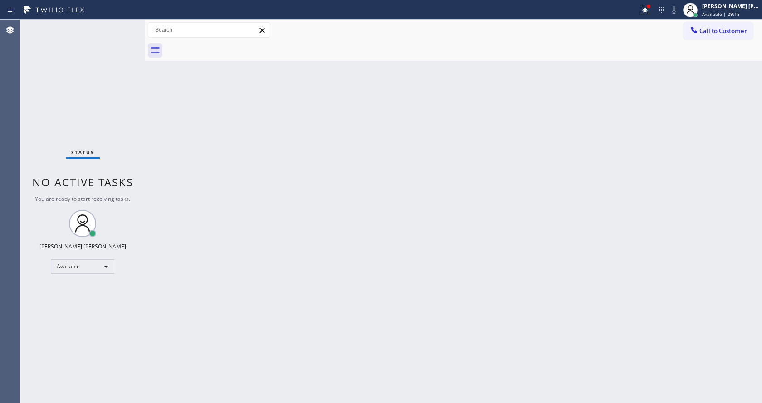
click at [127, 228] on div "Status No active tasks You are ready to start receiving tasks. [PERSON_NAME] [P…" at bounding box center [82, 211] width 125 height 383
click at [126, 26] on div "Status No active tasks You are ready to start receiving tasks. [PERSON_NAME] [P…" at bounding box center [82, 211] width 125 height 383
click at [649, 5] on icon at bounding box center [645, 10] width 11 height 11
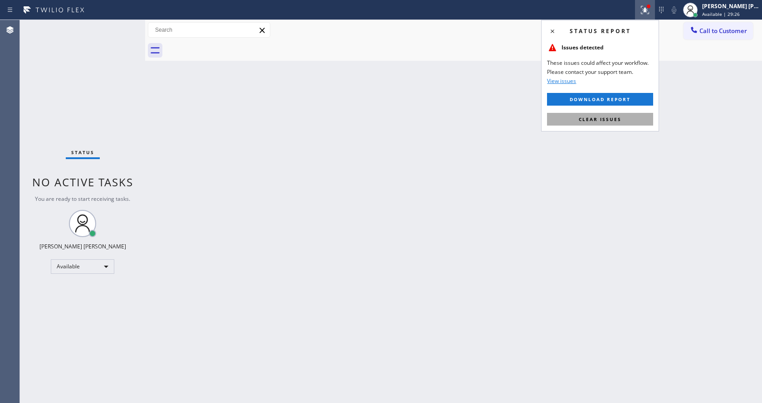
click at [620, 115] on button "Clear issues" at bounding box center [600, 119] width 106 height 13
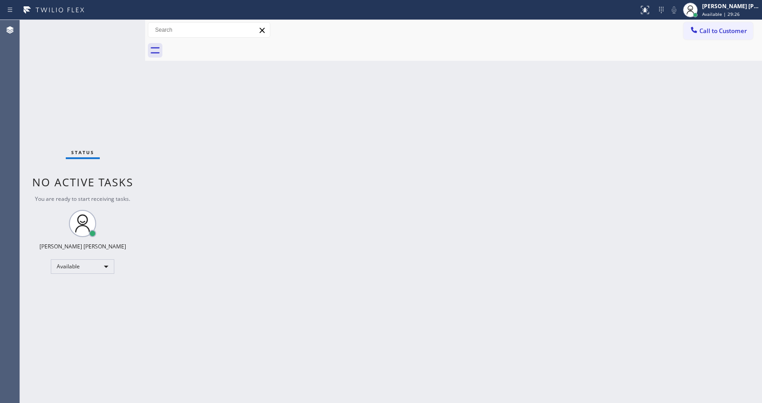
click at [643, 122] on div "Back to Dashboard Change Sender ID Customers Technicians Select a contact Outbo…" at bounding box center [453, 211] width 617 height 383
click at [240, 246] on div "Back to Dashboard Change Sender ID Customers Technicians Select a contact Outbo…" at bounding box center [453, 211] width 617 height 383
drag, startPoint x: 456, startPoint y: 225, endPoint x: 179, endPoint y: 82, distance: 312.0
click at [445, 214] on div "Back to Dashboard Change Sender ID Customers Technicians Select a contact Outbo…" at bounding box center [453, 211] width 617 height 383
click at [125, 23] on div "Status No active tasks You are ready to start receiving tasks. [PERSON_NAME] [P…" at bounding box center [82, 211] width 125 height 383
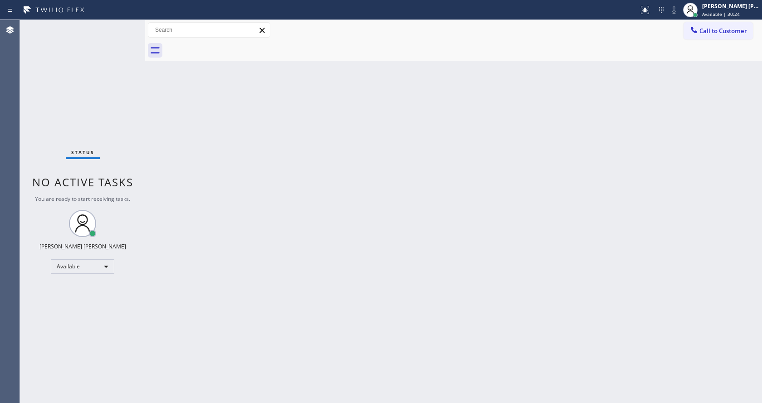
click at [123, 26] on div "Status No active tasks You are ready to start receiving tasks. [PERSON_NAME] [P…" at bounding box center [82, 211] width 125 height 383
click at [122, 24] on div "Status No active tasks You are ready to start receiving tasks. [PERSON_NAME] [P…" at bounding box center [82, 211] width 125 height 383
click at [123, 24] on div "Status No active tasks You are ready to start receiving tasks. [PERSON_NAME] [P…" at bounding box center [82, 211] width 125 height 383
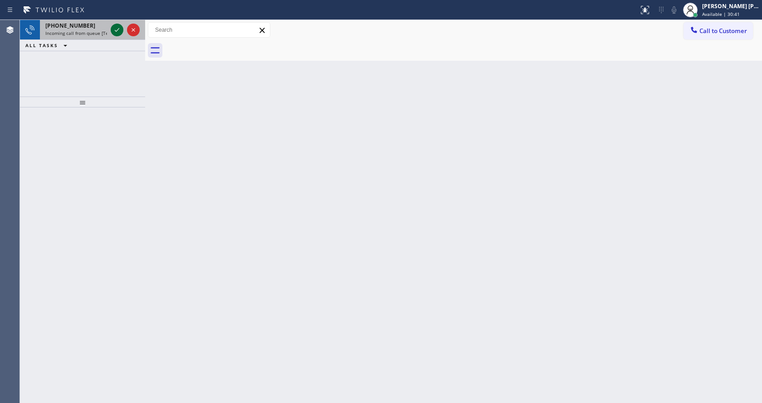
click at [117, 30] on icon at bounding box center [117, 29] width 11 height 11
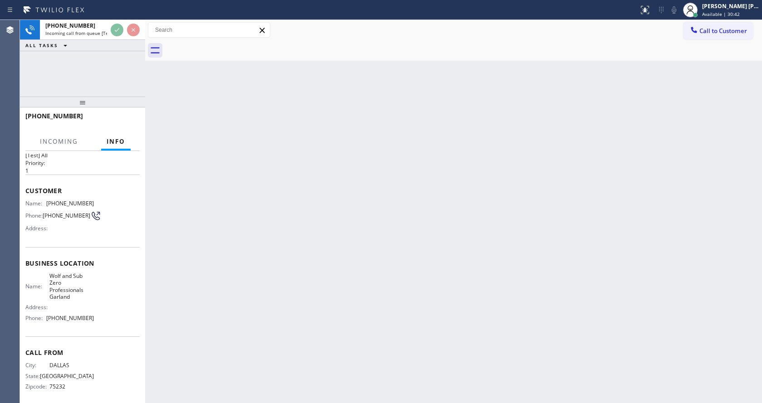
scroll to position [26, 0]
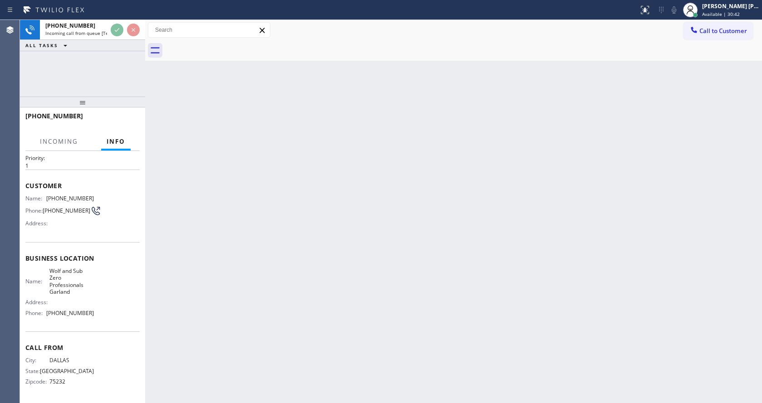
click at [267, 255] on div "Back to Dashboard Change Sender ID Customers Technicians Select a contact Outbo…" at bounding box center [453, 211] width 617 height 383
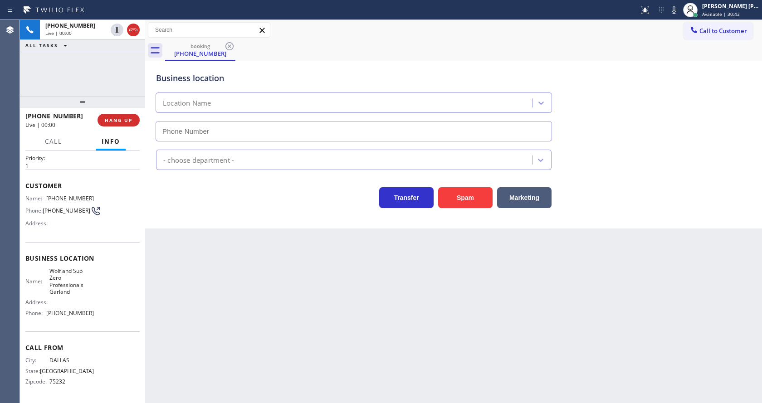
type input "[PHONE_NUMBER]"
click at [301, 313] on div "Back to Dashboard Change Sender ID Customers Technicians Select a contact Outbo…" at bounding box center [453, 211] width 617 height 383
click at [247, 332] on div "Back to Dashboard Change Sender ID Customers Technicians Select a contact Outbo…" at bounding box center [453, 211] width 617 height 383
click at [265, 251] on div "Back to Dashboard Change Sender ID Customers Technicians Select a contact Outbo…" at bounding box center [453, 211] width 617 height 383
click at [198, 311] on div "Back to Dashboard Change Sender ID Customers Technicians Select a contact Outbo…" at bounding box center [453, 211] width 617 height 383
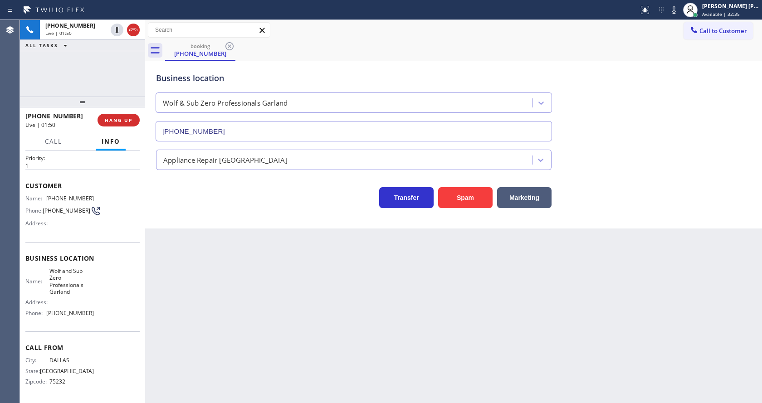
click at [70, 265] on div "Business location Name: [PERSON_NAME] and Sub Zero Professionals Garland Addres…" at bounding box center [82, 287] width 114 height 90
drag, startPoint x: 45, startPoint y: 195, endPoint x: 95, endPoint y: 195, distance: 49.9
click at [95, 195] on div "Name: [PHONE_NUMBER] Phone: [PHONE_NUMBER] Address:" at bounding box center [82, 213] width 114 height 36
drag, startPoint x: 209, startPoint y: 297, endPoint x: 205, endPoint y: 306, distance: 10.2
click at [206, 302] on div "Back to Dashboard Change Sender ID Customers Technicians Select a contact Outbo…" at bounding box center [453, 211] width 617 height 383
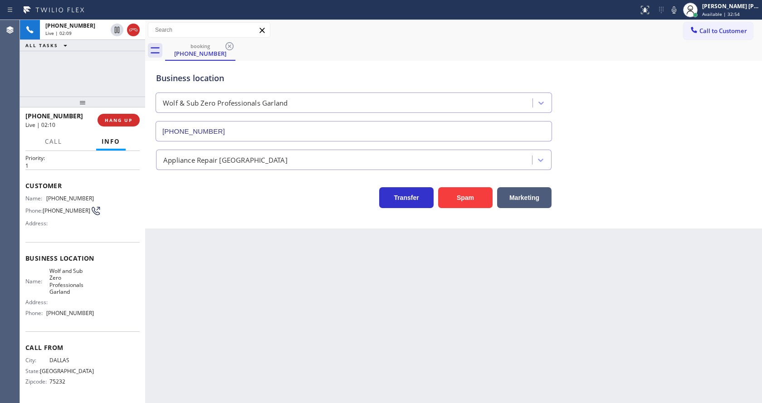
click at [62, 301] on div "Address:" at bounding box center [59, 302] width 68 height 7
drag, startPoint x: 48, startPoint y: 271, endPoint x: 79, endPoint y: 293, distance: 38.7
click at [79, 293] on span "Wolf and Sub Zero Professionals Garland" at bounding box center [71, 282] width 45 height 28
drag, startPoint x: 193, startPoint y: 291, endPoint x: 193, endPoint y: 298, distance: 7.3
click at [193, 298] on div "Back to Dashboard Change Sender ID Customers Technicians Select a contact Outbo…" at bounding box center [453, 211] width 617 height 383
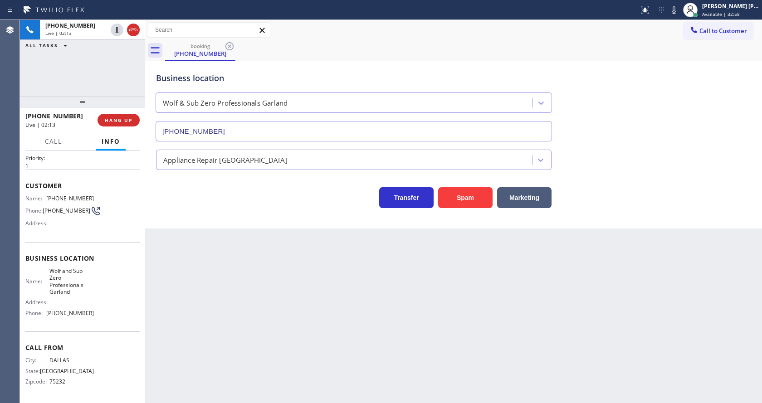
click at [78, 333] on div "Call From City: [GEOGRAPHIC_DATA]: [US_STATE] Zipcode: 75232" at bounding box center [82, 366] width 114 height 68
click at [96, 292] on div "Name: [PERSON_NAME] and Sub Zero Professionals Garland Address: Phone: [PHONE_N…" at bounding box center [82, 294] width 114 height 53
drag, startPoint x: 45, startPoint y: 313, endPoint x: 98, endPoint y: 314, distance: 52.6
click at [98, 314] on div "Name: [PERSON_NAME] and Sub Zero Professionals Garland Address: Phone: [PHONE_N…" at bounding box center [82, 294] width 114 height 53
click at [258, 328] on div "Back to Dashboard Change Sender ID Customers Technicians Select a contact Outbo…" at bounding box center [453, 211] width 617 height 383
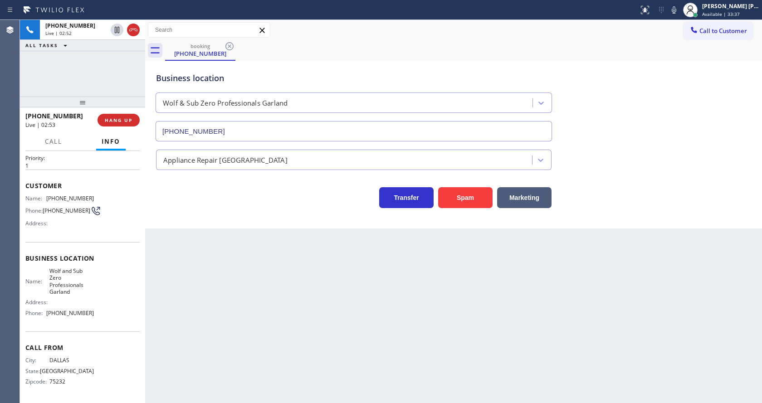
click at [354, 280] on div "Back to Dashboard Change Sender ID Customers Technicians Select a contact Outbo…" at bounding box center [453, 211] width 617 height 383
click at [207, 282] on div "Back to Dashboard Change Sender ID Customers Technicians Select a contact Outbo…" at bounding box center [453, 211] width 617 height 383
click at [347, 307] on div "Back to Dashboard Change Sender ID Customers Technicians Select a contact Outbo…" at bounding box center [453, 211] width 617 height 383
click at [675, 9] on icon at bounding box center [674, 10] width 11 height 11
click at [115, 25] on icon at bounding box center [117, 29] width 11 height 11
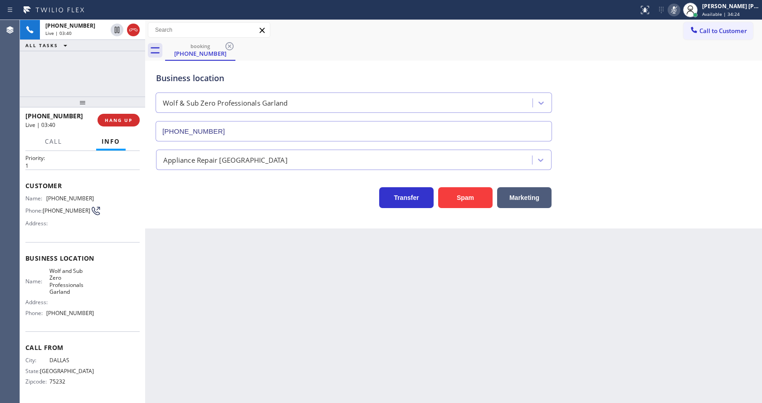
click at [266, 293] on div "Back to Dashboard Change Sender ID Customers Technicians Select a contact Outbo…" at bounding box center [453, 211] width 617 height 383
click at [116, 27] on icon at bounding box center [117, 30] width 6 height 6
click at [676, 11] on icon at bounding box center [674, 9] width 5 height 7
click at [670, 96] on div "Business location Wolf & Sub Zero Professionals Garland [PHONE_NUMBER]" at bounding box center [453, 100] width 599 height 82
click at [337, 238] on div "Back to Dashboard Change Sender ID Customers Technicians Select a contact Outbo…" at bounding box center [453, 211] width 617 height 383
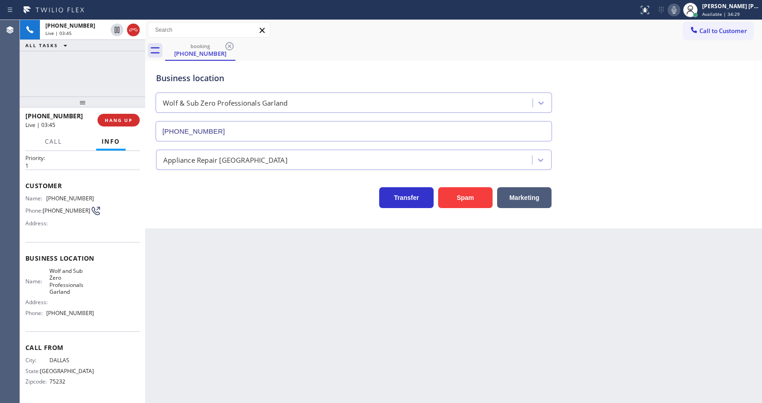
click at [196, 306] on div "Back to Dashboard Change Sender ID Customers Technicians Select a contact Outbo…" at bounding box center [453, 211] width 617 height 383
click at [678, 12] on icon at bounding box center [674, 10] width 11 height 11
click at [117, 26] on icon at bounding box center [117, 29] width 11 height 11
click at [214, 297] on div "Back to Dashboard Change Sender ID Customers Technicians Select a contact Outbo…" at bounding box center [453, 211] width 617 height 383
click at [205, 338] on div "Back to Dashboard Change Sender ID Customers Technicians Select a contact Outbo…" at bounding box center [453, 211] width 617 height 383
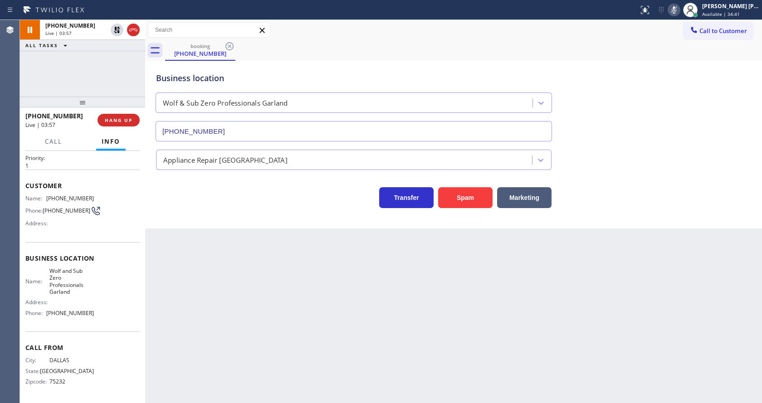
drag, startPoint x: 430, startPoint y: 288, endPoint x: 663, endPoint y: 66, distance: 321.2
click at [437, 281] on div "Back to Dashboard Change Sender ID Customers Technicians Select a contact Outbo…" at bounding box center [453, 211] width 617 height 383
click at [195, 357] on div "Back to Dashboard Change Sender ID Customers Technicians Select a contact Outbo…" at bounding box center [453, 211] width 617 height 383
click at [383, 316] on div "Back to Dashboard Change Sender ID Customers Technicians Select a contact Outbo…" at bounding box center [453, 211] width 617 height 383
click at [249, 362] on div "Back to Dashboard Change Sender ID Customers Technicians Select a contact Outbo…" at bounding box center [453, 211] width 617 height 383
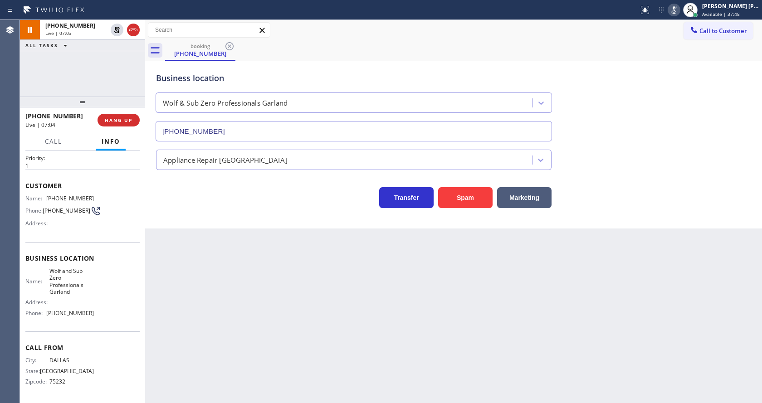
click at [378, 307] on div "Back to Dashboard Change Sender ID Customers Technicians Select a contact Outbo…" at bounding box center [453, 211] width 617 height 383
drag, startPoint x: 200, startPoint y: 269, endPoint x: 202, endPoint y: 320, distance: 51.7
click at [200, 268] on div "Back to Dashboard Change Sender ID Customers Technicians Select a contact Outbo…" at bounding box center [453, 211] width 617 height 383
click at [347, 274] on div "Back to Dashboard Change Sender ID Customers Technicians Select a contact Outbo…" at bounding box center [453, 211] width 617 height 383
click at [116, 30] on icon at bounding box center [117, 29] width 11 height 11
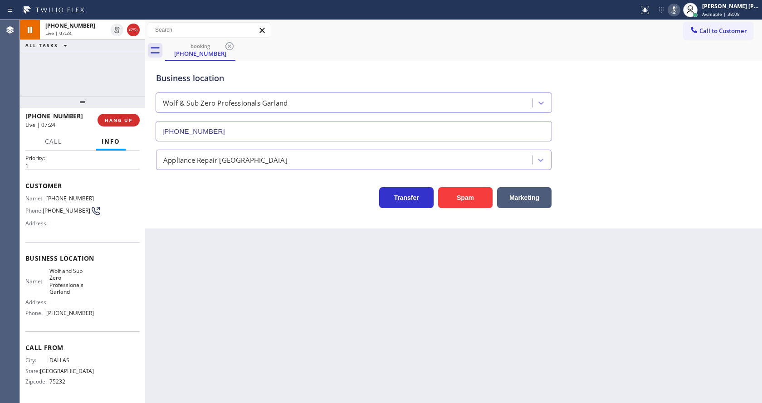
click at [680, 7] on icon at bounding box center [674, 10] width 11 height 11
click at [683, 33] on div "Call to Customer Outbound call Location Expert Viking Appliance Repair [GEOGRAP…" at bounding box center [453, 30] width 617 height 16
drag, startPoint x: 246, startPoint y: 342, endPoint x: 245, endPoint y: 346, distance: 4.6
click at [246, 342] on div "Back to Dashboard Change Sender ID Customers Technicians Select a contact Outbo…" at bounding box center [453, 211] width 617 height 383
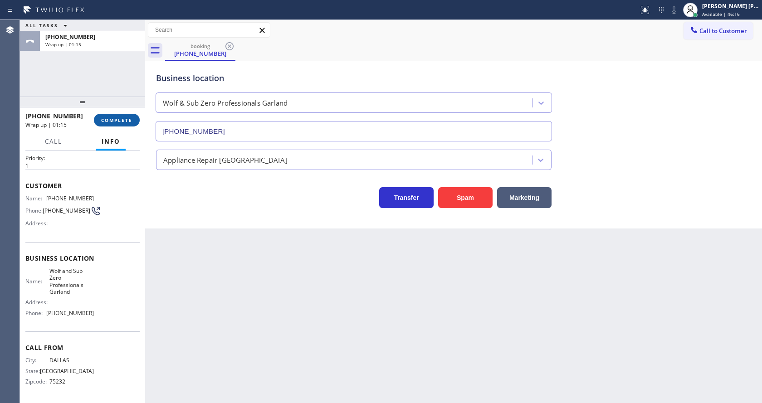
click at [106, 122] on span "COMPLETE" at bounding box center [116, 120] width 31 height 6
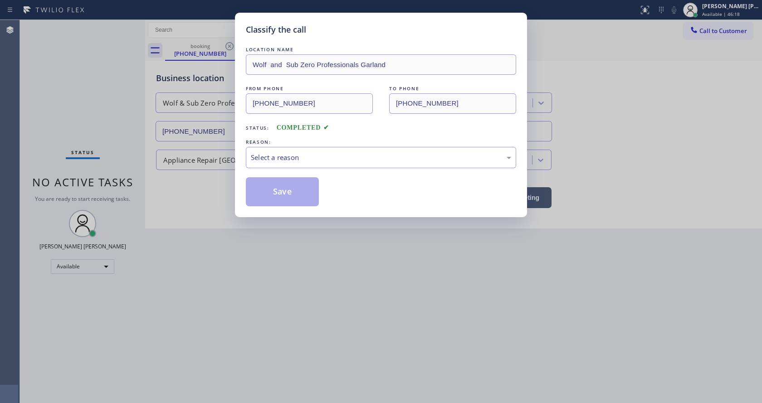
click at [278, 155] on div "Select a reason" at bounding box center [381, 157] width 260 height 10
click at [275, 195] on button "Save" at bounding box center [282, 191] width 73 height 29
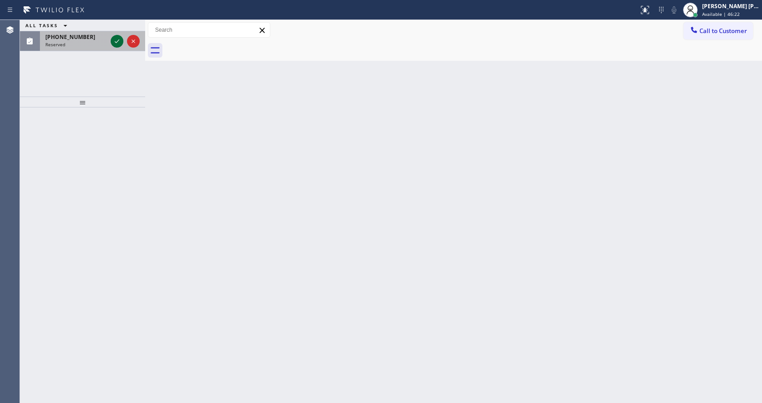
click at [117, 42] on icon at bounding box center [117, 41] width 5 height 4
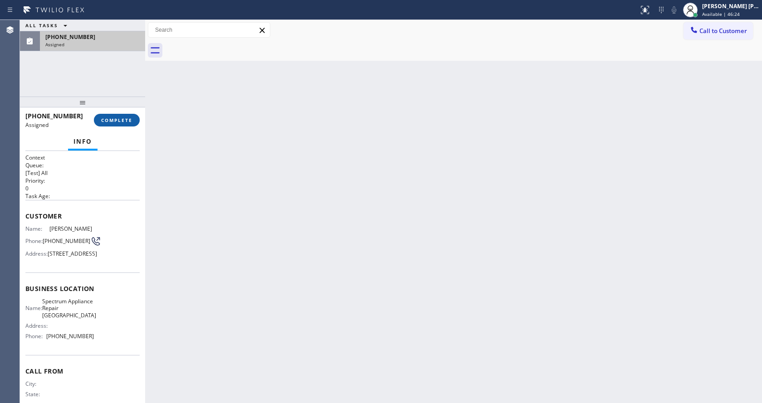
click at [112, 119] on span "COMPLETE" at bounding box center [116, 120] width 31 height 6
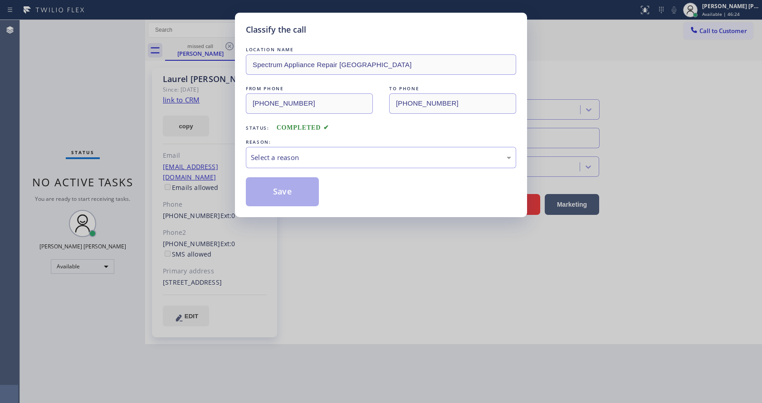
type input "[PHONE_NUMBER]"
click at [288, 152] on div "Select a reason" at bounding box center [381, 157] width 270 height 21
click at [279, 193] on button "Save" at bounding box center [282, 191] width 73 height 29
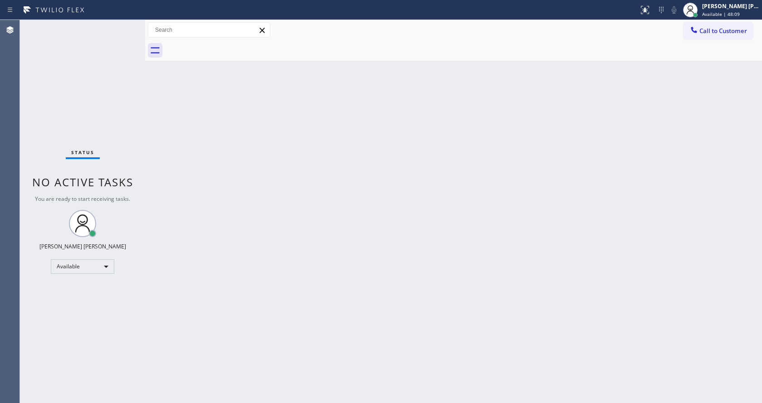
drag, startPoint x: 567, startPoint y: 158, endPoint x: 664, endPoint y: 37, distance: 155.6
click at [567, 158] on div "Back to Dashboard Change Sender ID Customers Technicians Select a contact Outbo…" at bounding box center [453, 211] width 617 height 383
click at [290, 303] on div "Back to Dashboard Change Sender ID Customers Technicians Select a contact Outbo…" at bounding box center [453, 211] width 617 height 383
click at [161, 113] on div "Back to Dashboard Change Sender ID Customers Technicians Select a contact Outbo…" at bounding box center [453, 211] width 617 height 383
click at [410, 293] on div "Back to Dashboard Change Sender ID Customers Technicians Select a contact Outbo…" at bounding box center [453, 211] width 617 height 383
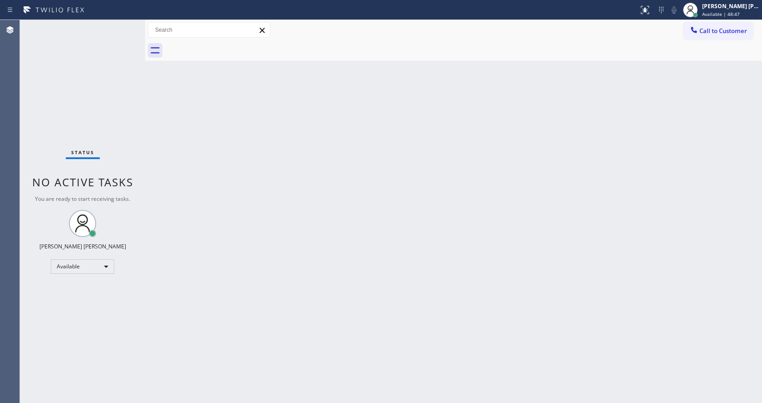
click at [168, 167] on div "Back to Dashboard Change Sender ID Customers Technicians Select a contact Outbo…" at bounding box center [453, 211] width 617 height 383
click at [127, 56] on div "Status No active tasks You are ready to start receiving tasks. [PERSON_NAME] [P…" at bounding box center [82, 211] width 125 height 383
click at [121, 24] on div "Status No active tasks You are ready to start receiving tasks. [PERSON_NAME] [P…" at bounding box center [82, 211] width 125 height 383
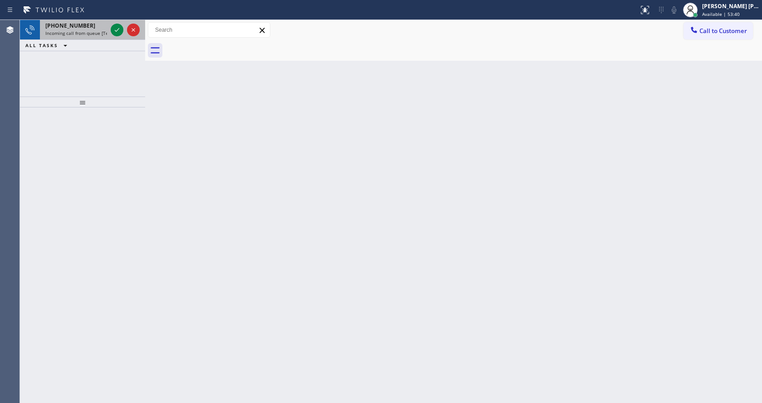
click at [102, 30] on span "Incoming call from queue [Test] All" at bounding box center [82, 33] width 75 height 6
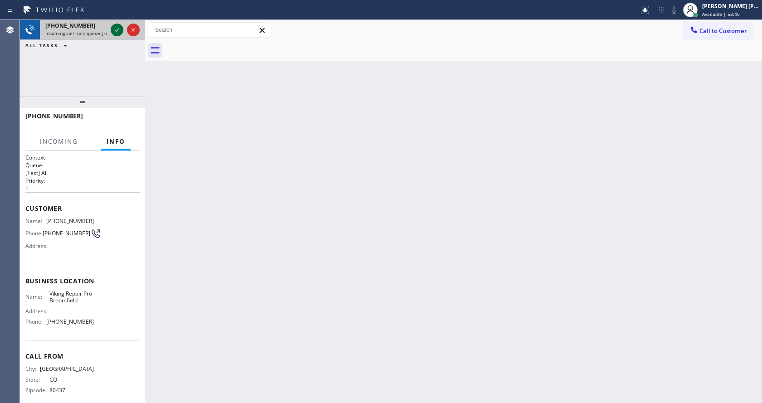
click at [118, 29] on icon at bounding box center [117, 29] width 11 height 11
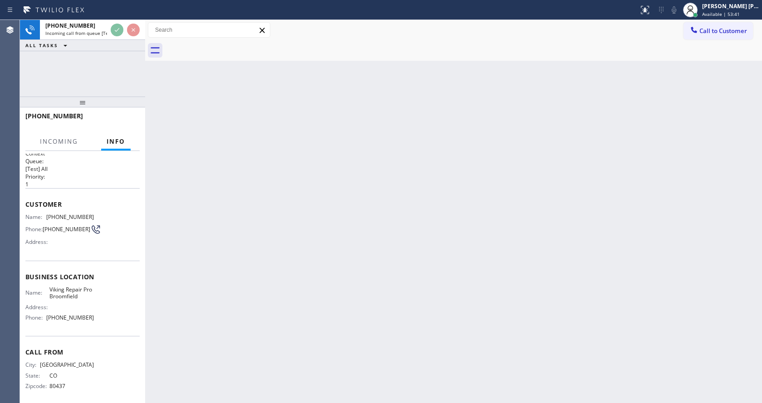
scroll to position [12, 0]
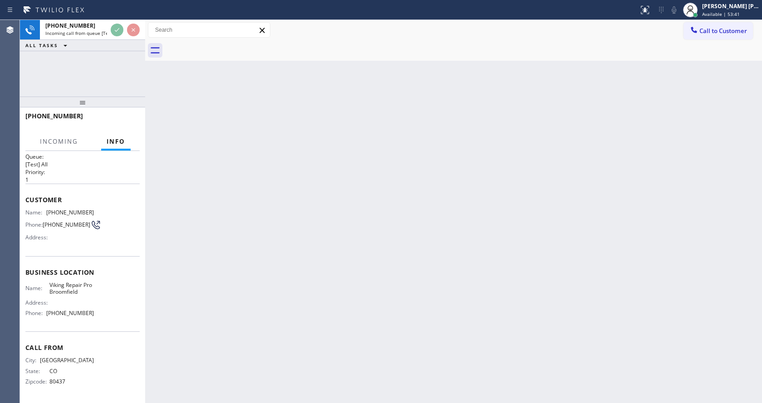
click at [269, 251] on div "Back to Dashboard Change Sender ID Customers Technicians Select a contact Outbo…" at bounding box center [453, 211] width 617 height 383
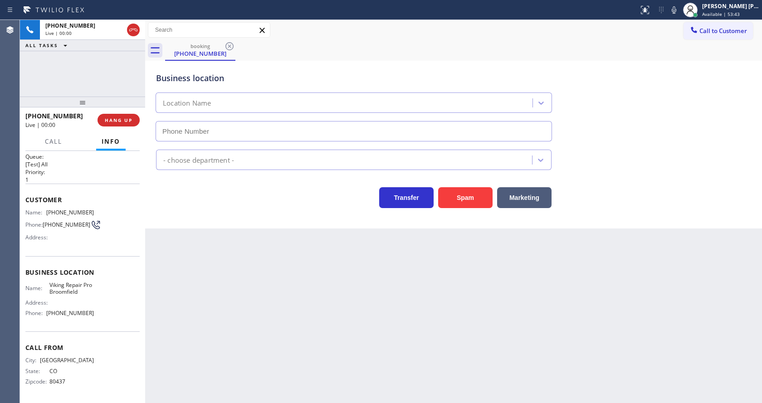
type input "[PHONE_NUMBER]"
click at [295, 345] on div "Back to Dashboard Change Sender ID Customers Technicians Select a contact Outbo…" at bounding box center [453, 211] width 617 height 383
drag, startPoint x: 196, startPoint y: 259, endPoint x: 198, endPoint y: 264, distance: 4.7
click at [196, 259] on div "Back to Dashboard Change Sender ID Customers Technicians Select a contact Outbo…" at bounding box center [453, 211] width 617 height 383
click at [78, 245] on div "Customer Name: [PHONE_NUMBER] Phone: [PHONE_NUMBER] Address:" at bounding box center [82, 220] width 114 height 73
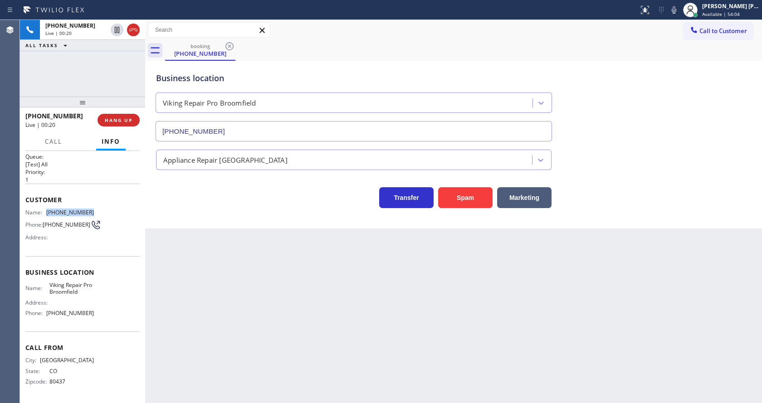
drag, startPoint x: 44, startPoint y: 209, endPoint x: 92, endPoint y: 209, distance: 48.1
click at [92, 209] on div "Name: [PHONE_NUMBER] Phone: [PHONE_NUMBER] Address:" at bounding box center [82, 227] width 114 height 36
click at [261, 306] on div "Back to Dashboard Change Sender ID Customers Technicians Select a contact Outbo…" at bounding box center [453, 211] width 617 height 383
click at [21, 293] on div "Context Queue: [Test] All Priority: 1 Customer Name: [PHONE_NUMBER] Phone: [PHO…" at bounding box center [82, 277] width 125 height 252
drag, startPoint x: 47, startPoint y: 282, endPoint x: 98, endPoint y: 292, distance: 52.1
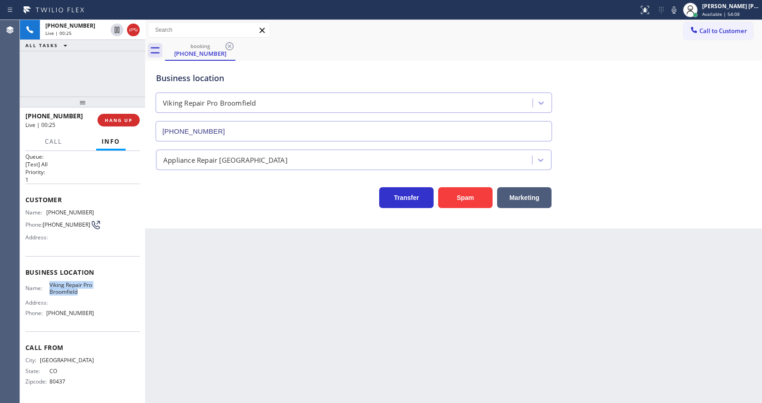
click at [98, 292] on div "Name: Viking Repair Pro Broomfield Address: Phone: [PHONE_NUMBER]" at bounding box center [82, 301] width 114 height 39
click at [235, 303] on div "Back to Dashboard Change Sender ID Customers Technicians Select a contact Outbo…" at bounding box center [453, 211] width 617 height 383
click at [88, 328] on div "Business location Name: Viking Repair Pro Broomfield Address: Phone: [PHONE_NUM…" at bounding box center [82, 294] width 114 height 76
drag, startPoint x: 44, startPoint y: 314, endPoint x: 96, endPoint y: 315, distance: 52.6
click at [96, 315] on div "Name: Viking Repair Pro Broomfield Address: Phone: [PHONE_NUMBER]" at bounding box center [82, 301] width 114 height 39
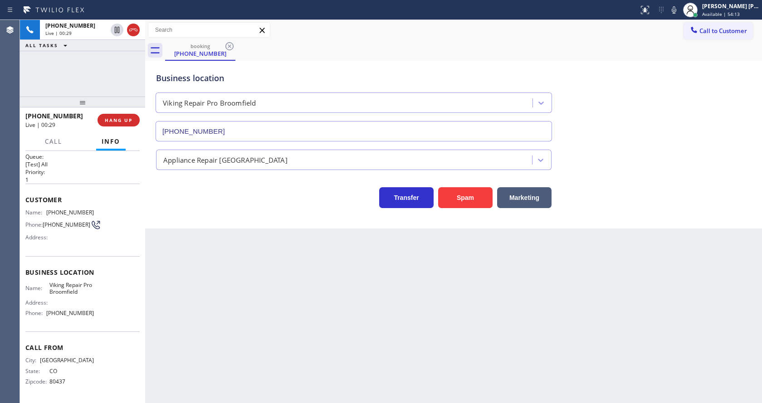
click at [196, 310] on div "Back to Dashboard Change Sender ID Customers Technicians Select a contact Outbo…" at bounding box center [453, 211] width 617 height 383
click at [341, 273] on div "Back to Dashboard Change Sender ID Customers Technicians Select a contact Outbo…" at bounding box center [453, 211] width 617 height 383
click at [236, 252] on div "Back to Dashboard Change Sender ID Customers Technicians Select a contact Outbo…" at bounding box center [453, 211] width 617 height 383
click at [233, 243] on div "Back to Dashboard Change Sender ID Customers Technicians Select a contact Outbo…" at bounding box center [453, 211] width 617 height 383
click at [230, 347] on div "Back to Dashboard Change Sender ID Customers Technicians Select a contact Outbo…" at bounding box center [453, 211] width 617 height 383
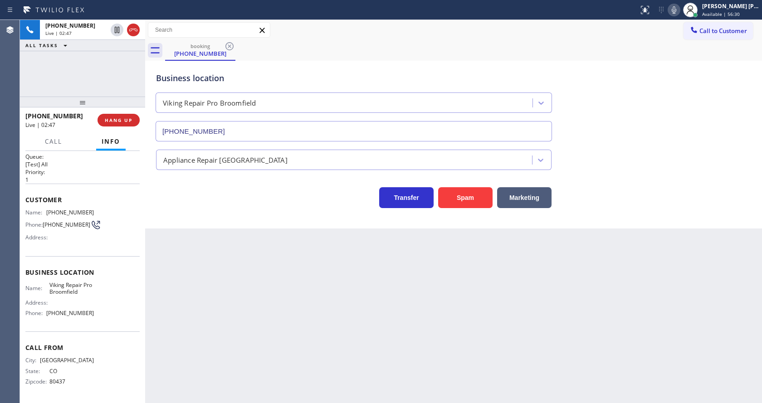
click at [680, 8] on icon at bounding box center [674, 10] width 11 height 11
click at [116, 26] on icon at bounding box center [117, 29] width 11 height 11
click at [220, 278] on div "Back to Dashboard Change Sender ID Customers Technicians Select a contact Outbo…" at bounding box center [453, 211] width 617 height 383
click at [381, 308] on div "Back to Dashboard Change Sender ID Customers Technicians Select a contact Outbo…" at bounding box center [453, 211] width 617 height 383
click at [156, 223] on div "Business location Viking Repair Pro [GEOGRAPHIC_DATA] [PHONE_NUMBER] Appliance …" at bounding box center [453, 145] width 617 height 168
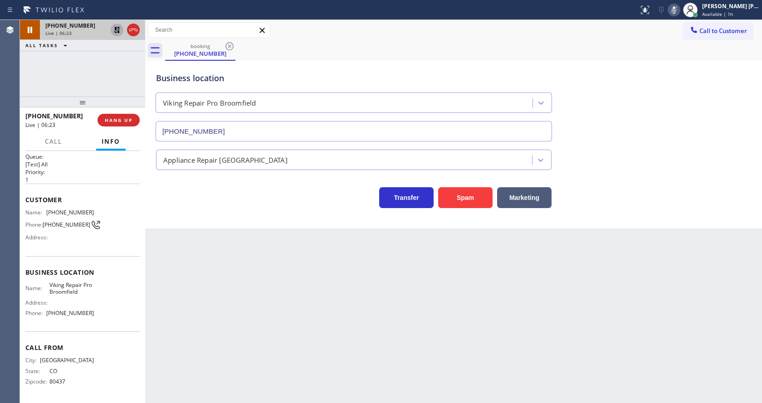
click at [113, 28] on icon at bounding box center [117, 29] width 11 height 11
click at [673, 12] on icon at bounding box center [674, 10] width 11 height 11
click at [671, 30] on div "Call to Customer Outbound call Location Expert Viking Appliance Repair [GEOGRAP…" at bounding box center [453, 30] width 617 height 16
click at [239, 305] on div "Back to Dashboard Change Sender ID Customers Technicians Select a contact Outbo…" at bounding box center [453, 211] width 617 height 383
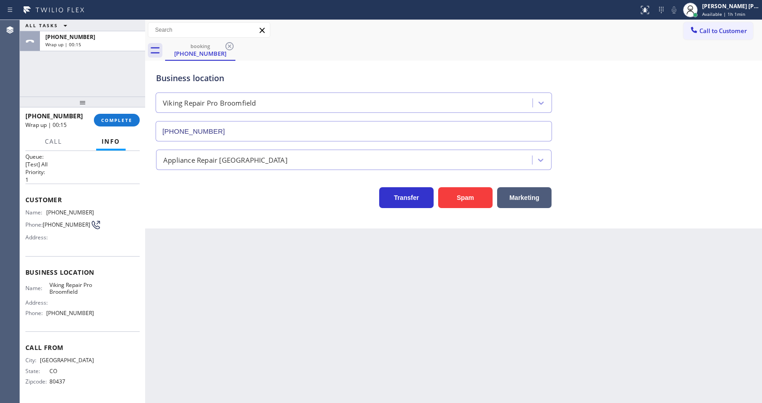
click at [370, 294] on div "Back to Dashboard Change Sender ID Customers Technicians Select a contact Outbo…" at bounding box center [453, 211] width 617 height 383
click at [101, 114] on button "COMPLETE" at bounding box center [117, 120] width 46 height 13
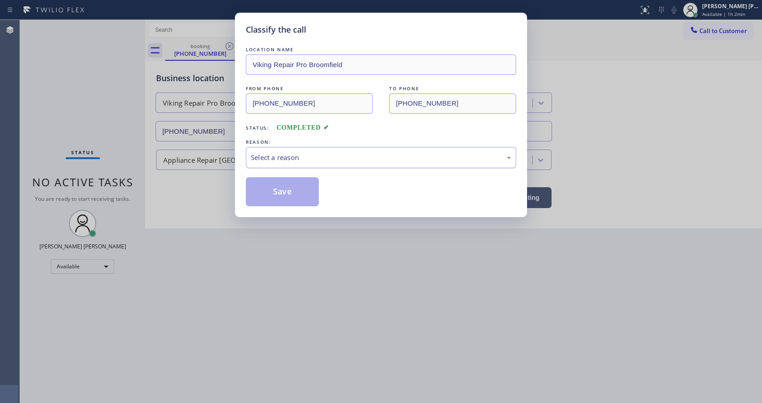
click at [272, 160] on div "Select a reason" at bounding box center [381, 157] width 260 height 10
click at [274, 189] on button "Save" at bounding box center [282, 191] width 73 height 29
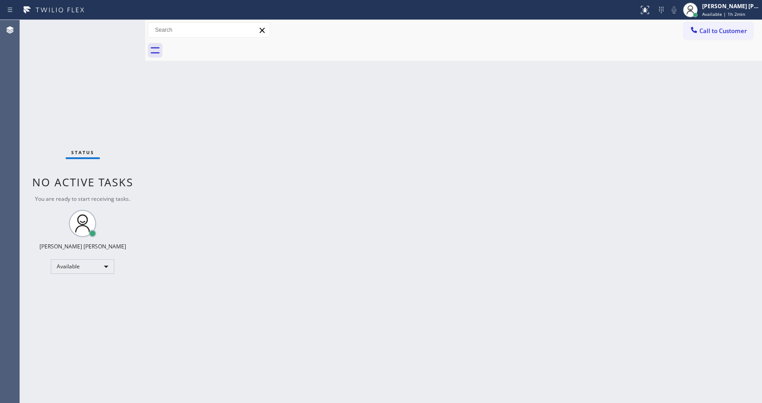
click at [497, 220] on div "Back to Dashboard Change Sender ID Customers Technicians Select a contact Outbo…" at bounding box center [453, 211] width 617 height 383
click at [232, 195] on div "Back to Dashboard Change Sender ID Customers Technicians Select a contact Outbo…" at bounding box center [453, 211] width 617 height 383
click at [421, 215] on div "Back to Dashboard Change Sender ID Customers Technicians Select a contact Outbo…" at bounding box center [453, 211] width 617 height 383
drag, startPoint x: 101, startPoint y: 151, endPoint x: 99, endPoint y: 139, distance: 12.0
click at [101, 151] on div "Status No active tasks You are ready to start receiving tasks. [PERSON_NAME] [P…" at bounding box center [82, 211] width 125 height 383
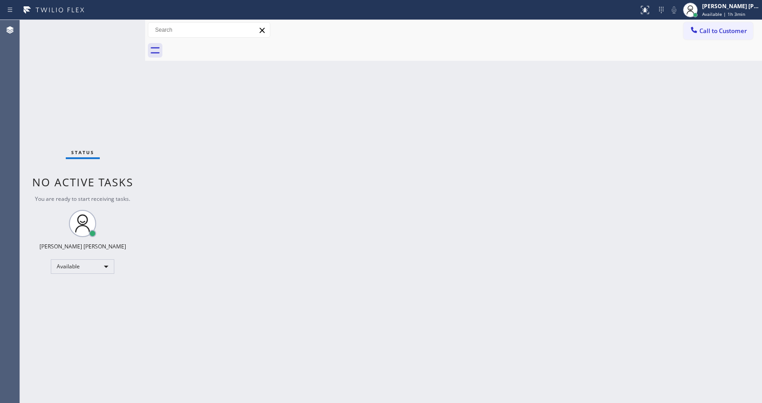
click at [630, 95] on div "Back to Dashboard Change Sender ID Customers Technicians Select a contact Outbo…" at bounding box center [453, 211] width 617 height 383
click at [304, 208] on div "Back to Dashboard Change Sender ID Customers Technicians Select a contact Outbo…" at bounding box center [453, 211] width 617 height 383
drag, startPoint x: 213, startPoint y: 400, endPoint x: 212, endPoint y: 405, distance: 5.1
click at [212, 403] on html "Status report No issues detected If you experience an issue, please download th…" at bounding box center [381, 201] width 762 height 403
click at [196, 307] on div "Back to Dashboard Change Sender ID Customers Technicians Select a contact Outbo…" at bounding box center [453, 211] width 617 height 383
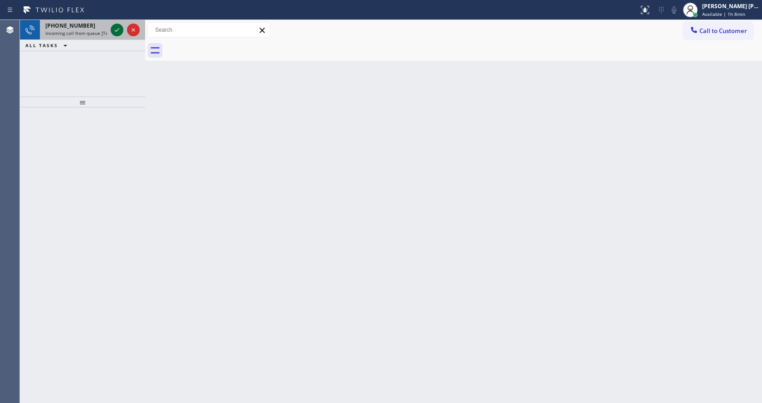
click at [119, 30] on icon at bounding box center [117, 29] width 11 height 11
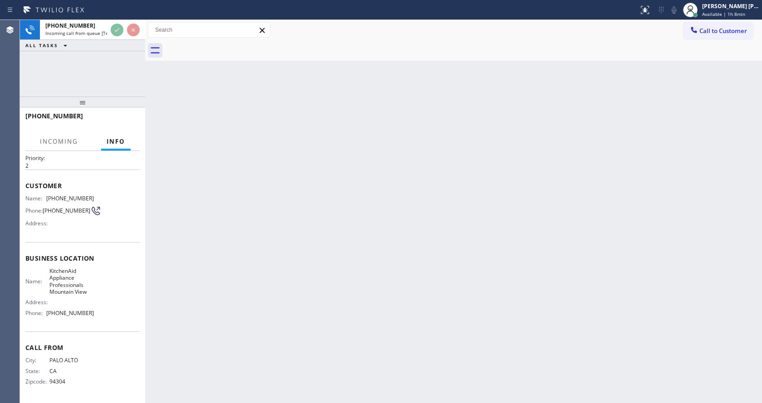
scroll to position [26, 0]
click at [388, 265] on div "Back to Dashboard Change Sender ID Customers Technicians Select a contact Outbo…" at bounding box center [453, 211] width 617 height 383
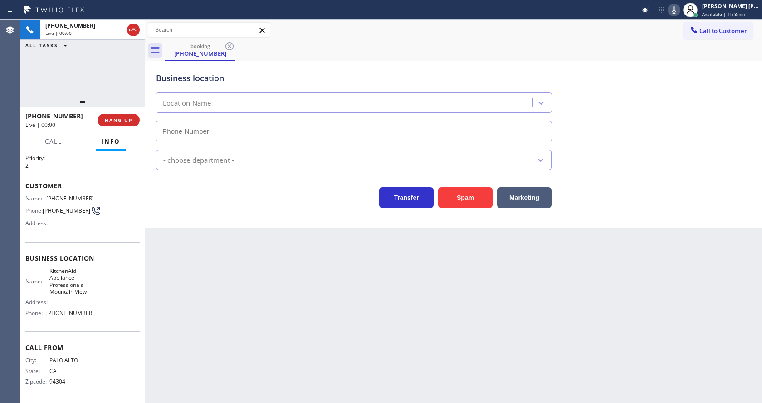
type input "[PHONE_NUMBER]"
click at [274, 330] on div "Back to Dashboard Change Sender ID Customers Technicians Select a contact Outbo…" at bounding box center [453, 211] width 617 height 383
click at [230, 259] on div "Back to Dashboard Change Sender ID Customers Technicians Select a contact Outbo…" at bounding box center [453, 211] width 617 height 383
click at [176, 276] on div "Back to Dashboard Change Sender ID Customers Technicians Select a contact Outbo…" at bounding box center [453, 211] width 617 height 383
click at [117, 241] on div "Customer Name: [PHONE_NUMBER] Phone: [PHONE_NUMBER] Address:" at bounding box center [82, 206] width 114 height 73
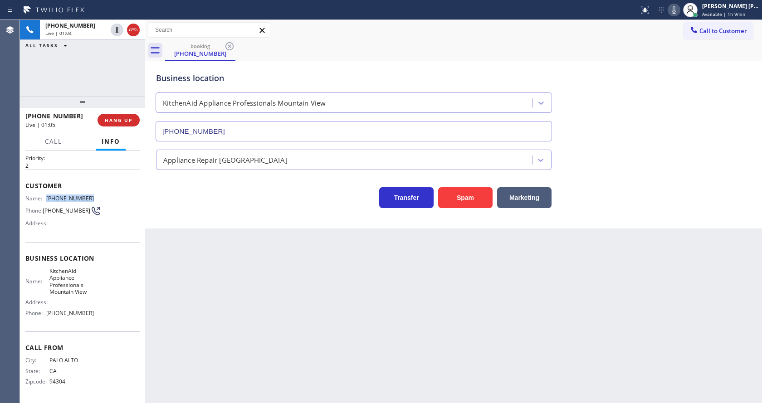
drag, startPoint x: 45, startPoint y: 195, endPoint x: 105, endPoint y: 197, distance: 60.4
click at [105, 197] on div "Name: [PHONE_NUMBER] Phone: [PHONE_NUMBER] Address:" at bounding box center [82, 213] width 114 height 36
click at [207, 326] on div "Back to Dashboard Change Sender ID Customers Technicians Select a contact Outbo…" at bounding box center [453, 211] width 617 height 383
click at [65, 272] on span "KitchenAid Appliance Professionals Mountain View" at bounding box center [71, 282] width 45 height 28
drag, startPoint x: 46, startPoint y: 270, endPoint x: 94, endPoint y: 298, distance: 55.5
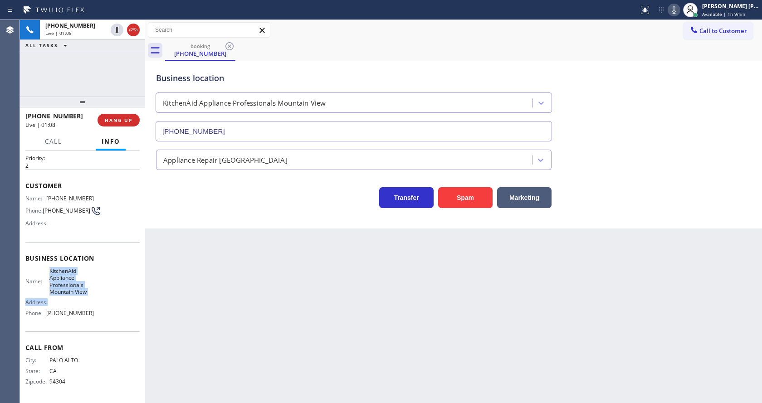
click at [94, 298] on div "Name: KitchenAid Appliance Professionals Mountain View Address: Phone: [PHONE_N…" at bounding box center [82, 294] width 114 height 53
click at [103, 293] on div "Name: KitchenAid Appliance Professionals Mountain View Address: Phone: [PHONE_N…" at bounding box center [82, 294] width 114 height 53
drag, startPoint x: 46, startPoint y: 273, endPoint x: 95, endPoint y: 294, distance: 53.0
click at [95, 294] on div "Name: KitchenAid Appliance Professionals Mountain View Address: Phone: [PHONE_N…" at bounding box center [82, 294] width 114 height 53
drag, startPoint x: 248, startPoint y: 304, endPoint x: 243, endPoint y: 310, distance: 7.1
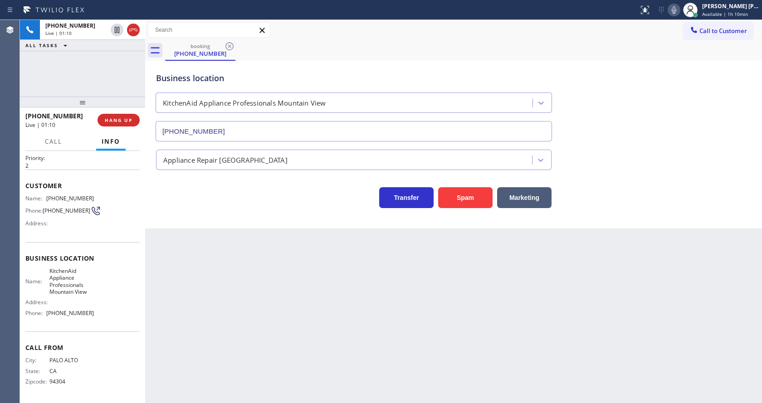
click at [247, 305] on div "Back to Dashboard Change Sender ID Customers Technicians Select a contact Outbo…" at bounding box center [453, 211] width 617 height 383
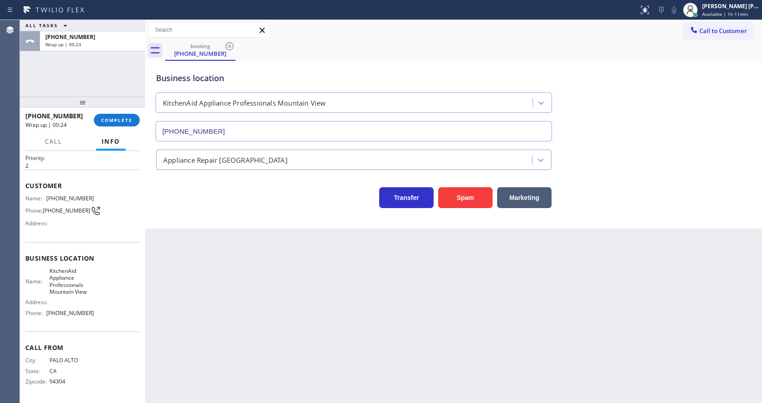
click at [437, 281] on div "Back to Dashboard Change Sender ID Customers Technicians Select a contact Outbo…" at bounding box center [453, 211] width 617 height 383
drag, startPoint x: 48, startPoint y: 269, endPoint x: 98, endPoint y: 298, distance: 58.3
click at [98, 298] on div "Name: KitchenAid Appliance Professionals Mountain View Address: Phone: [PHONE_N…" at bounding box center [82, 294] width 114 height 53
drag, startPoint x: 84, startPoint y: 290, endPoint x: 65, endPoint y: 283, distance: 20.0
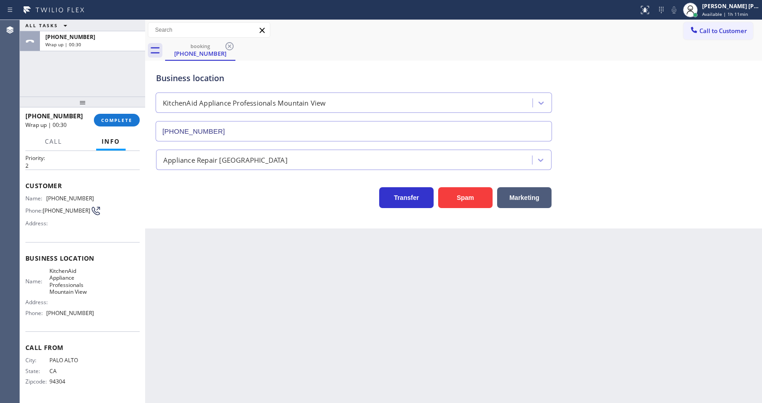
click at [84, 290] on span "KitchenAid Appliance Professionals Mountain View" at bounding box center [71, 282] width 45 height 28
drag, startPoint x: 48, startPoint y: 271, endPoint x: 100, endPoint y: 293, distance: 56.9
click at [100, 293] on div "Name: KitchenAid Appliance Professionals Mountain View Address: Phone: [PHONE_N…" at bounding box center [82, 294] width 114 height 53
click at [262, 294] on div "Back to Dashboard Change Sender ID Customers Technicians Select a contact Outbo…" at bounding box center [453, 211] width 617 height 383
drag, startPoint x: 105, startPoint y: 307, endPoint x: 81, endPoint y: 335, distance: 37.3
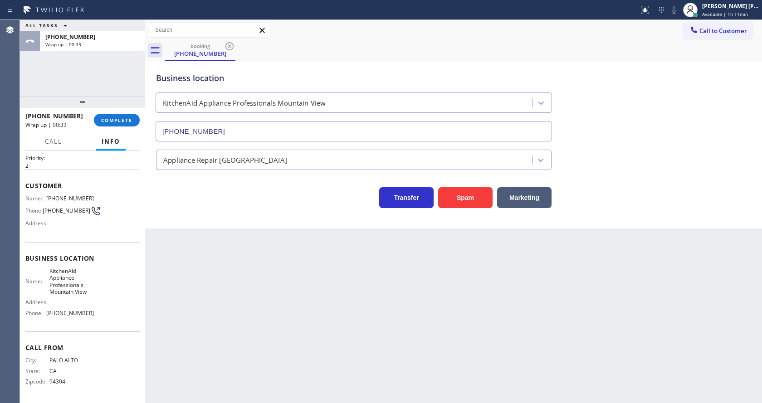
click at [105, 307] on div "Name: KitchenAid Appliance Professionals Mountain View Address: Phone: [PHONE_N…" at bounding box center [82, 294] width 114 height 53
drag, startPoint x: 46, startPoint y: 315, endPoint x: 89, endPoint y: 316, distance: 43.1
click at [89, 316] on div "Phone: [PHONE_NUMBER]" at bounding box center [59, 313] width 68 height 7
drag, startPoint x: 185, startPoint y: 320, endPoint x: 187, endPoint y: 330, distance: 9.8
click at [186, 324] on div "Back to Dashboard Change Sender ID Customers Technicians Select a contact Outbo…" at bounding box center [453, 211] width 617 height 383
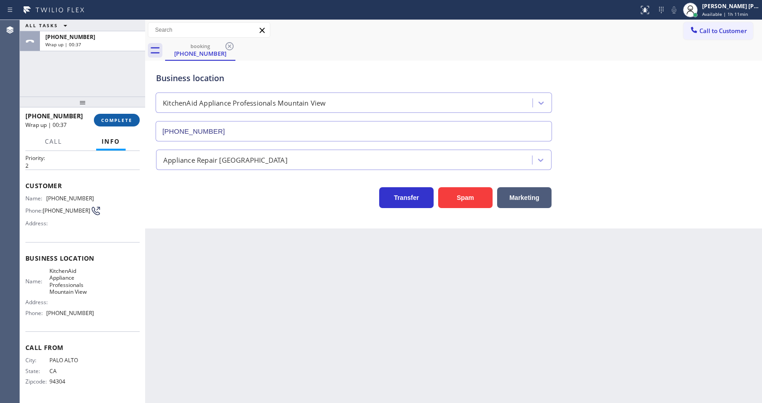
click at [114, 118] on span "COMPLETE" at bounding box center [116, 120] width 31 height 6
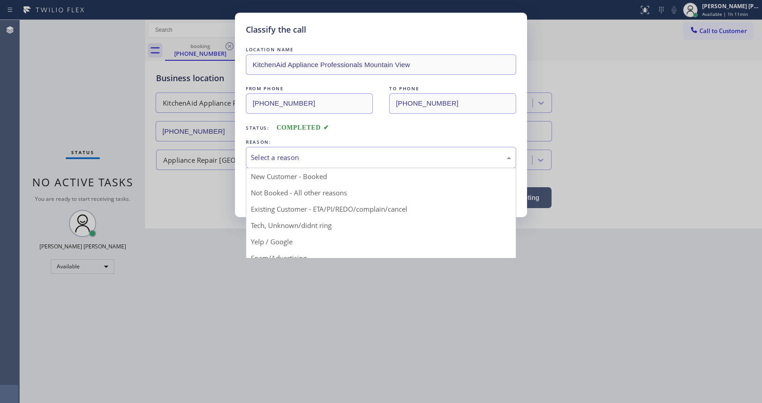
click at [292, 158] on div "Select a reason" at bounding box center [381, 157] width 260 height 10
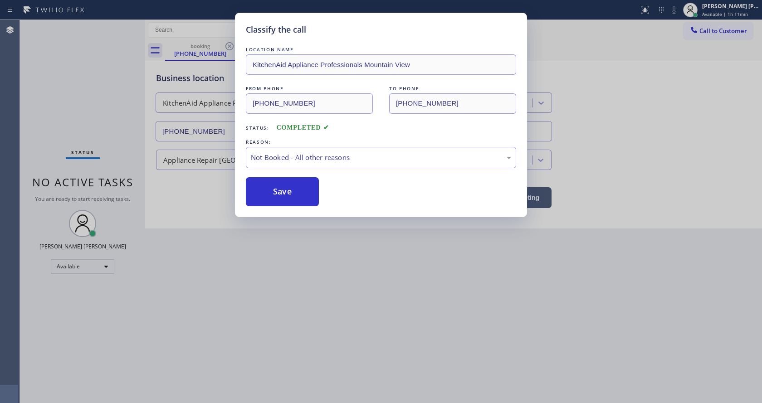
click at [274, 197] on button "Save" at bounding box center [282, 191] width 73 height 29
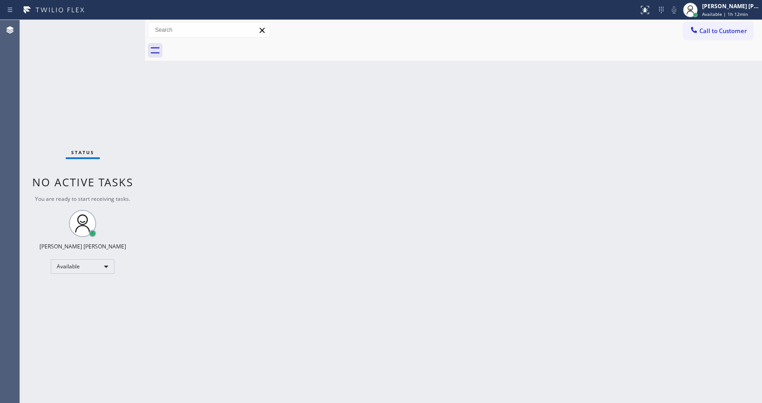
click at [665, 93] on div "Back to Dashboard Change Sender ID Customers Technicians Select a contact Outbo…" at bounding box center [453, 211] width 617 height 383
click at [274, 249] on div "Back to Dashboard Change Sender ID Customers Technicians Select a contact Outbo…" at bounding box center [453, 211] width 617 height 383
click at [79, 58] on div "Status No active tasks You are ready to start receiving tasks. [PERSON_NAME] [P…" at bounding box center [82, 211] width 125 height 383
click at [194, 161] on div "Back to Dashboard Change Sender ID Customers Technicians Select a contact Outbo…" at bounding box center [453, 211] width 617 height 383
click at [417, 229] on div "Back to Dashboard Change Sender ID Customers Technicians Select a contact Outbo…" at bounding box center [453, 211] width 617 height 383
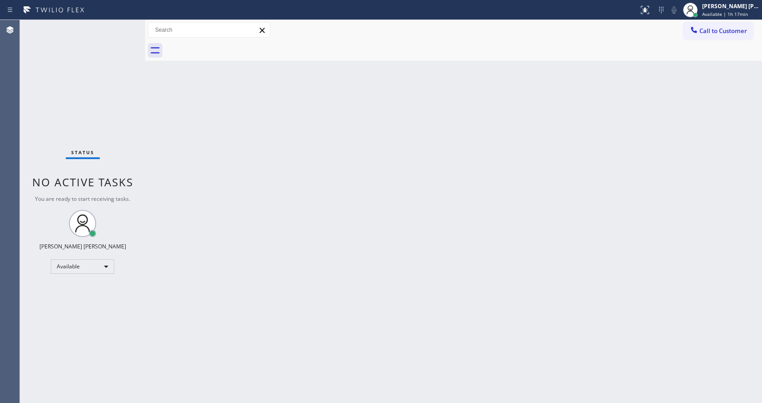
click at [301, 402] on div "Back to Dashboard Change Sender ID Customers Technicians Select a contact Outbo…" at bounding box center [453, 211] width 617 height 383
click at [138, 141] on div "Status No active tasks You are ready to start receiving tasks. [PERSON_NAME] [P…" at bounding box center [82, 211] width 125 height 383
click at [452, 284] on div "Back to Dashboard Change Sender ID Customers Technicians Select a contact Outbo…" at bounding box center [453, 211] width 617 height 383
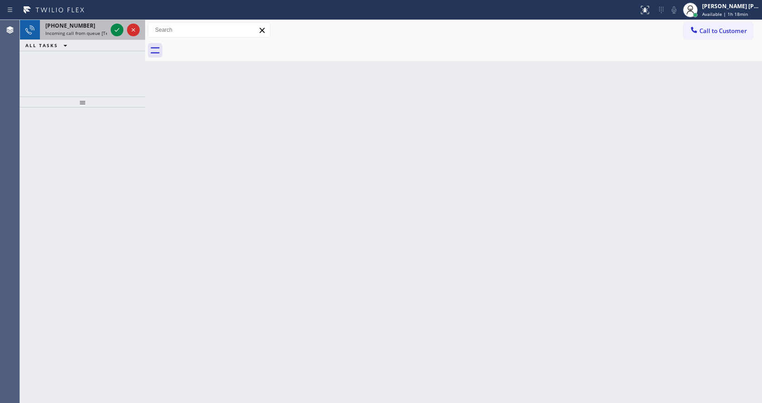
click at [81, 27] on span "[PHONE_NUMBER]" at bounding box center [70, 26] width 50 height 8
click at [108, 32] on div "[PHONE_NUMBER] Incoming call from queue [Test] All" at bounding box center [74, 30] width 69 height 20
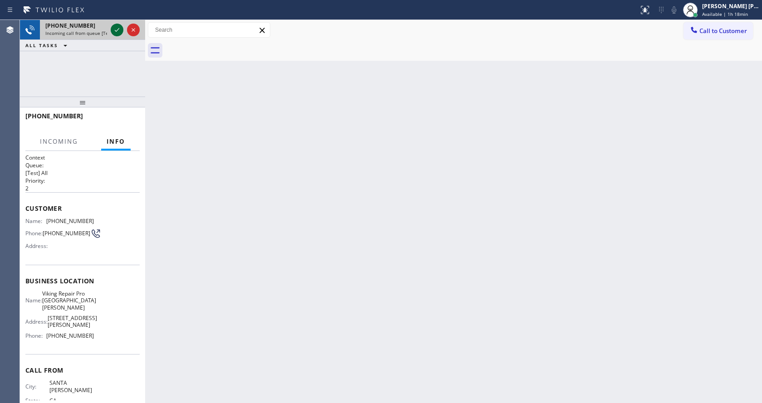
click at [113, 30] on icon at bounding box center [117, 29] width 11 height 11
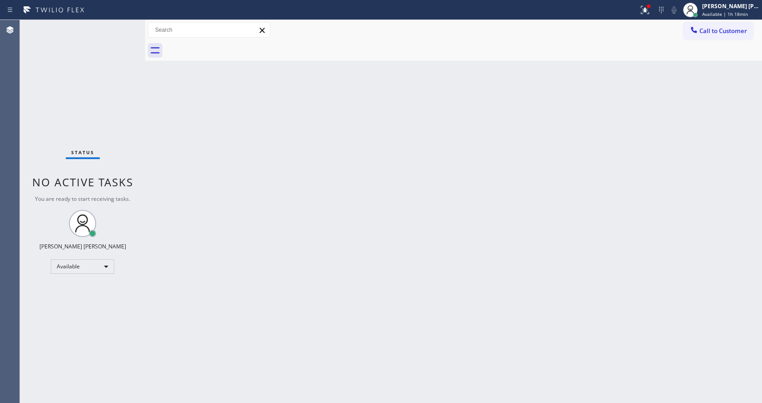
click at [220, 170] on div "Back to Dashboard Change Sender ID Customers Technicians Select a contact Outbo…" at bounding box center [453, 211] width 617 height 383
click at [732, 117] on div "Back to Dashboard Change Sender ID Customers Technicians Select a contact Outbo…" at bounding box center [453, 211] width 617 height 383
click at [725, 15] on span "Available | 1h 23min" at bounding box center [725, 14] width 46 height 6
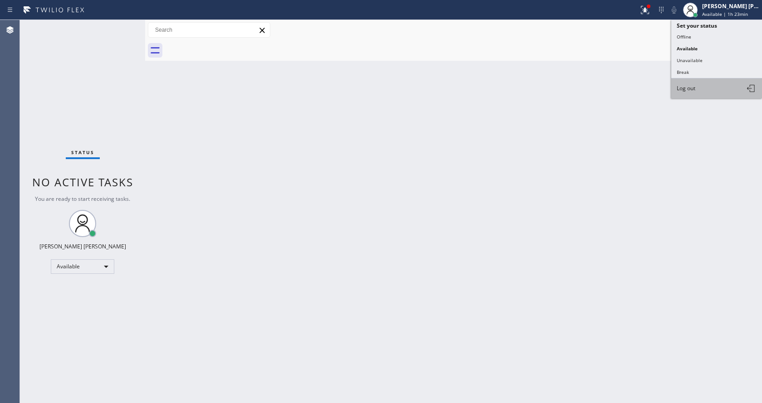
click at [699, 94] on button "Log out" at bounding box center [716, 88] width 91 height 20
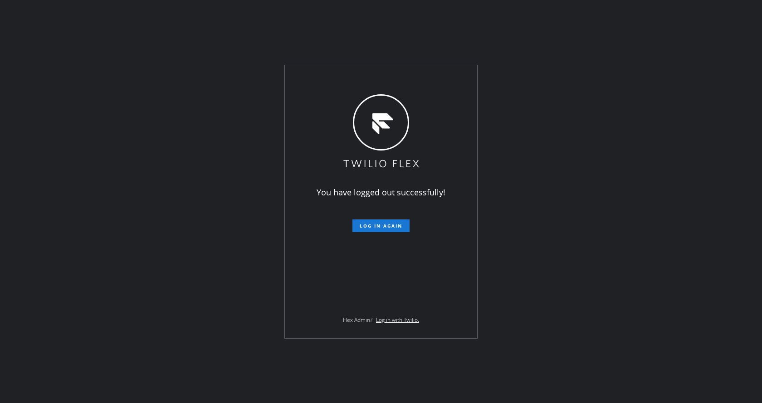
click at [225, 152] on div "You have logged out successfully! Log in again Flex Admin? Log in with Twilio." at bounding box center [381, 201] width 762 height 403
